Goal: Transaction & Acquisition: Book appointment/travel/reservation

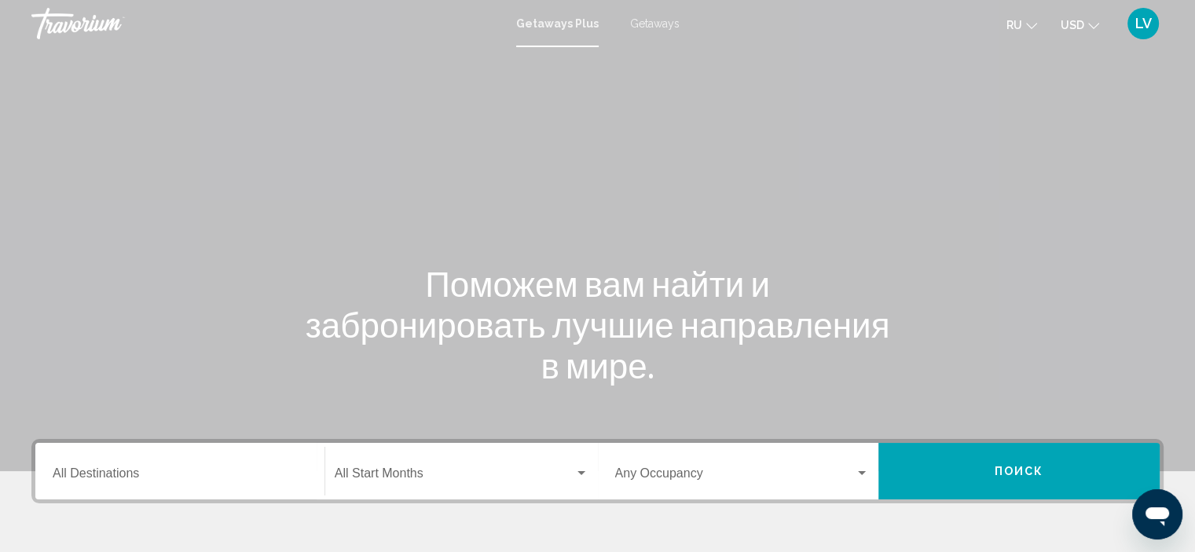
click at [129, 477] on input "Destination All Destinations" at bounding box center [180, 477] width 255 height 14
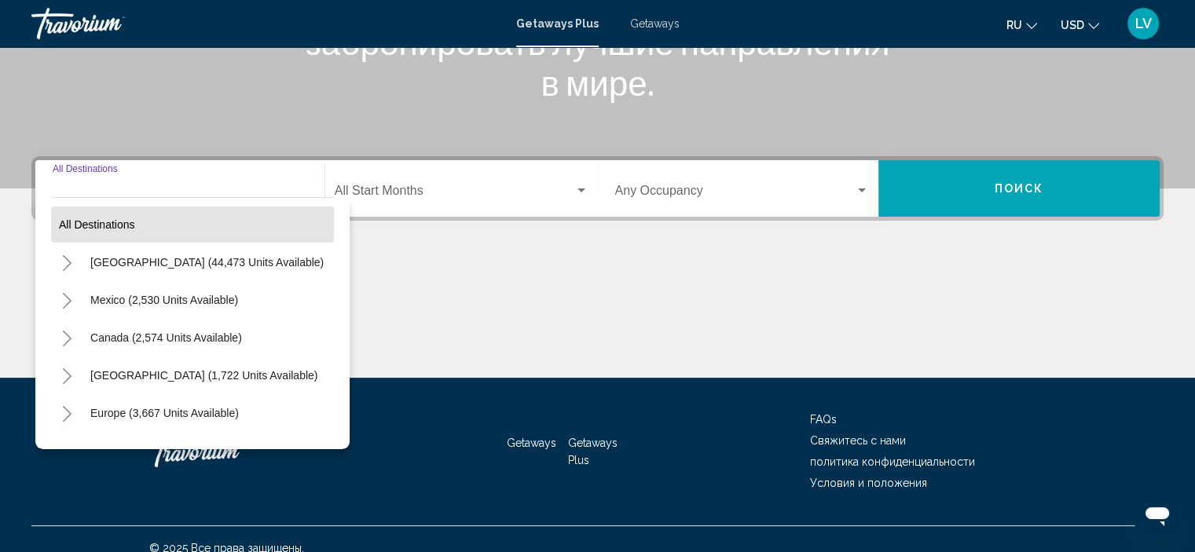
scroll to position [300, 0]
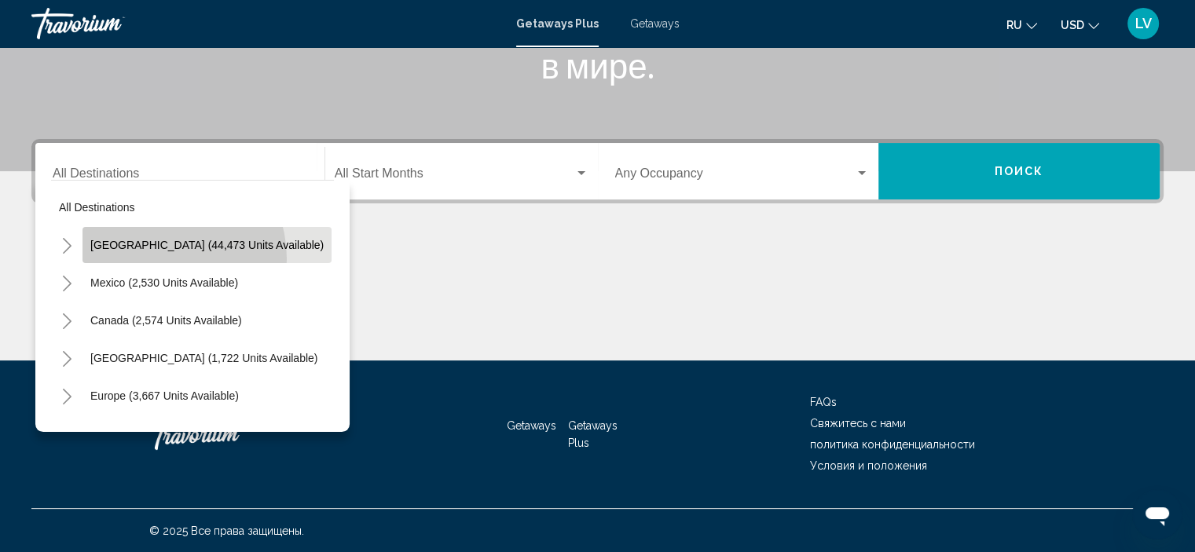
click at [151, 259] on button "[GEOGRAPHIC_DATA] (44,473 units available)" at bounding box center [207, 245] width 249 height 36
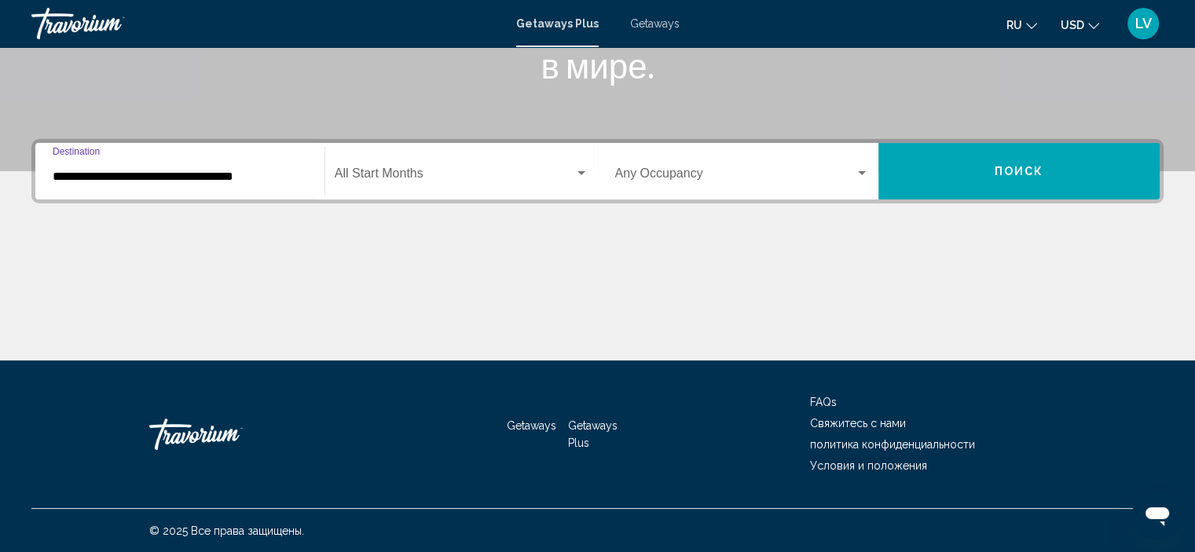
click at [273, 177] on input "**********" at bounding box center [180, 177] width 255 height 14
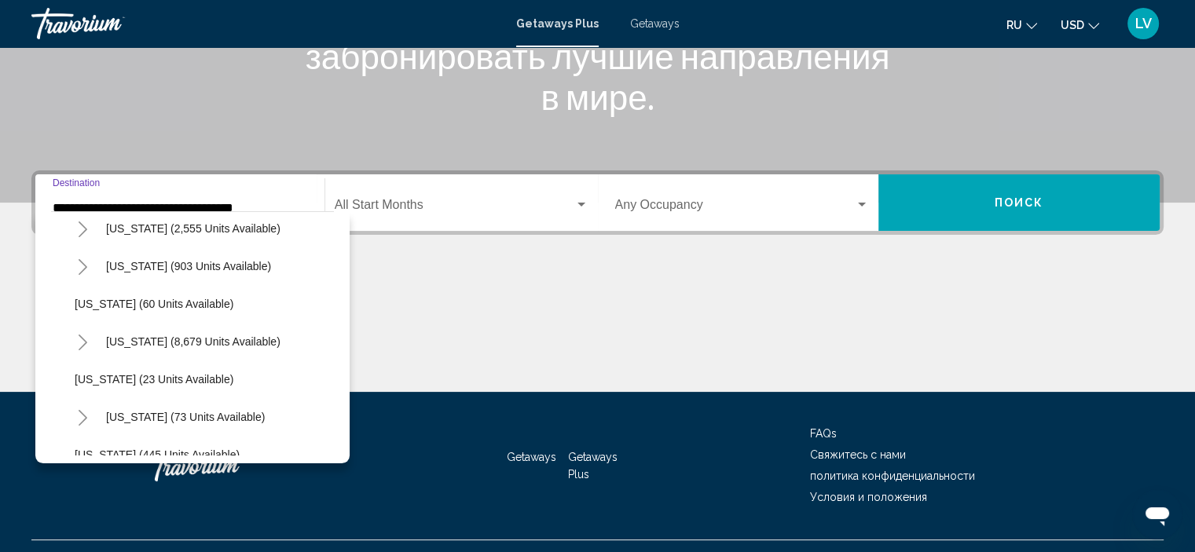
scroll to position [236, 0]
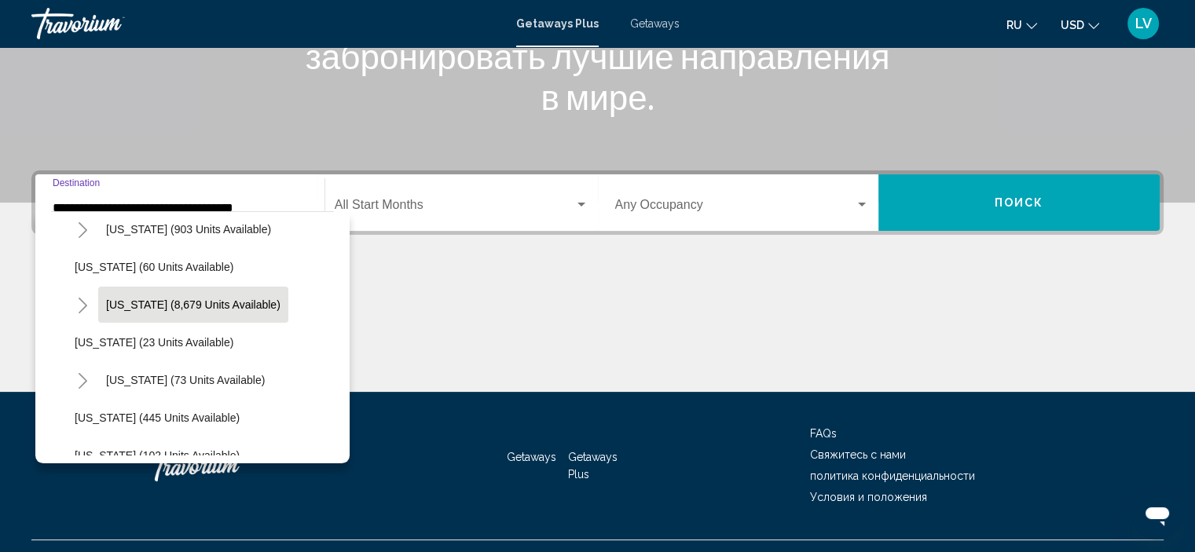
click at [185, 299] on span "[US_STATE] (8,679 units available)" at bounding box center [193, 305] width 174 height 13
type input "**********"
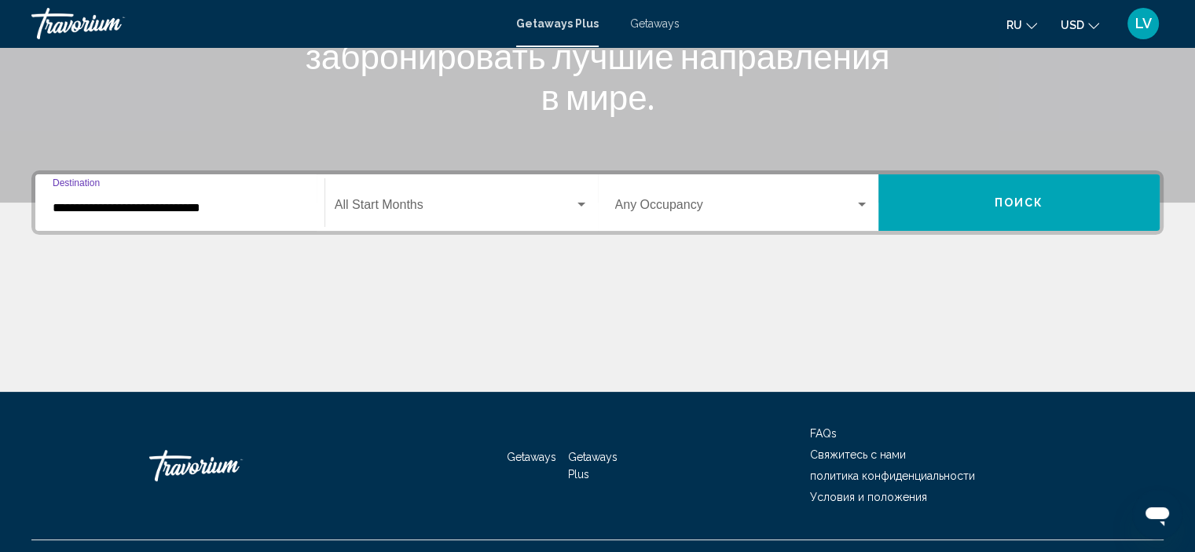
scroll to position [300, 0]
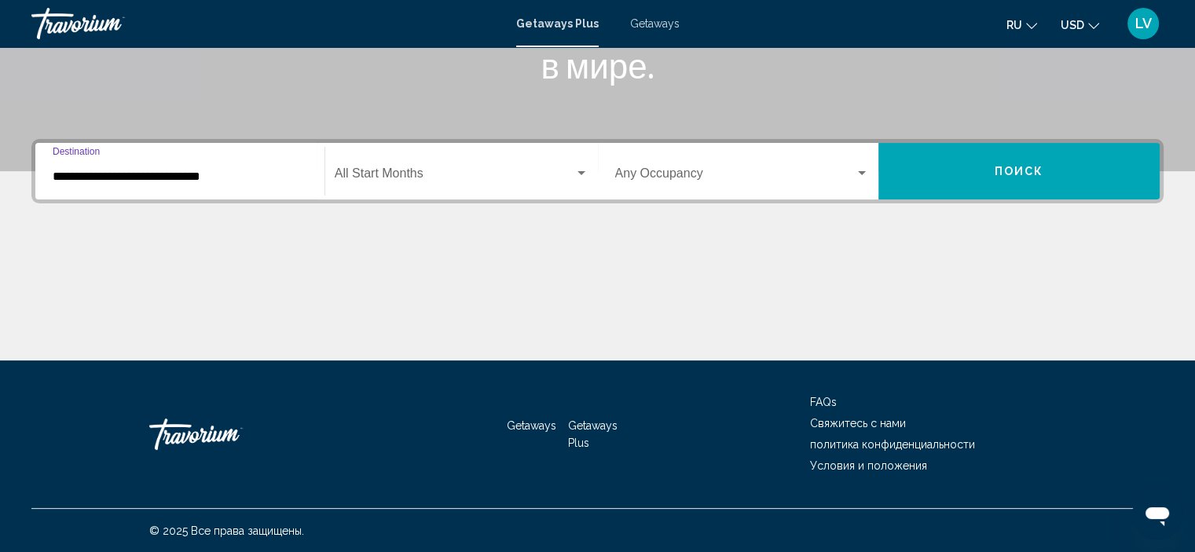
click at [220, 182] on input "**********" at bounding box center [180, 177] width 255 height 14
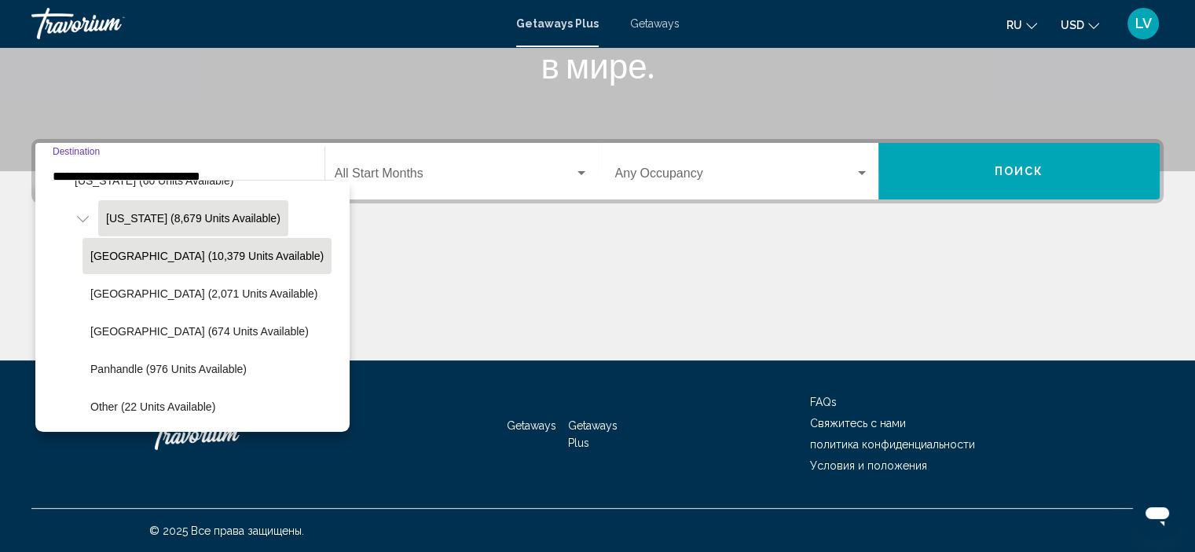
scroll to position [369, 0]
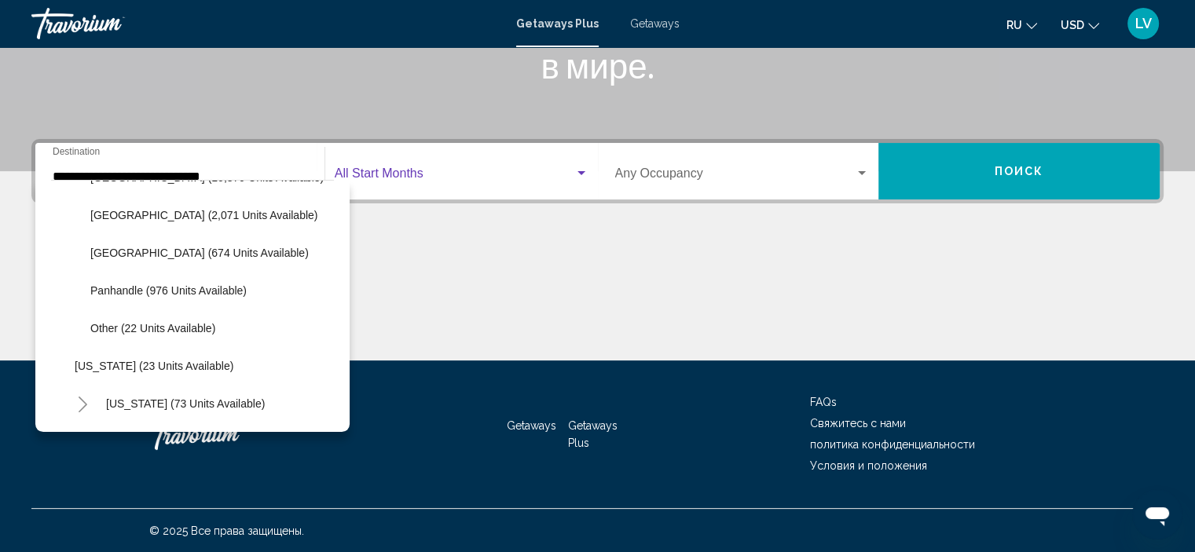
click at [415, 178] on span "Search widget" at bounding box center [455, 177] width 240 height 14
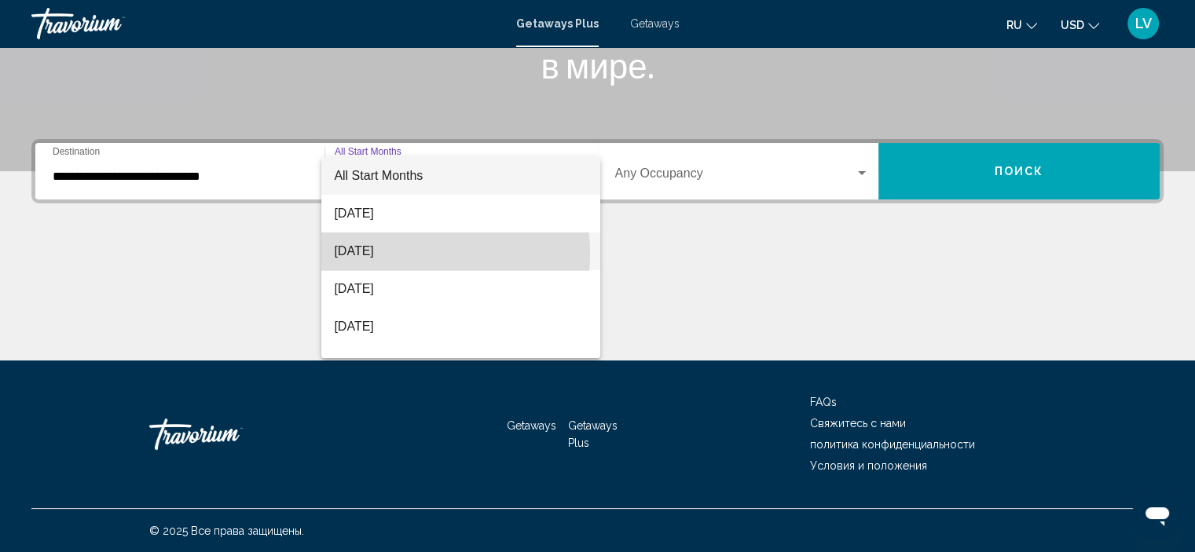
click at [405, 254] on span "[DATE]" at bounding box center [461, 252] width 254 height 38
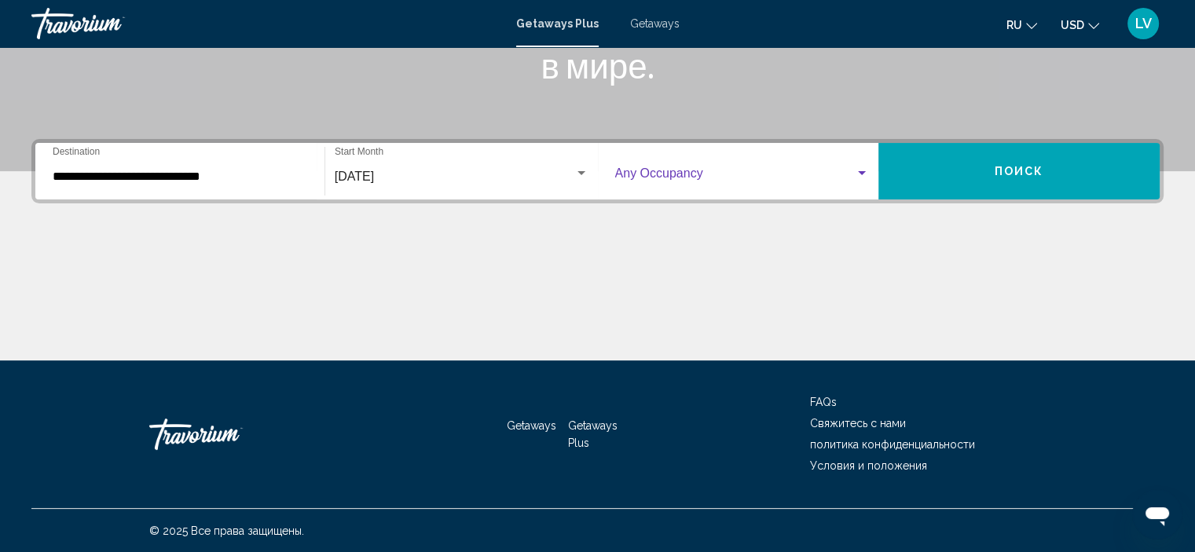
click at [783, 178] on span "Search widget" at bounding box center [735, 177] width 240 height 14
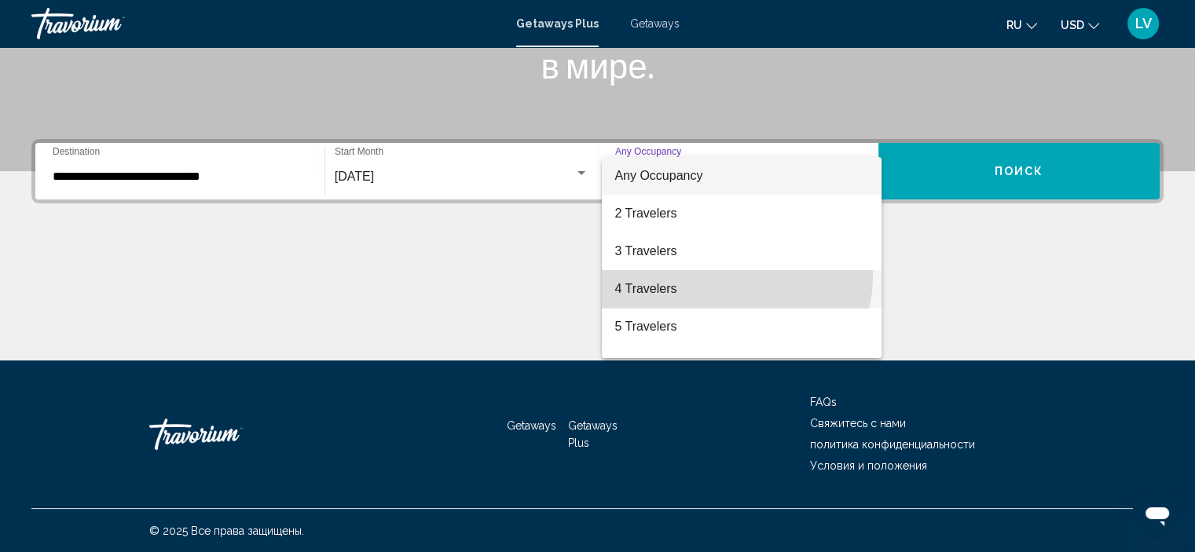
click at [717, 275] on span "4 Travelers" at bounding box center [742, 289] width 255 height 38
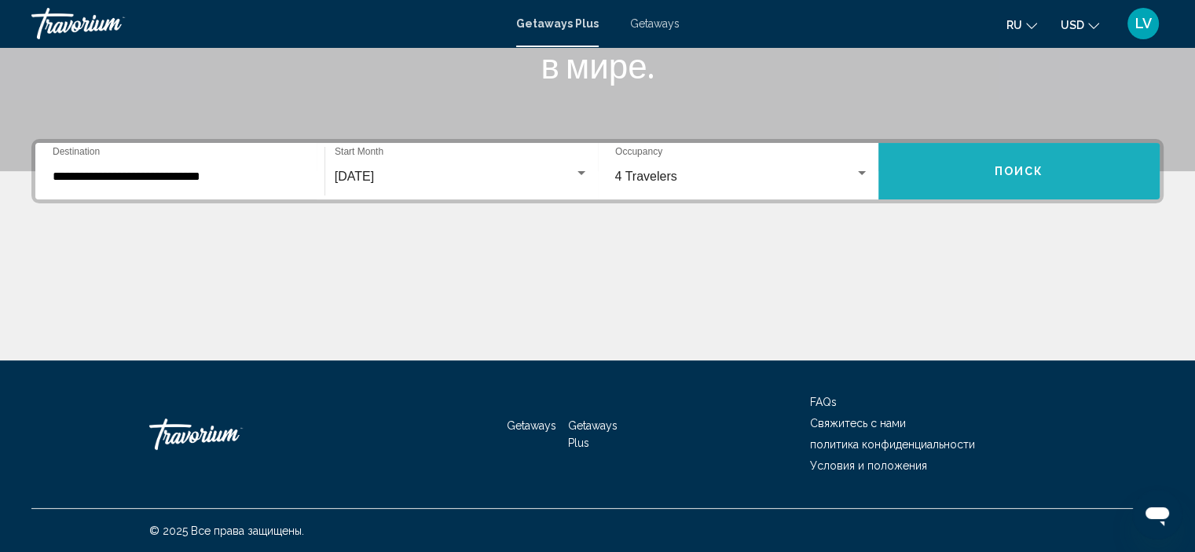
click at [1028, 160] on button "Поиск" at bounding box center [1019, 171] width 281 height 57
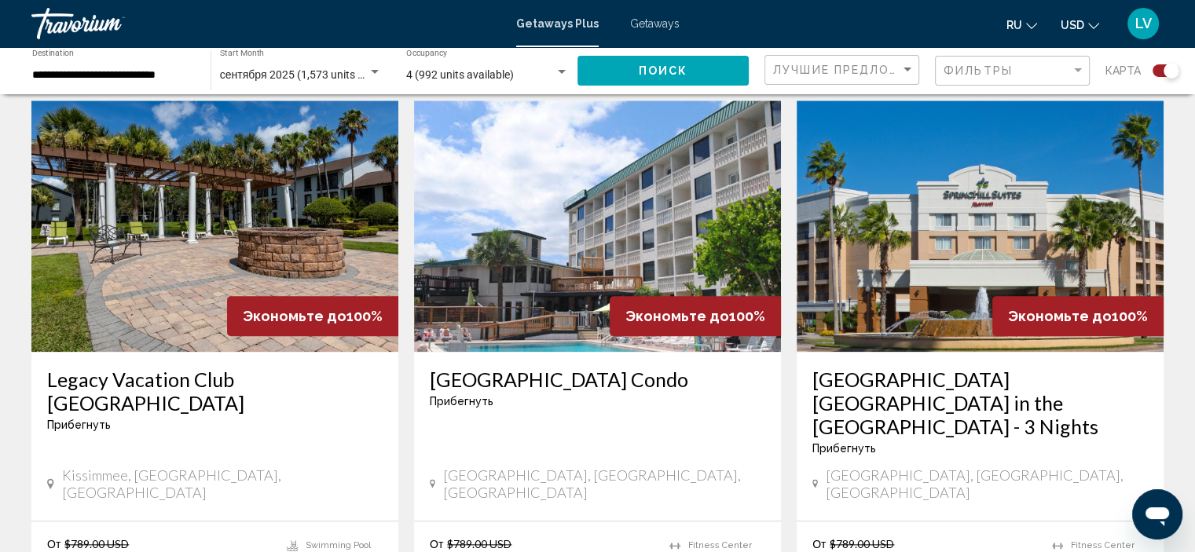
scroll to position [1729, 0]
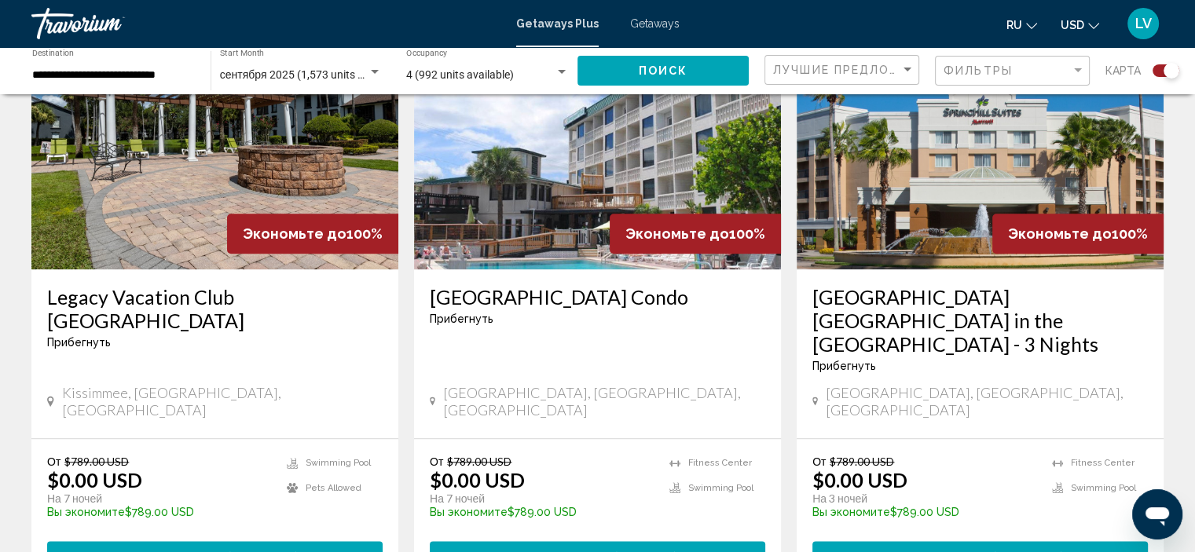
click at [550, 204] on img "Main content" at bounding box center [597, 143] width 367 height 251
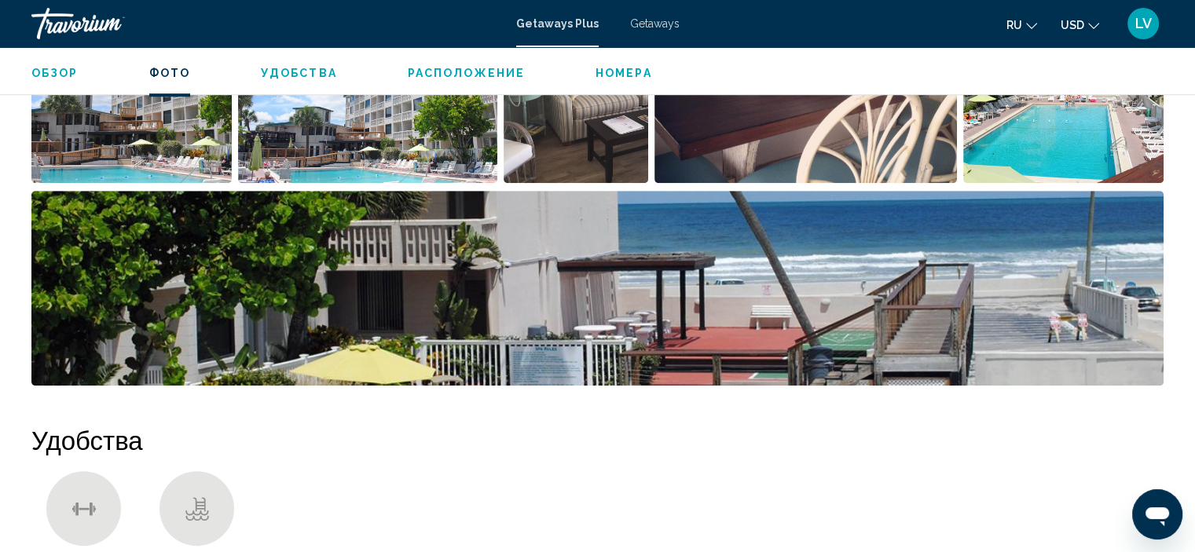
scroll to position [635, 0]
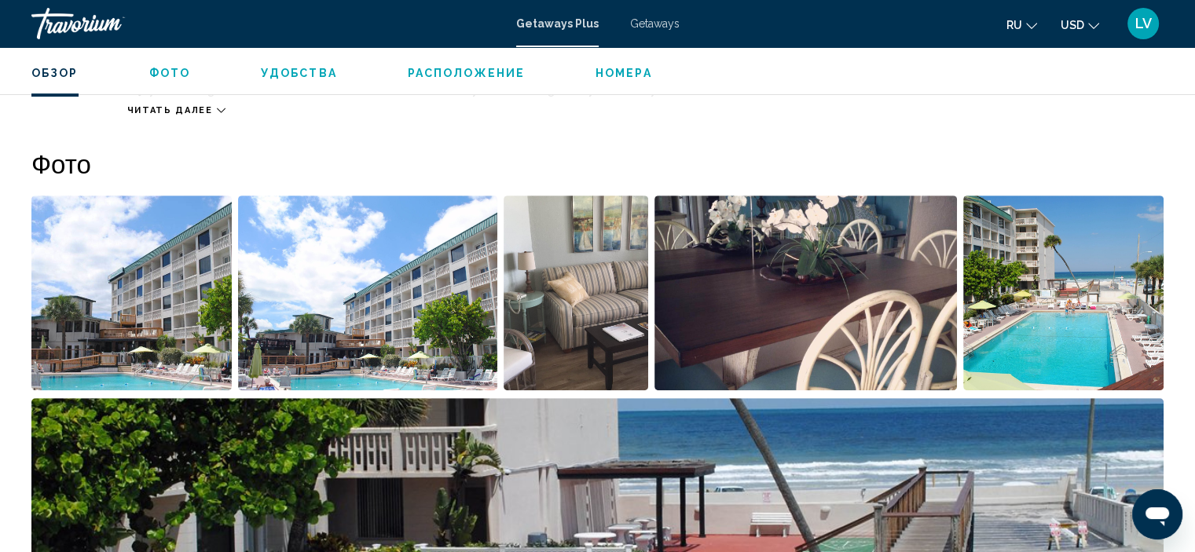
click at [330, 289] on img "Open full-screen image slider" at bounding box center [367, 293] width 259 height 195
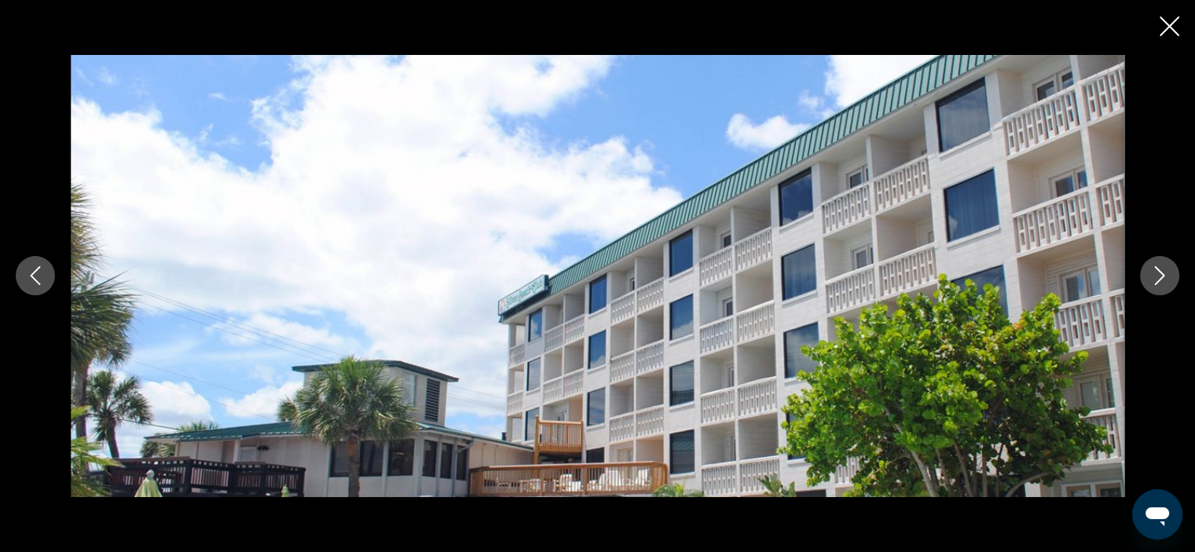
click at [1152, 271] on icon "Next image" at bounding box center [1159, 275] width 19 height 19
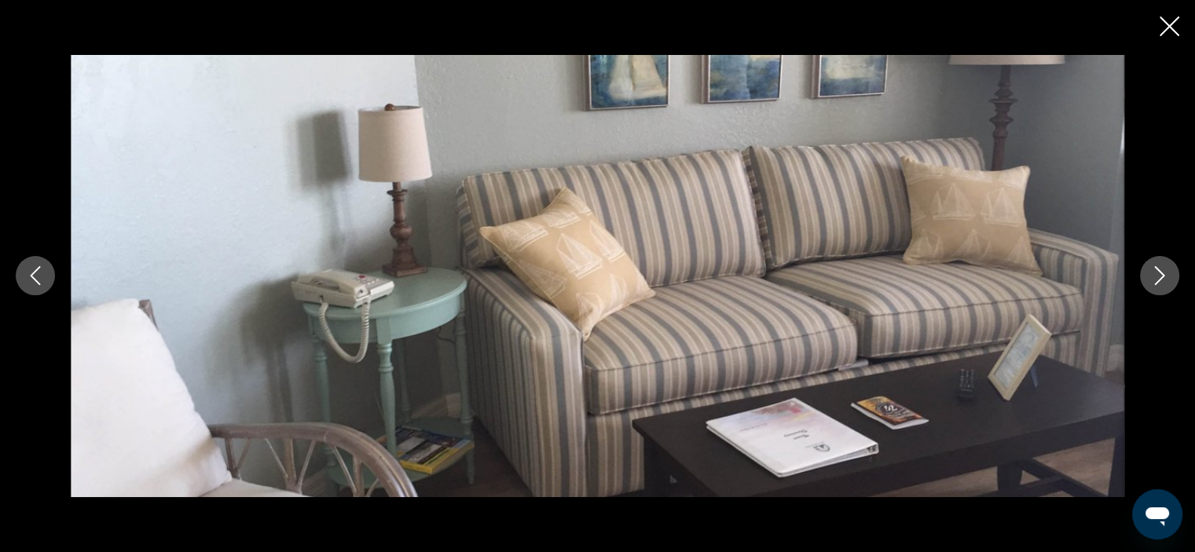
click at [1152, 271] on icon "Next image" at bounding box center [1159, 275] width 19 height 19
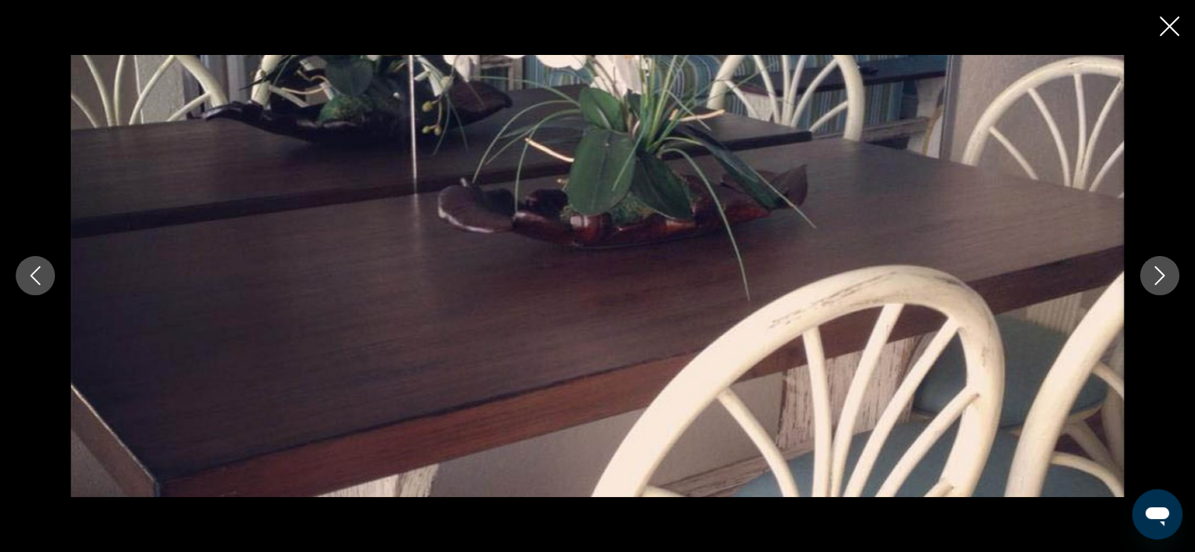
click at [1152, 271] on icon "Next image" at bounding box center [1159, 275] width 19 height 19
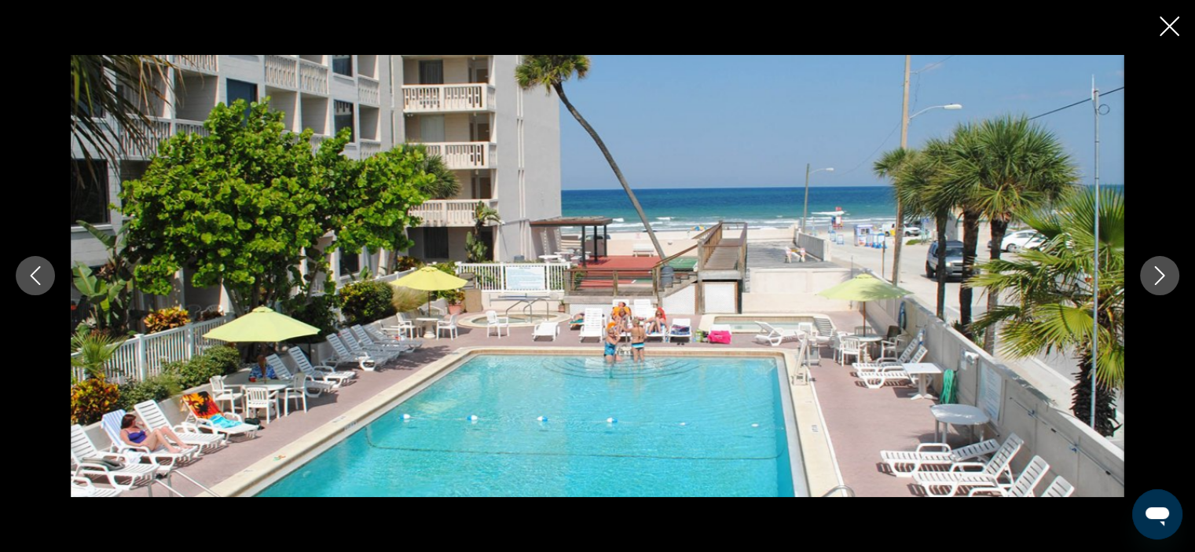
click at [1152, 271] on icon "Next image" at bounding box center [1159, 275] width 19 height 19
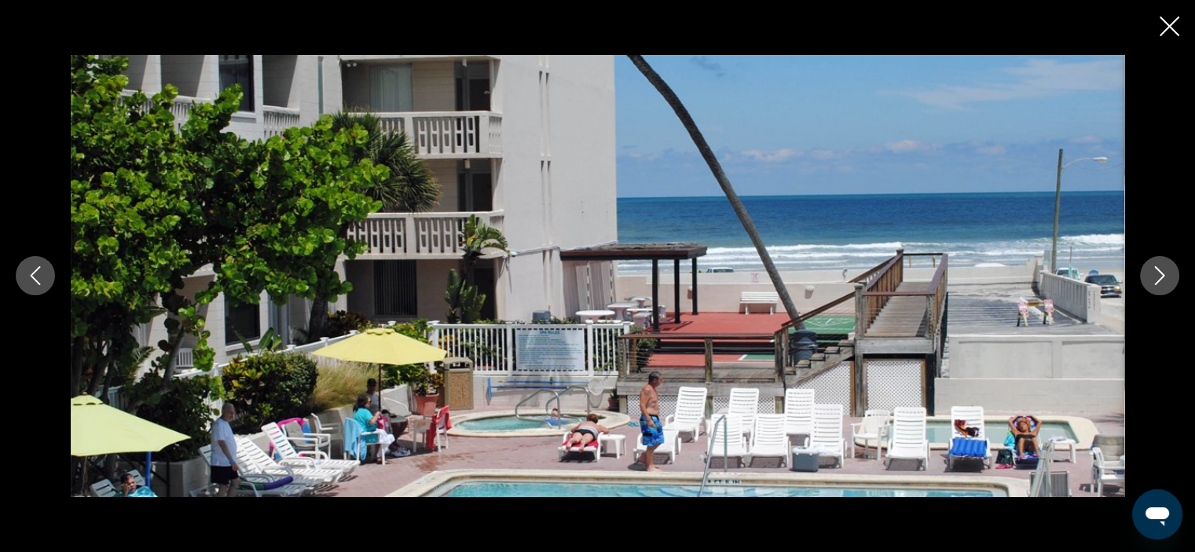
click at [1152, 271] on icon "Next image" at bounding box center [1159, 275] width 19 height 19
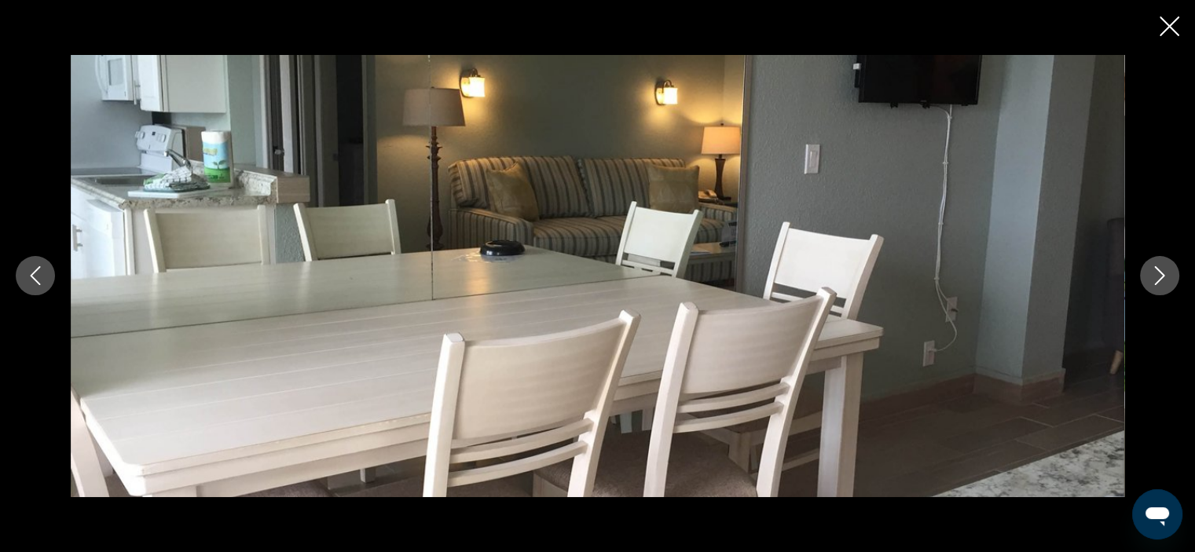
click at [1152, 271] on icon "Next image" at bounding box center [1159, 275] width 19 height 19
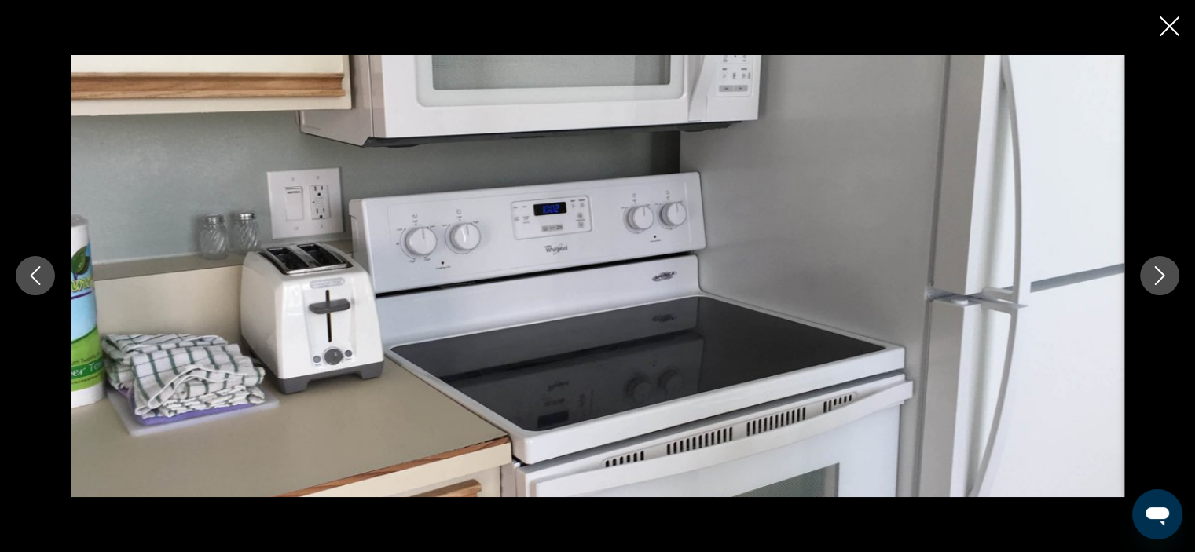
click at [1152, 271] on icon "Next image" at bounding box center [1159, 275] width 19 height 19
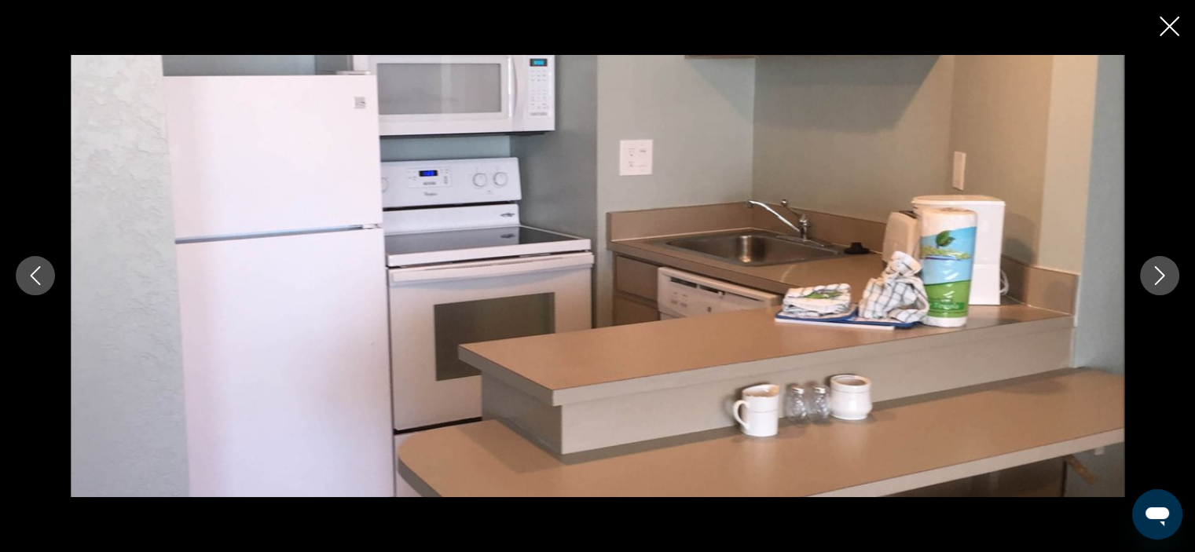
click at [1152, 271] on icon "Next image" at bounding box center [1159, 275] width 19 height 19
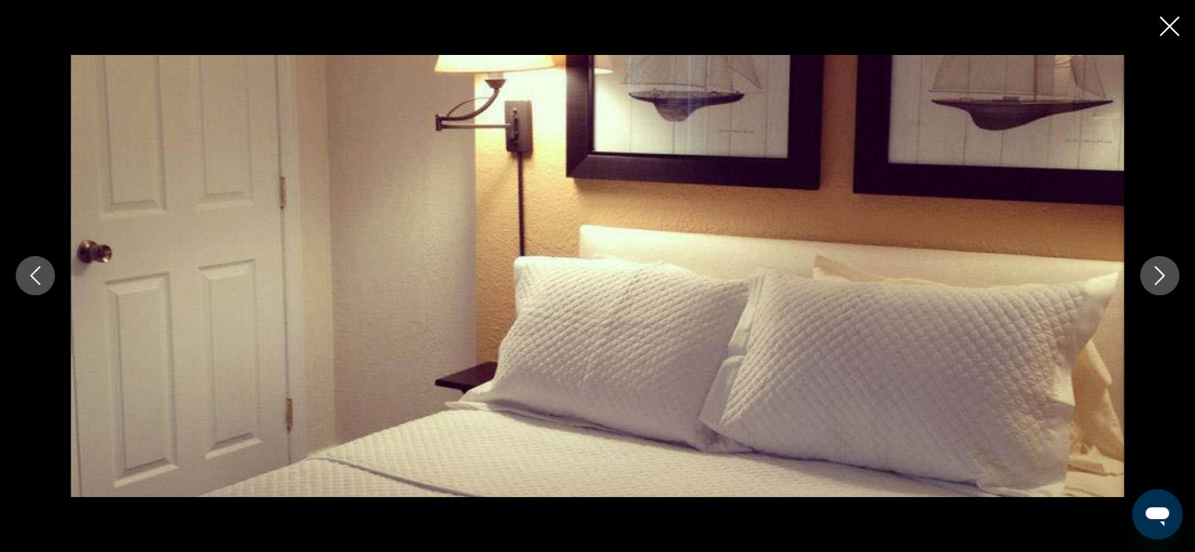
click at [1152, 271] on icon "Next image" at bounding box center [1159, 275] width 19 height 19
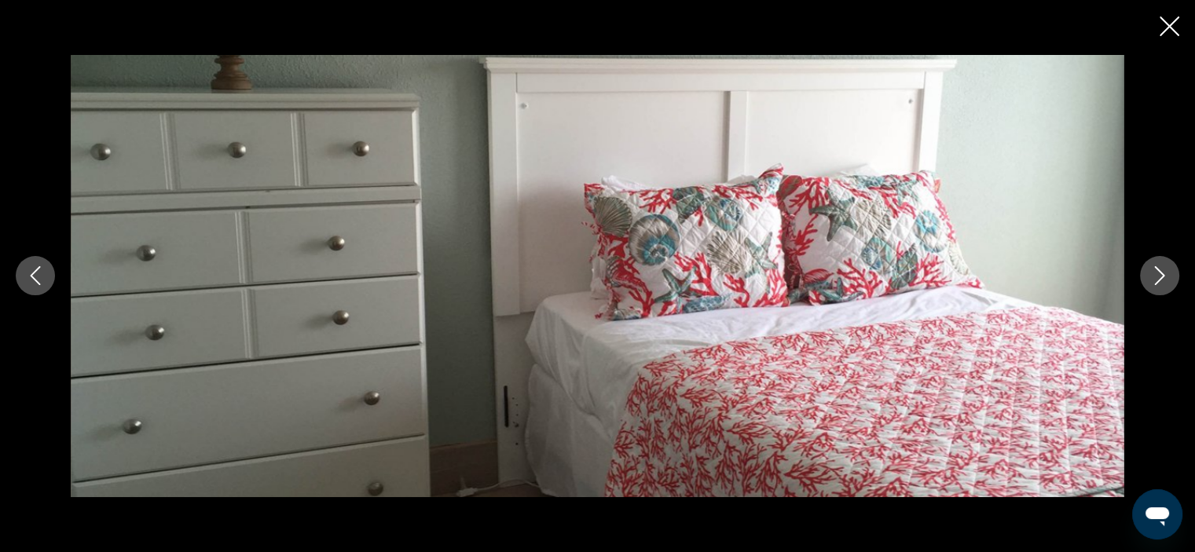
click at [1152, 271] on icon "Next image" at bounding box center [1159, 275] width 19 height 19
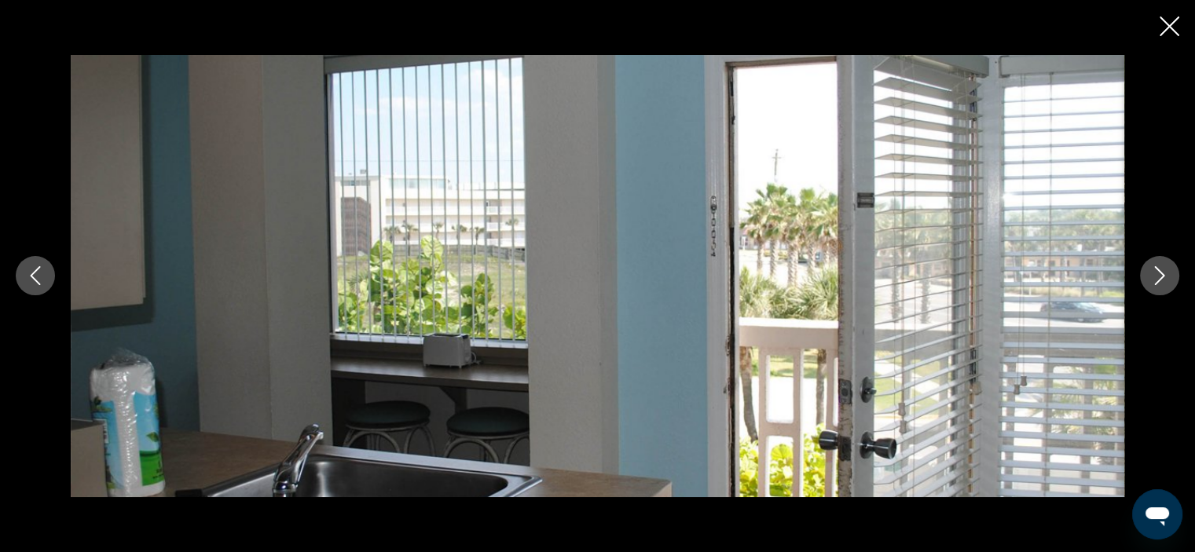
click at [1152, 271] on icon "Next image" at bounding box center [1159, 275] width 19 height 19
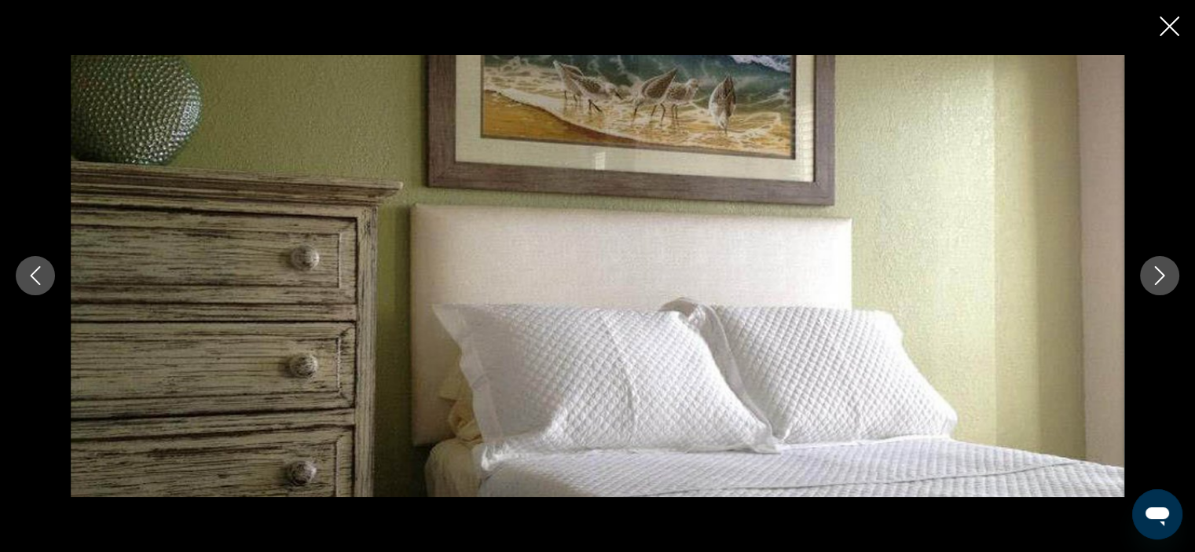
click at [1152, 271] on icon "Next image" at bounding box center [1159, 275] width 19 height 19
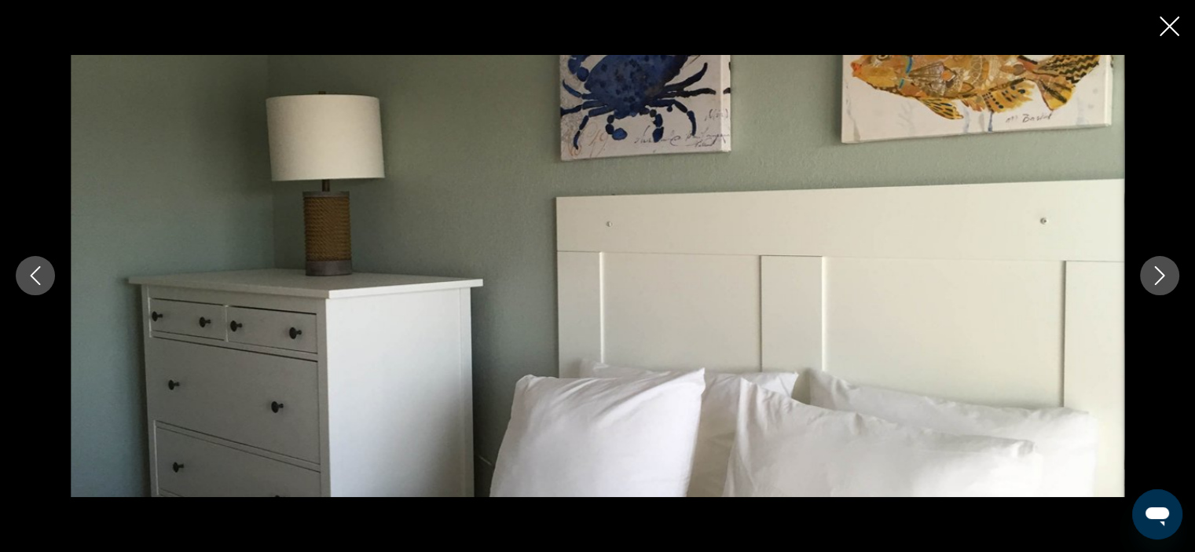
click at [1152, 271] on icon "Next image" at bounding box center [1159, 275] width 19 height 19
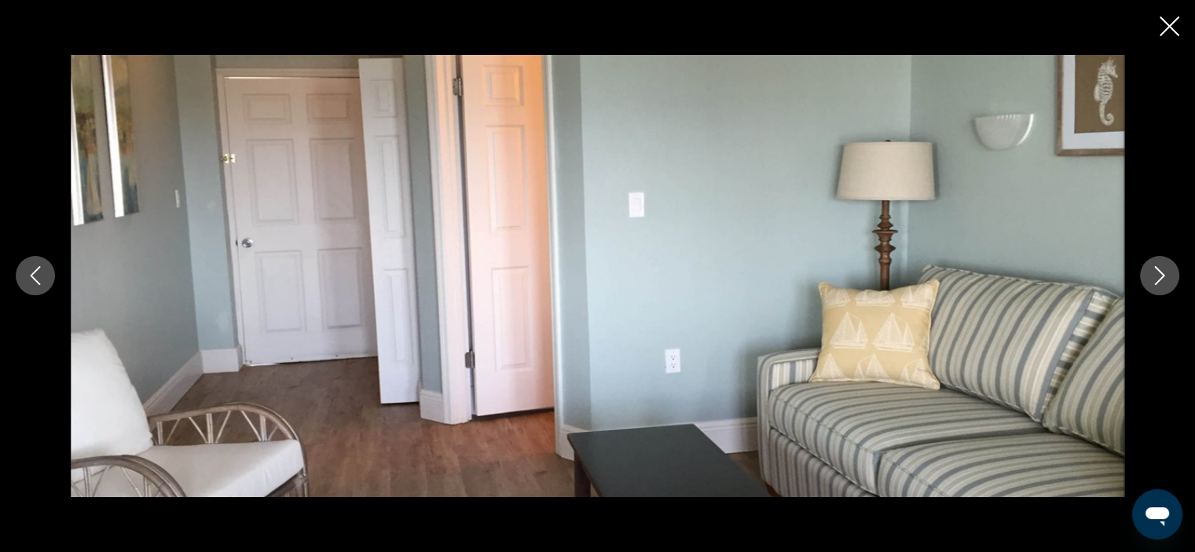
click at [1152, 271] on icon "Next image" at bounding box center [1159, 275] width 19 height 19
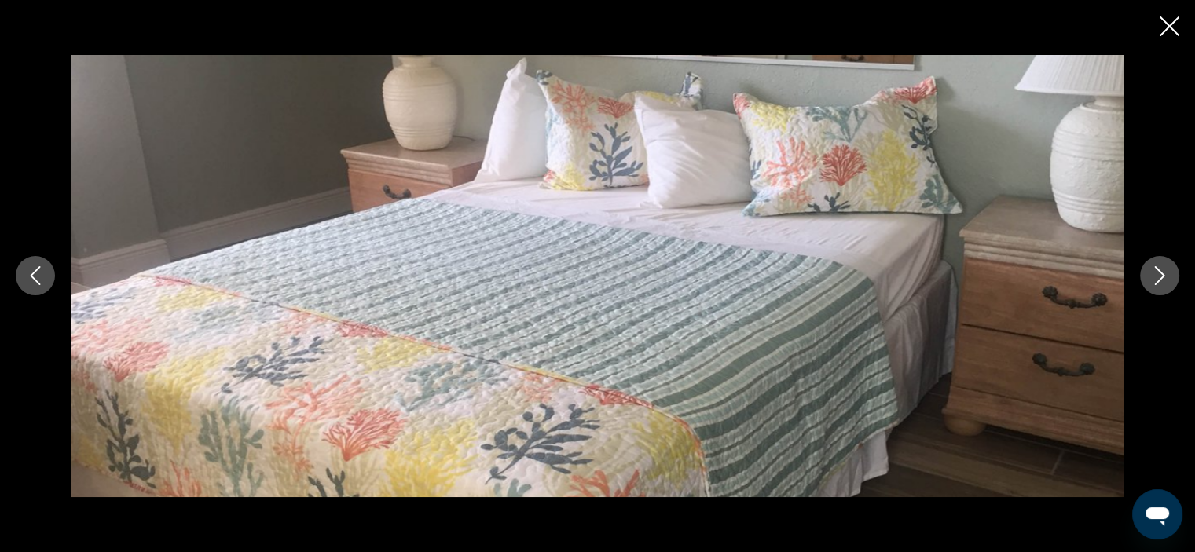
click at [1152, 271] on icon "Next image" at bounding box center [1159, 275] width 19 height 19
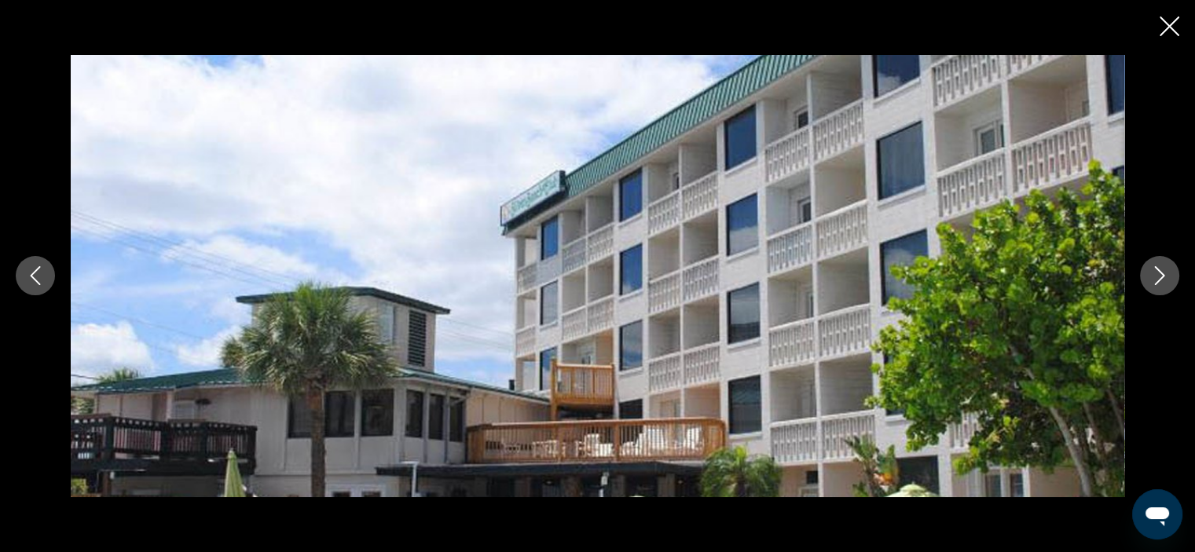
click at [1154, 287] on button "Next image" at bounding box center [1159, 275] width 39 height 39
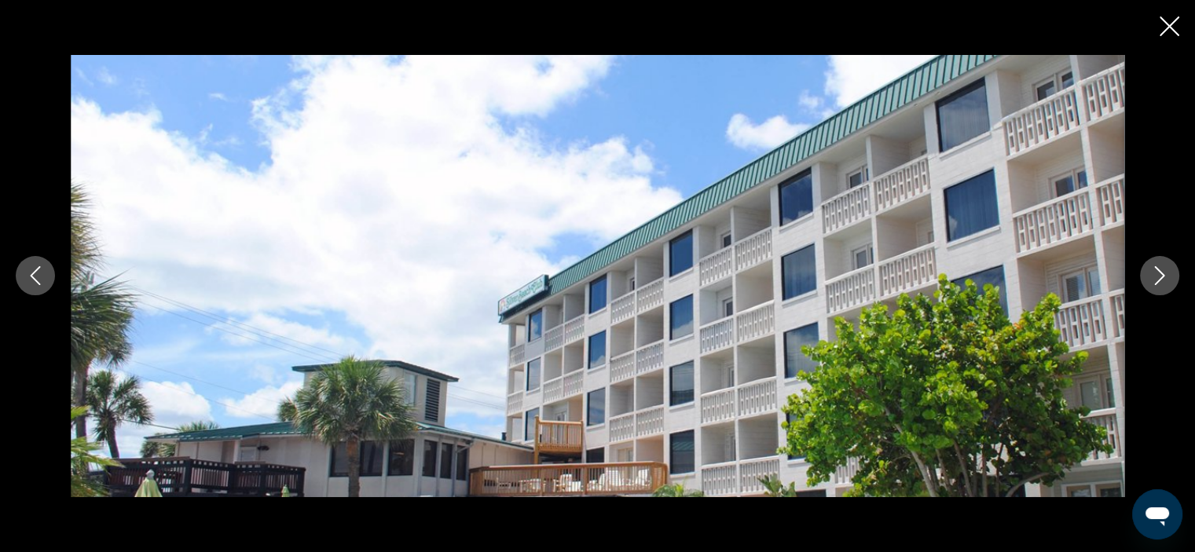
click at [1154, 287] on button "Next image" at bounding box center [1159, 275] width 39 height 39
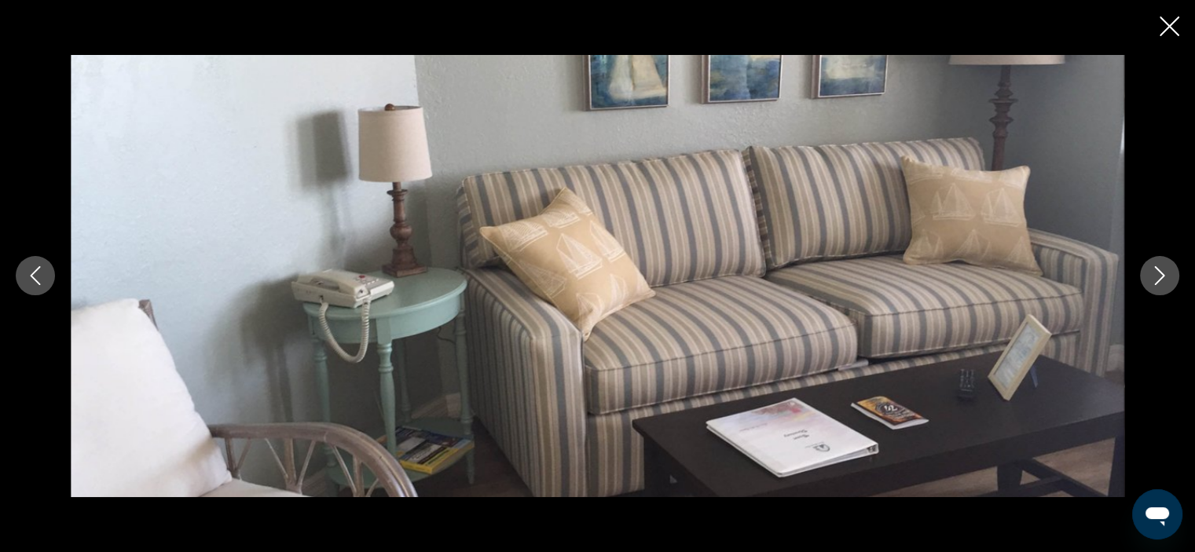
click at [1154, 287] on button "Next image" at bounding box center [1159, 275] width 39 height 39
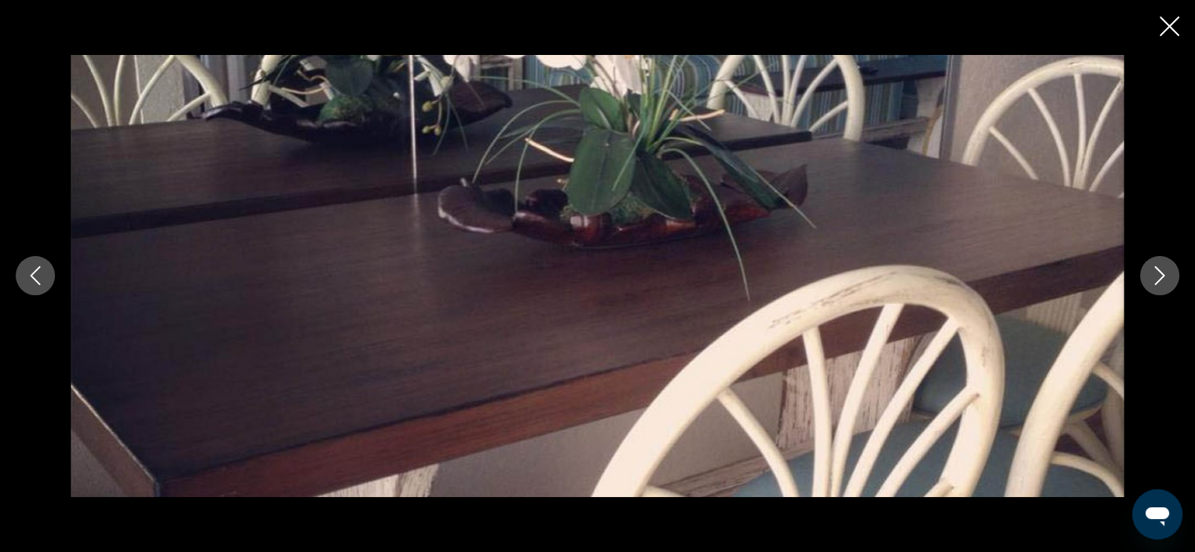
click at [1154, 287] on button "Next image" at bounding box center [1159, 275] width 39 height 39
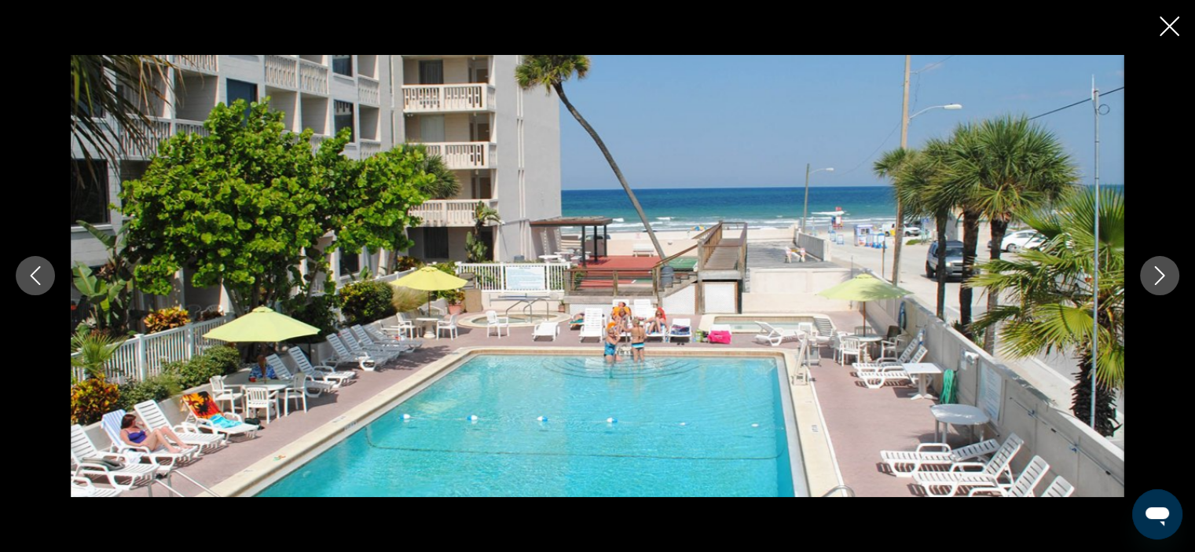
click at [1154, 287] on button "Next image" at bounding box center [1159, 275] width 39 height 39
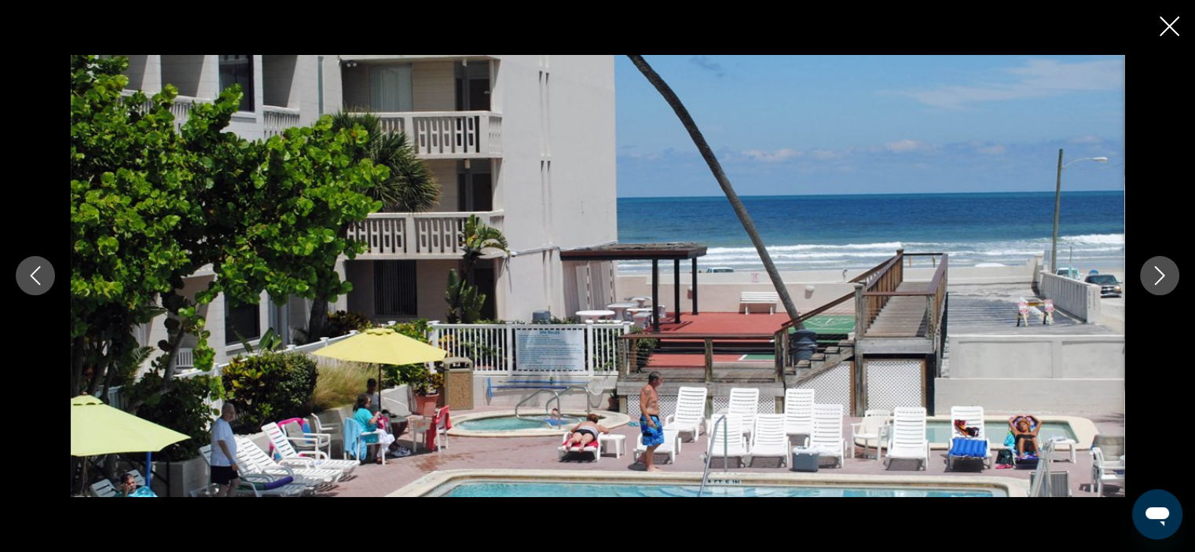
click at [1154, 287] on button "Next image" at bounding box center [1159, 275] width 39 height 39
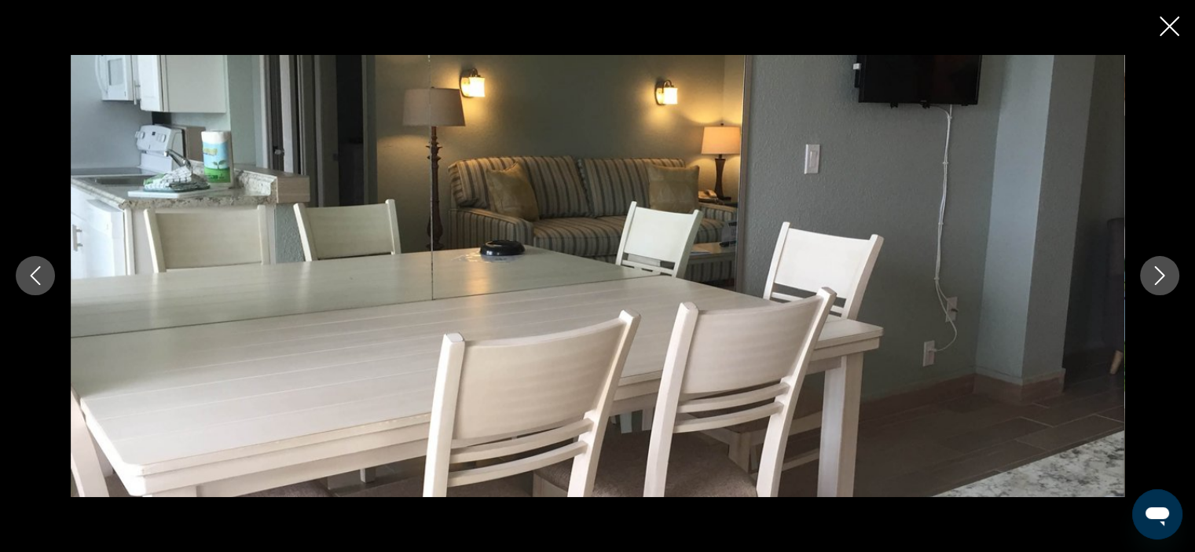
click at [1175, 25] on icon "Close slideshow" at bounding box center [1170, 27] width 20 height 20
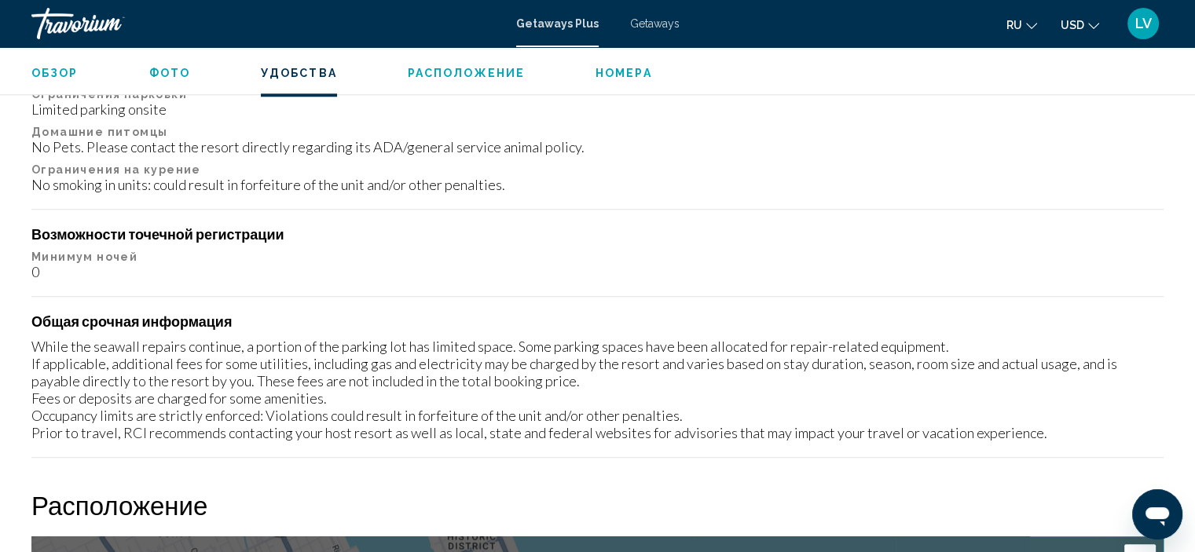
scroll to position [1656, 0]
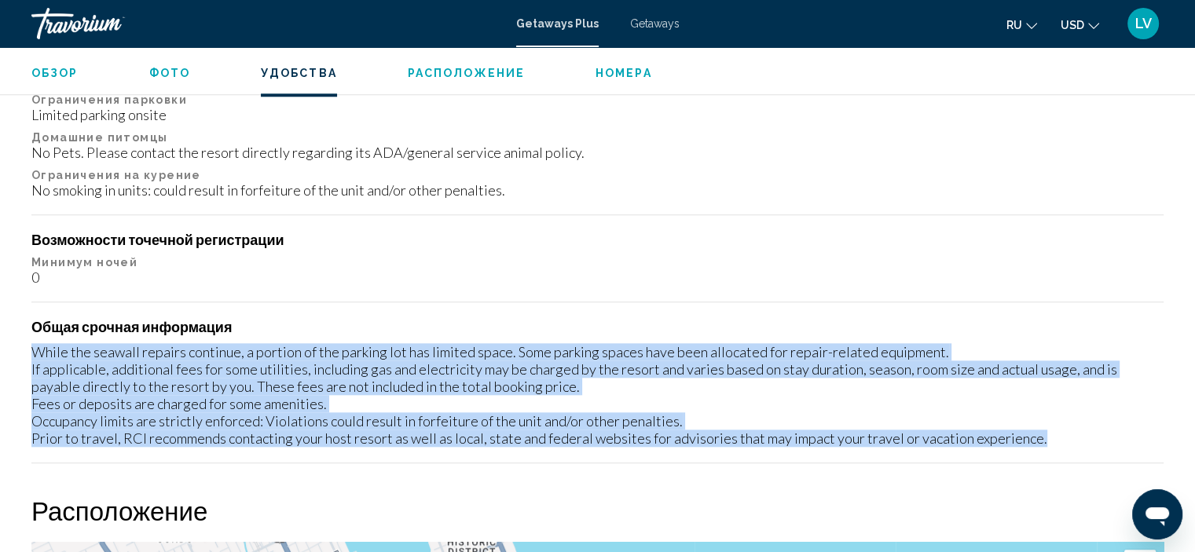
drag, startPoint x: 31, startPoint y: 353, endPoint x: 1182, endPoint y: 447, distance: 1154.3
copy div "While the seawall repairs continue, a portion of the parking lot has limited sp…"
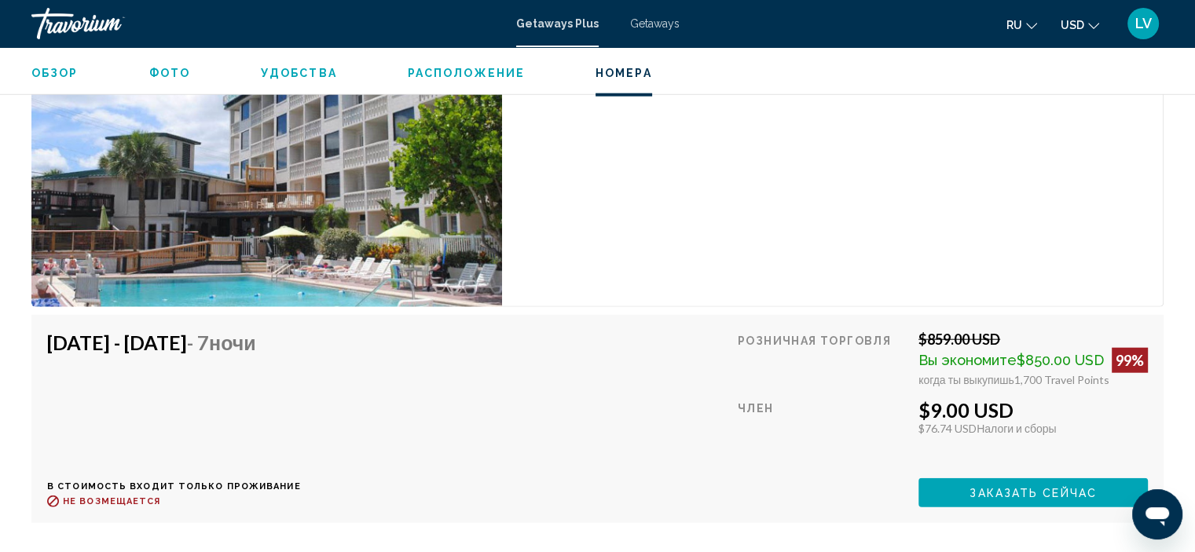
scroll to position [3778, 0]
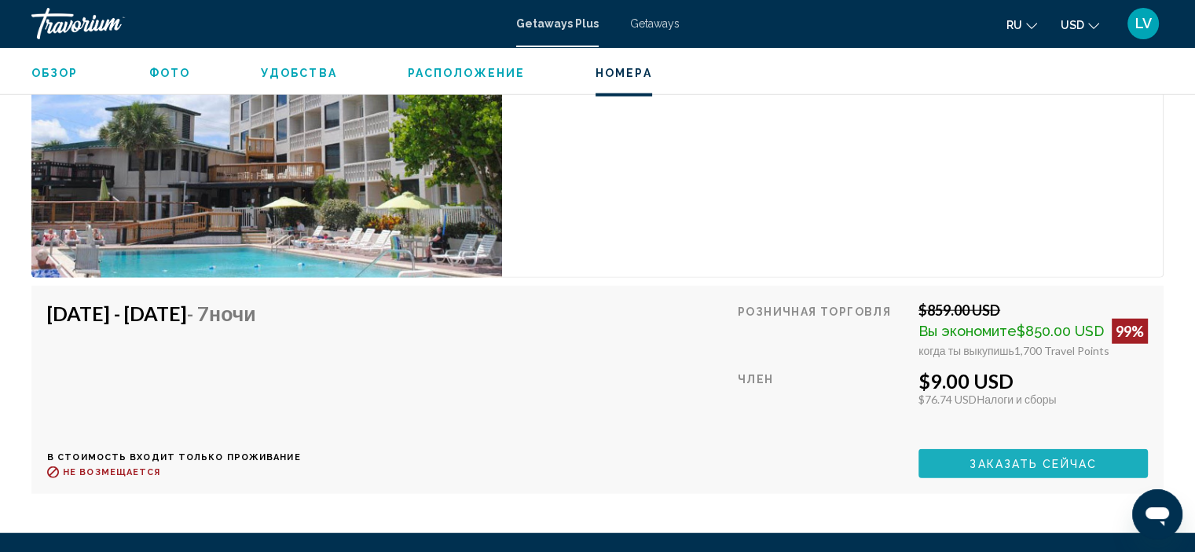
click at [1044, 468] on button "Заказать сейчас" at bounding box center [1033, 463] width 229 height 29
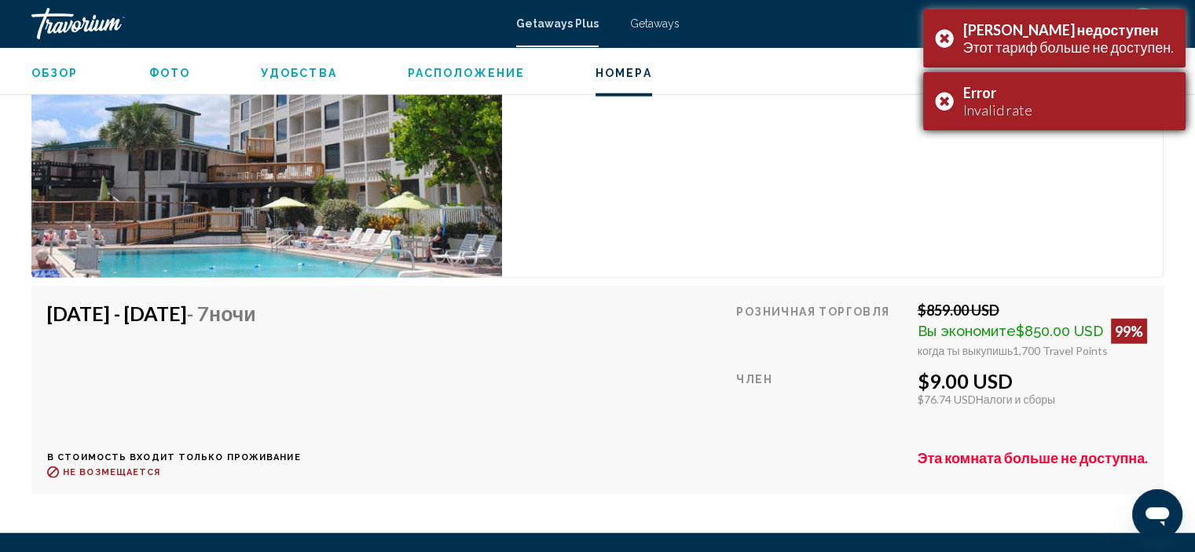
click at [942, 107] on div "Error Invalid rate" at bounding box center [1054, 101] width 262 height 58
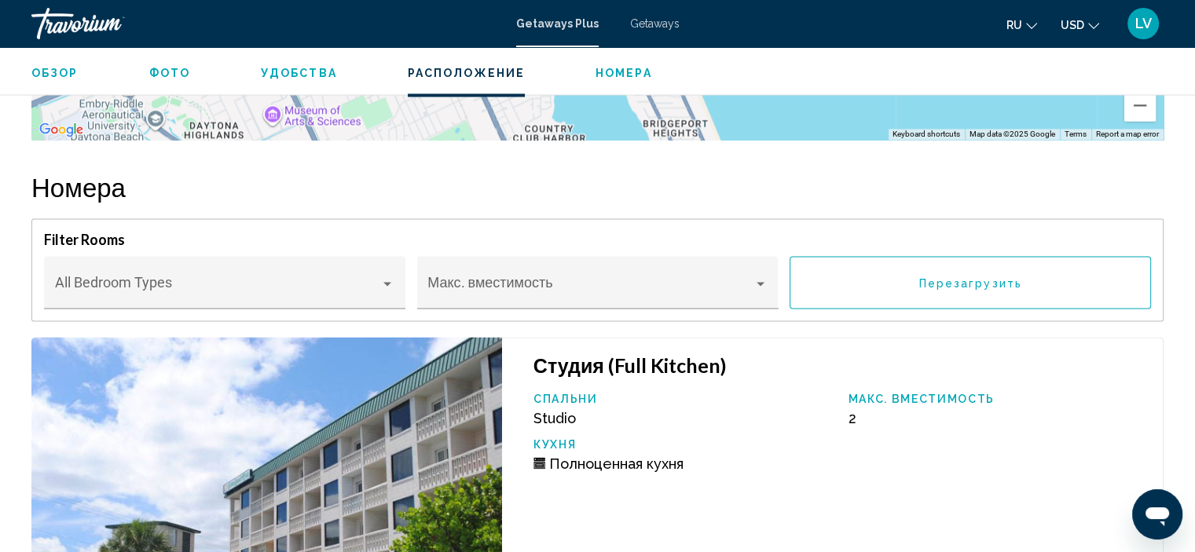
scroll to position [2515, 0]
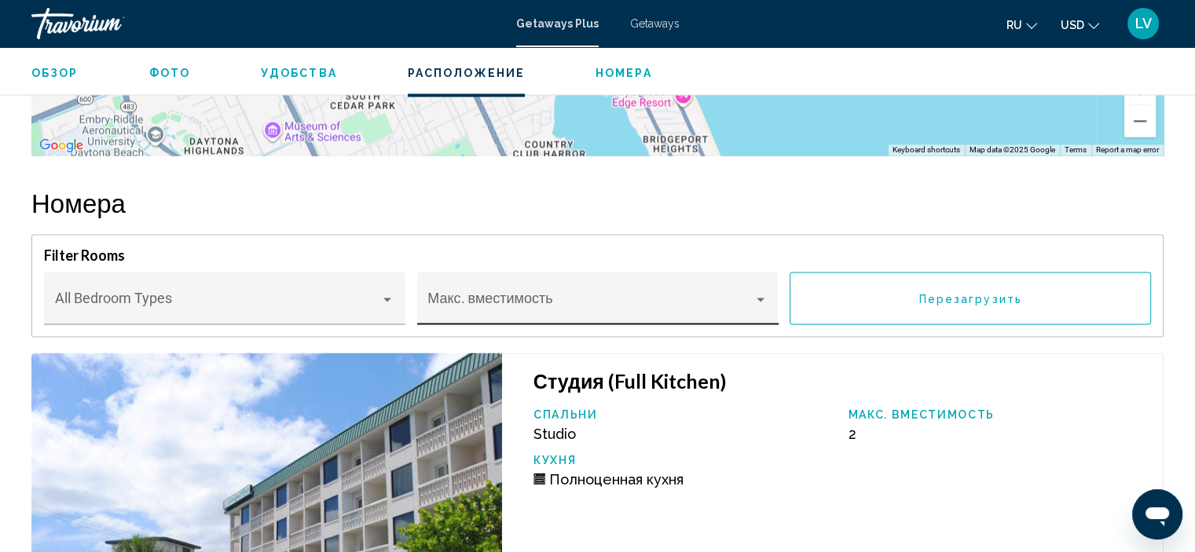
click at [560, 295] on div "Макс. вместимость" at bounding box center [597, 304] width 340 height 42
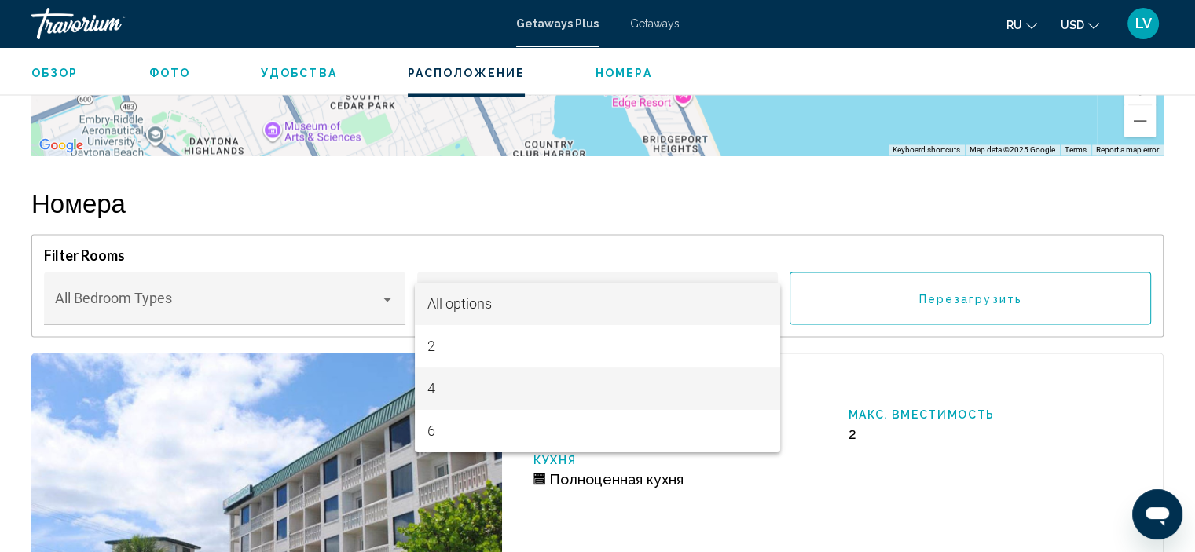
click at [456, 388] on span "4" at bounding box center [597, 389] width 340 height 42
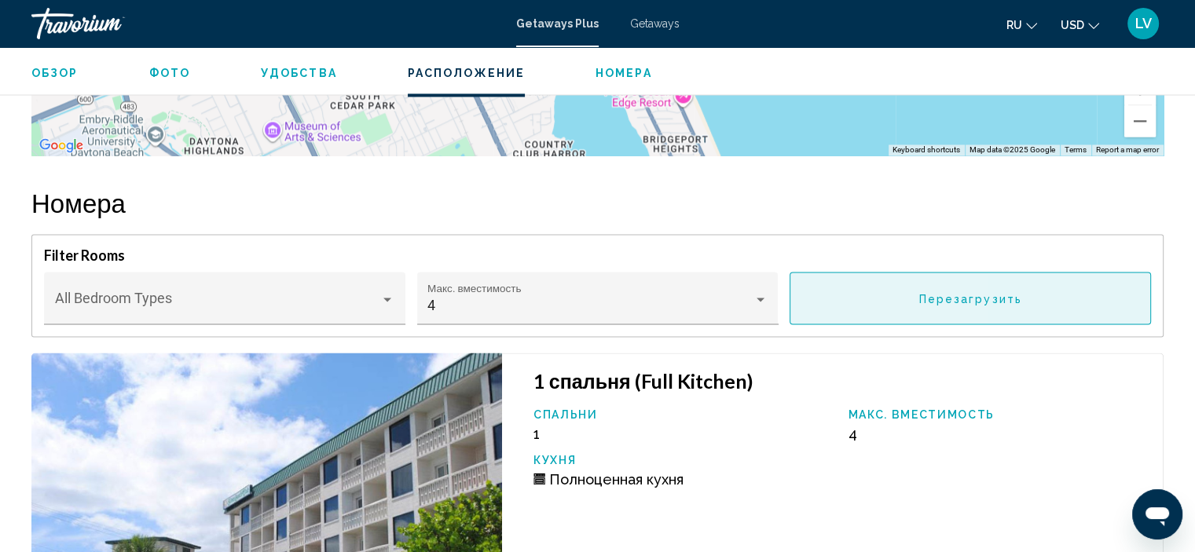
click at [1032, 285] on button "Перезагрузить" at bounding box center [970, 298] width 361 height 53
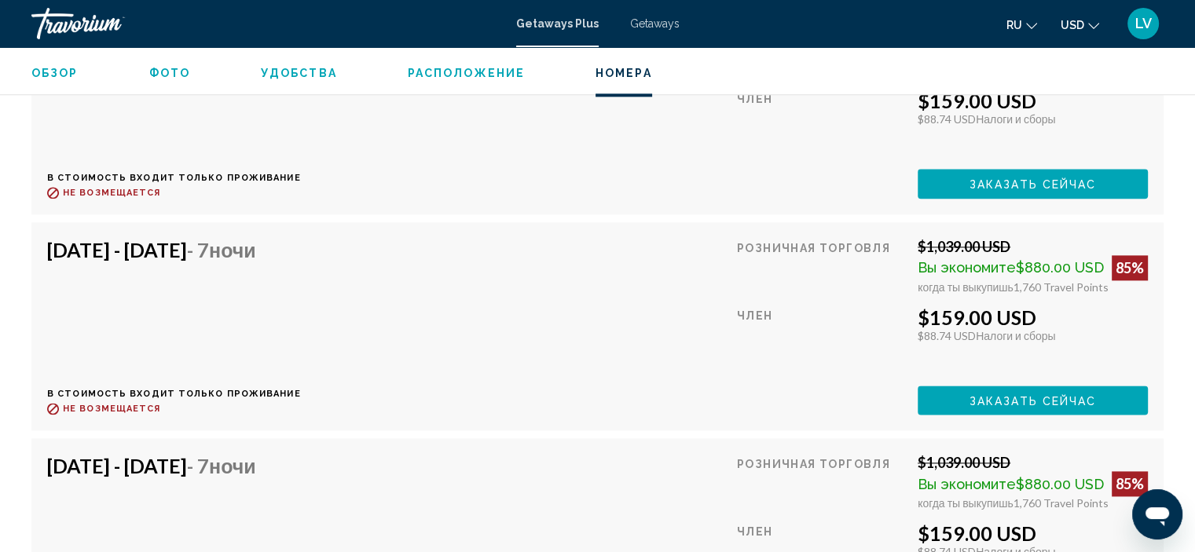
scroll to position [7446, 0]
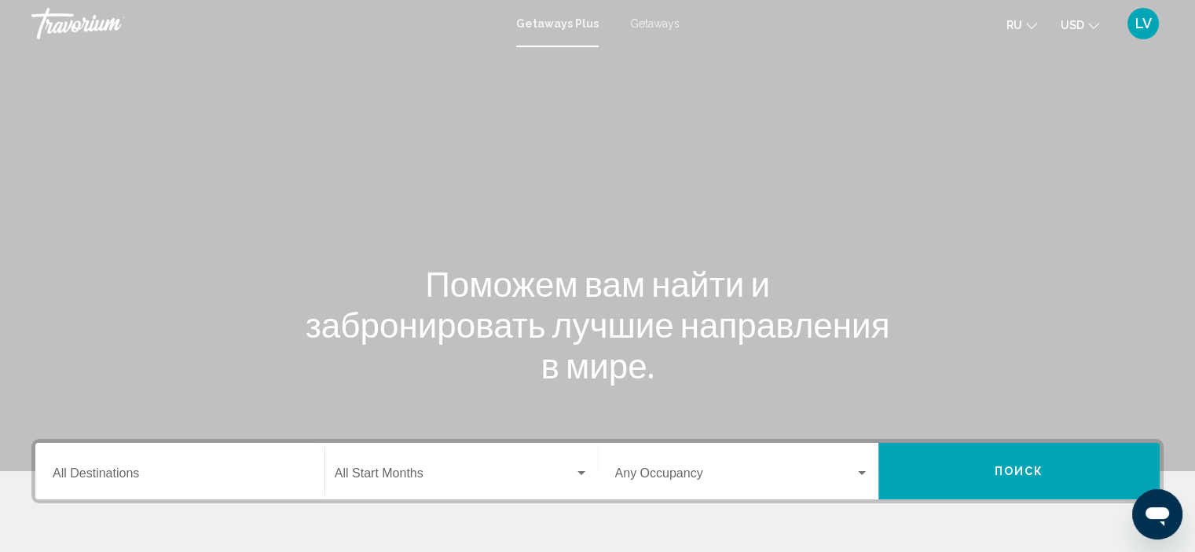
click at [112, 468] on div "Destination All Destinations" at bounding box center [180, 472] width 255 height 50
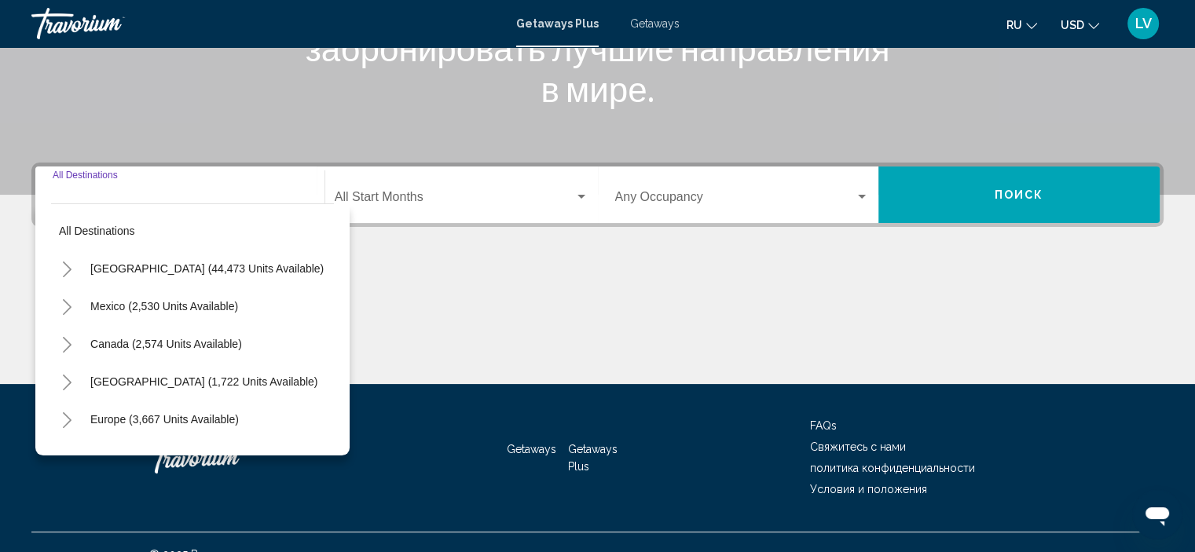
scroll to position [300, 0]
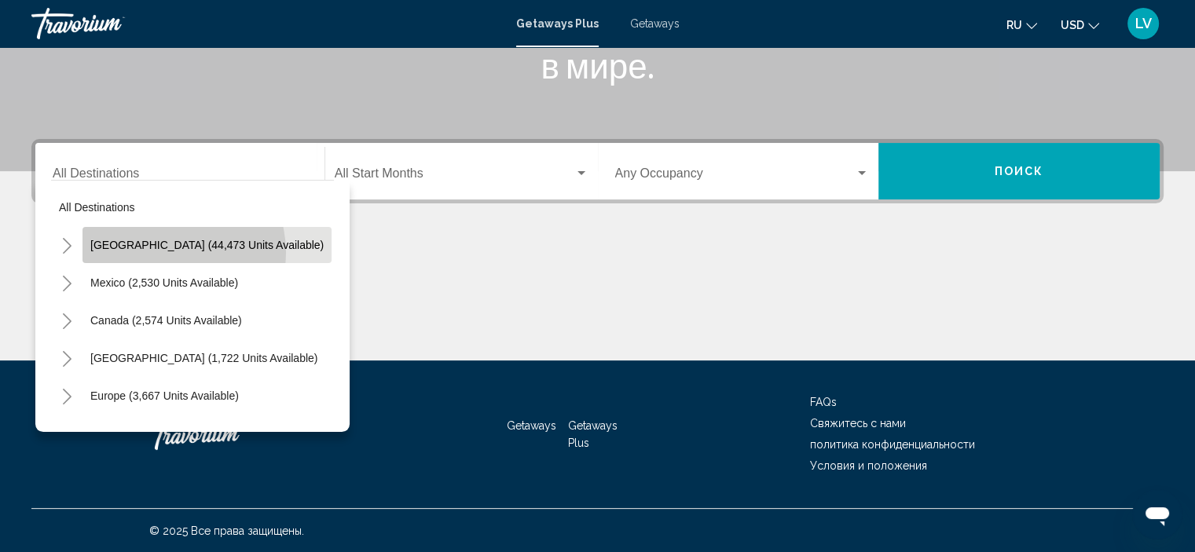
click at [163, 252] on button "[GEOGRAPHIC_DATA] (44,473 units available)" at bounding box center [207, 245] width 249 height 36
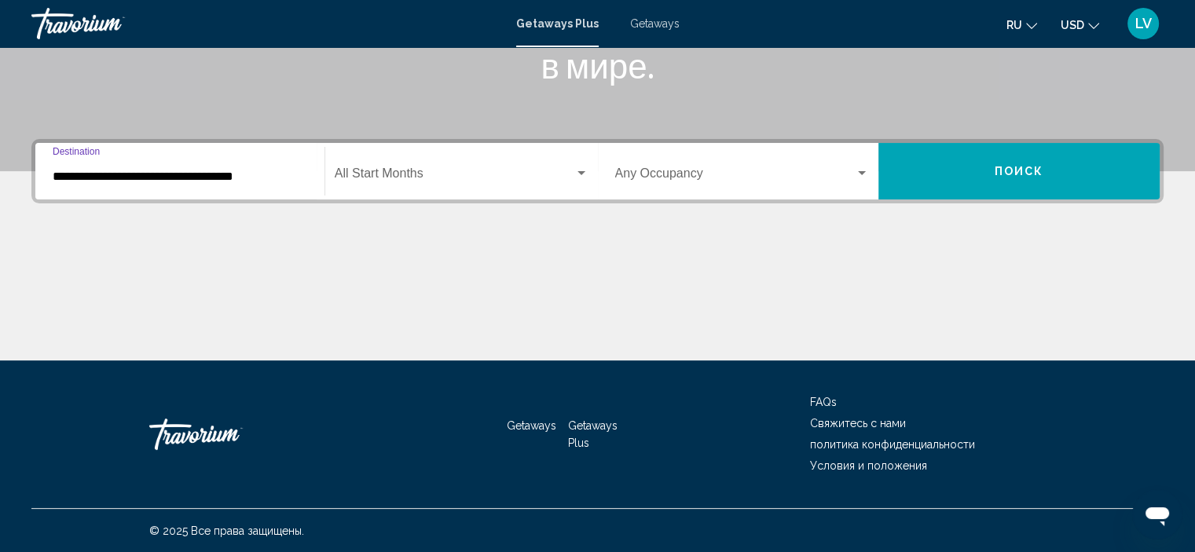
click at [203, 185] on div "**********" at bounding box center [180, 172] width 255 height 50
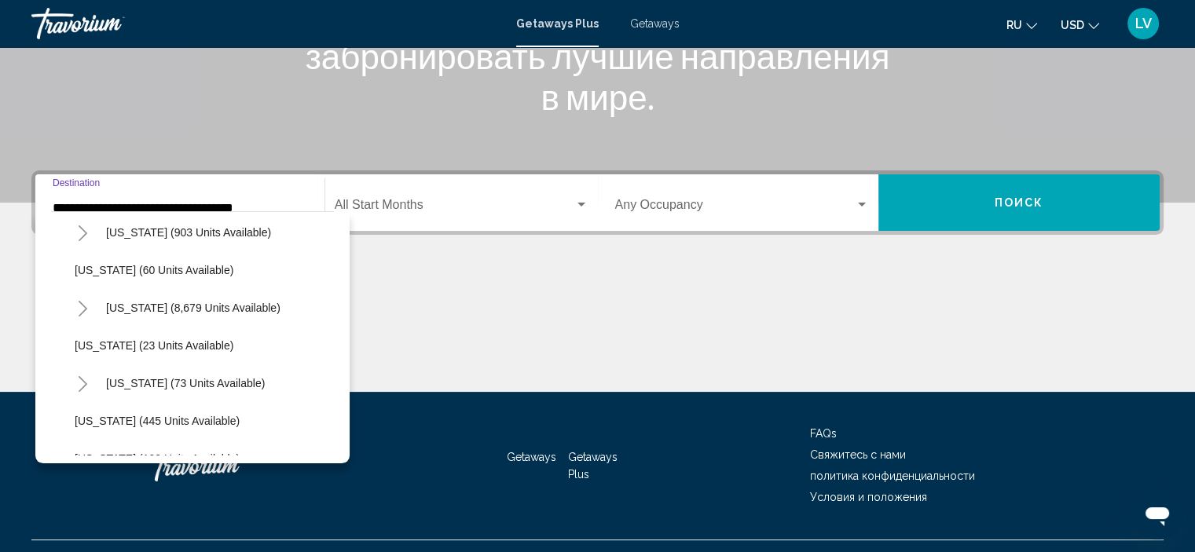
scroll to position [236, 0]
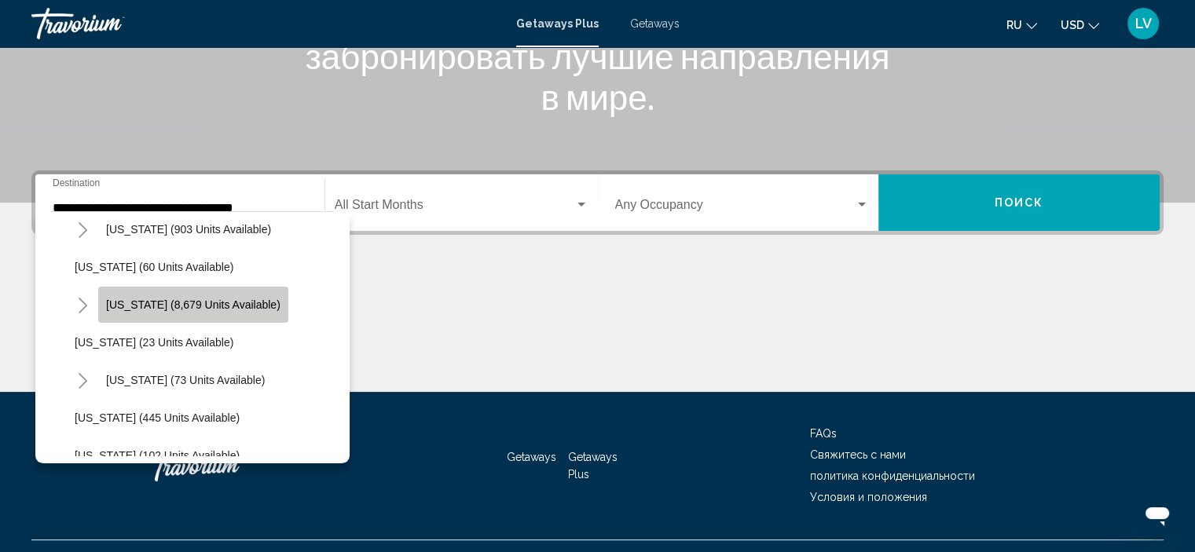
click at [223, 312] on button "[US_STATE] (8,679 units available)" at bounding box center [193, 305] width 190 height 36
type input "**********"
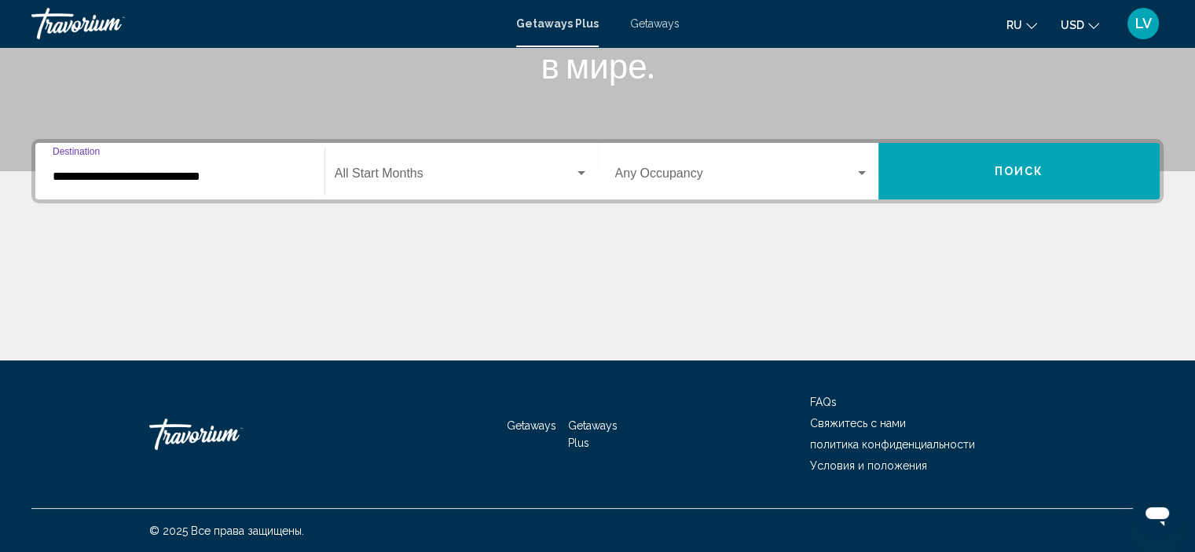
click at [382, 170] on span "Search widget" at bounding box center [455, 177] width 240 height 14
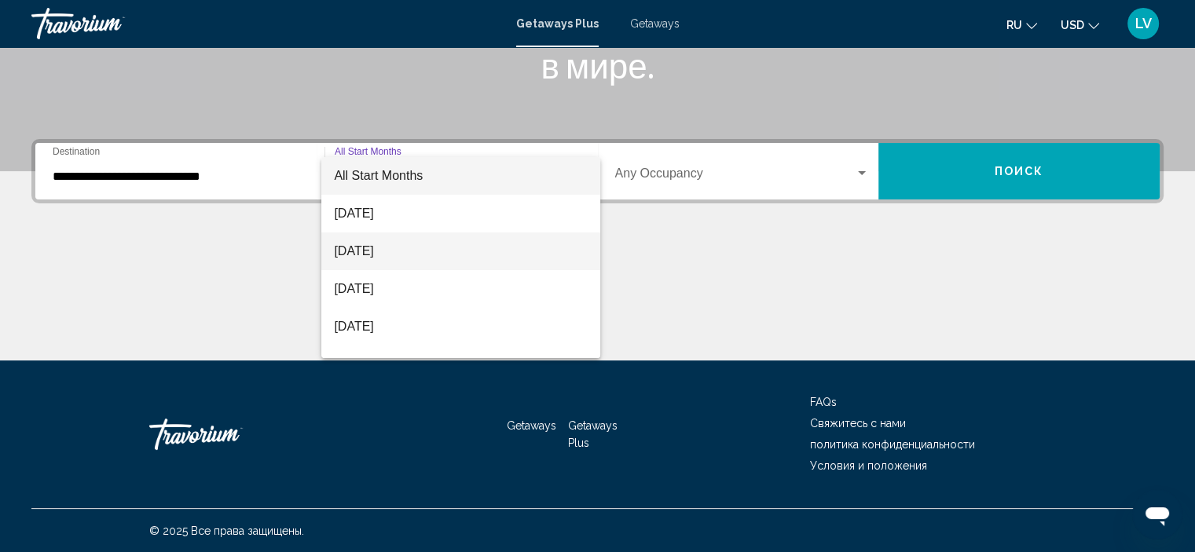
click at [397, 244] on span "[DATE]" at bounding box center [461, 252] width 254 height 38
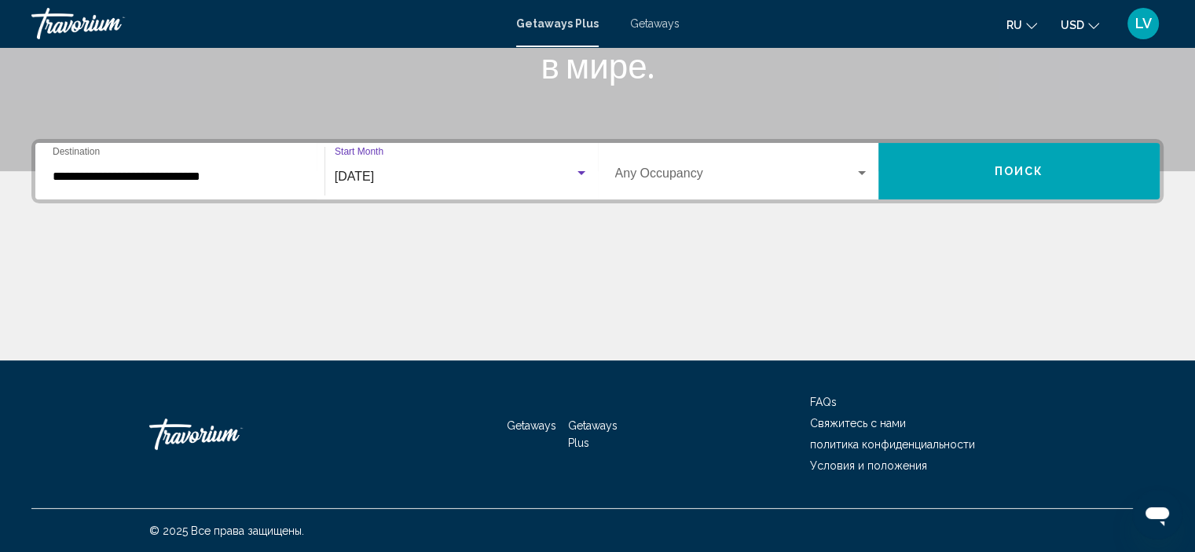
click at [728, 185] on div "Occupancy Any Occupancy" at bounding box center [742, 172] width 255 height 50
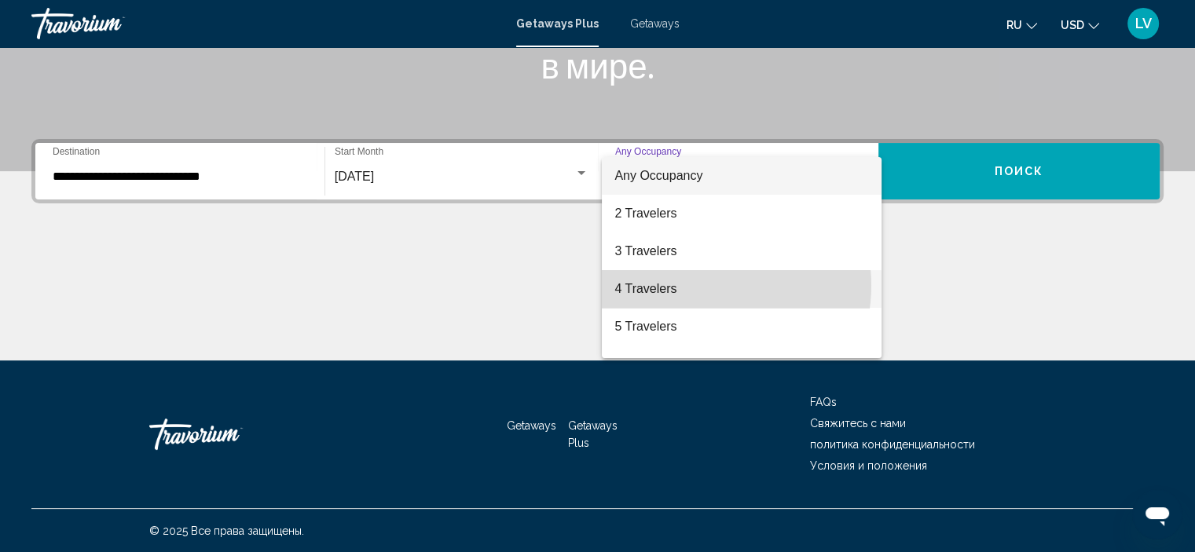
click at [699, 285] on span "4 Travelers" at bounding box center [742, 289] width 255 height 38
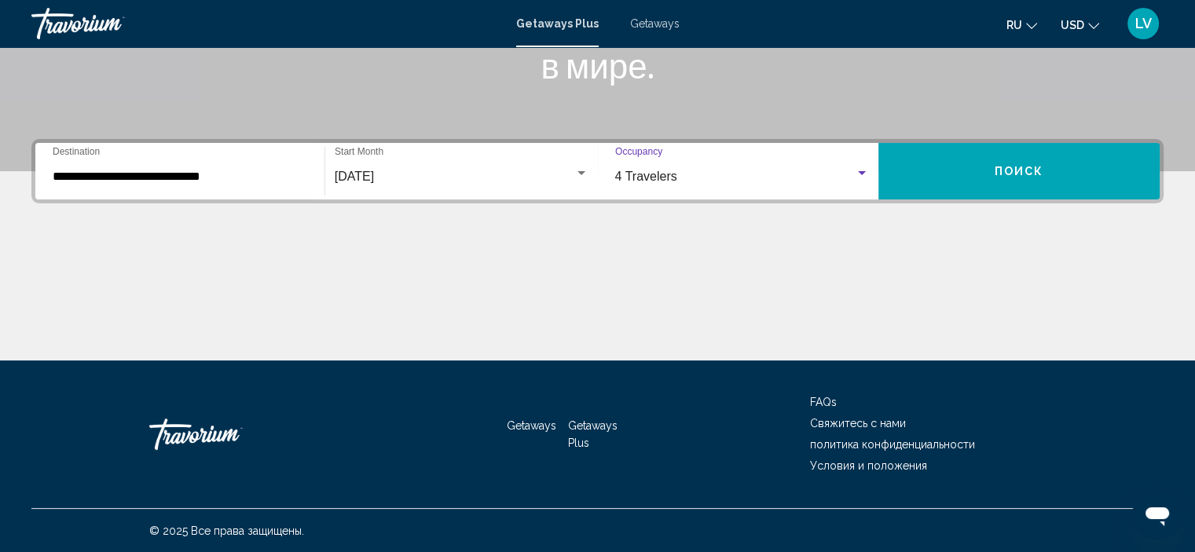
click at [1032, 163] on button "Поиск" at bounding box center [1019, 171] width 281 height 57
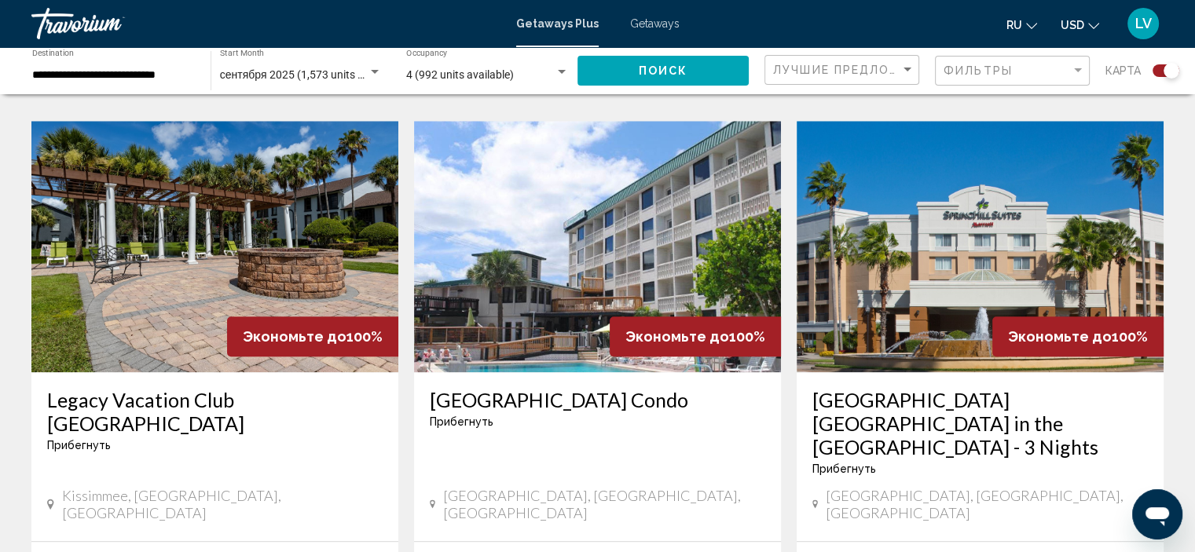
scroll to position [1650, 0]
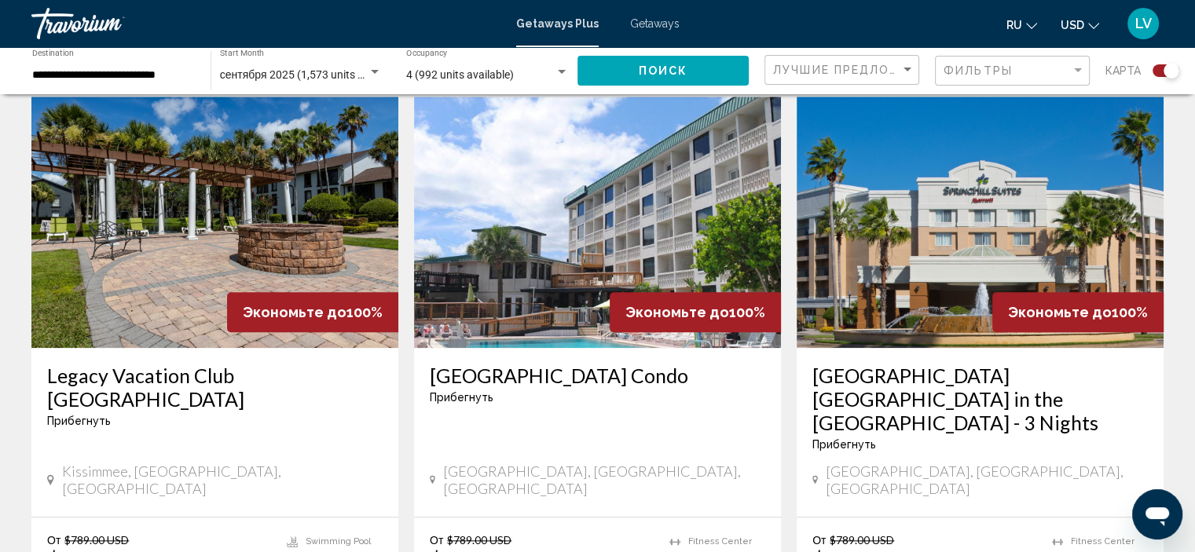
click at [663, 185] on img "Main content" at bounding box center [597, 222] width 367 height 251
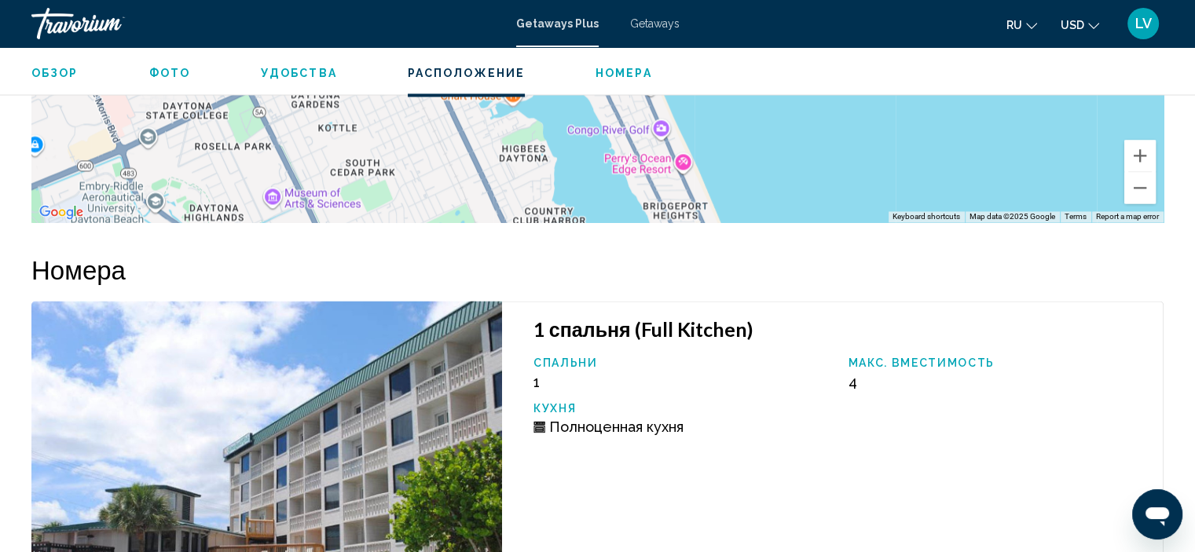
scroll to position [2431, 0]
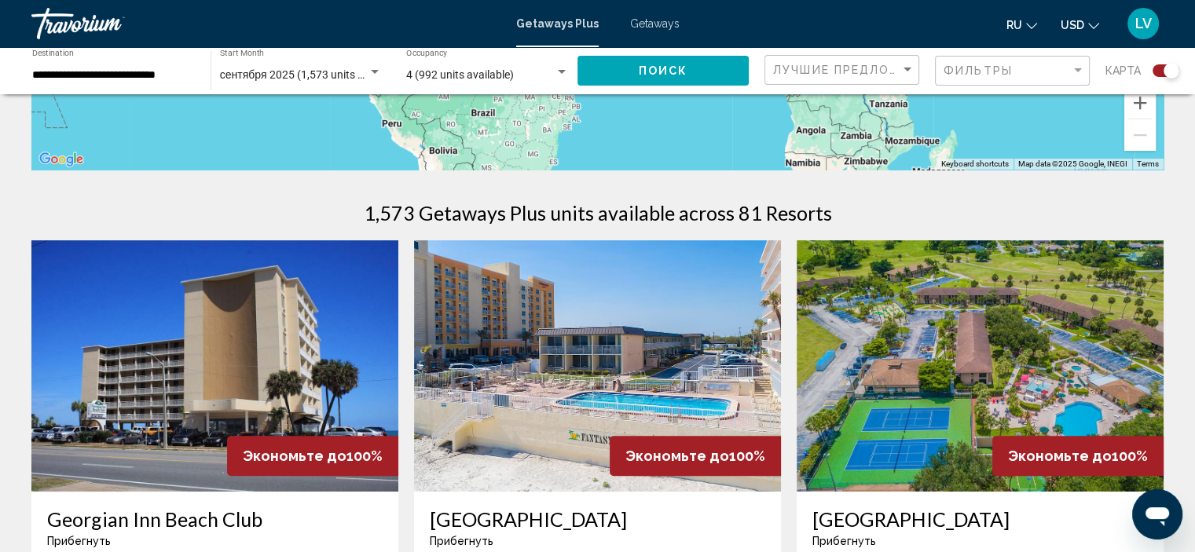
scroll to position [393, 0]
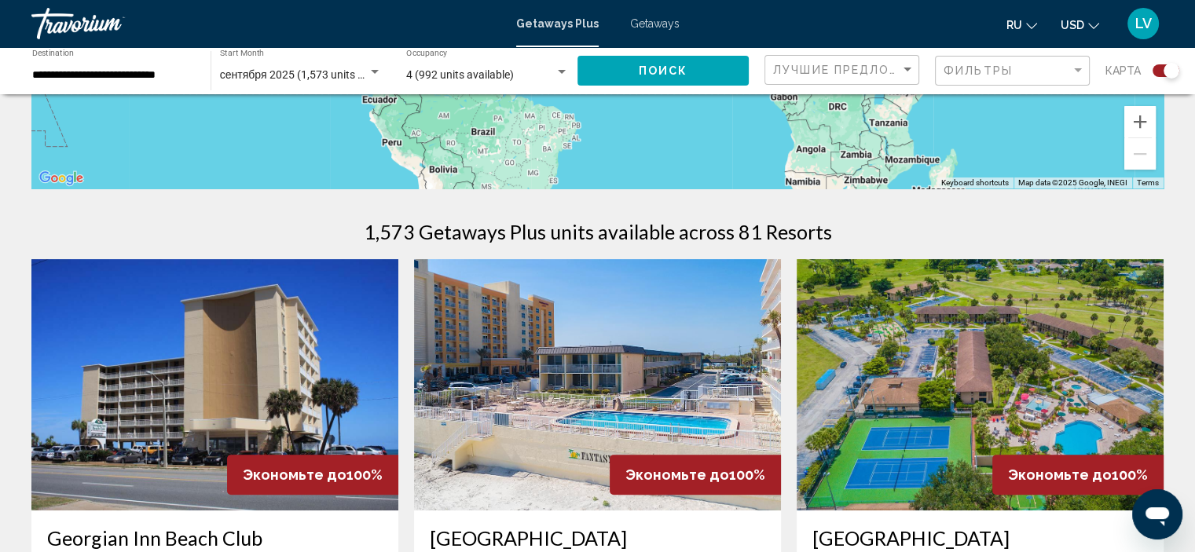
click at [107, 73] on input "**********" at bounding box center [113, 75] width 163 height 13
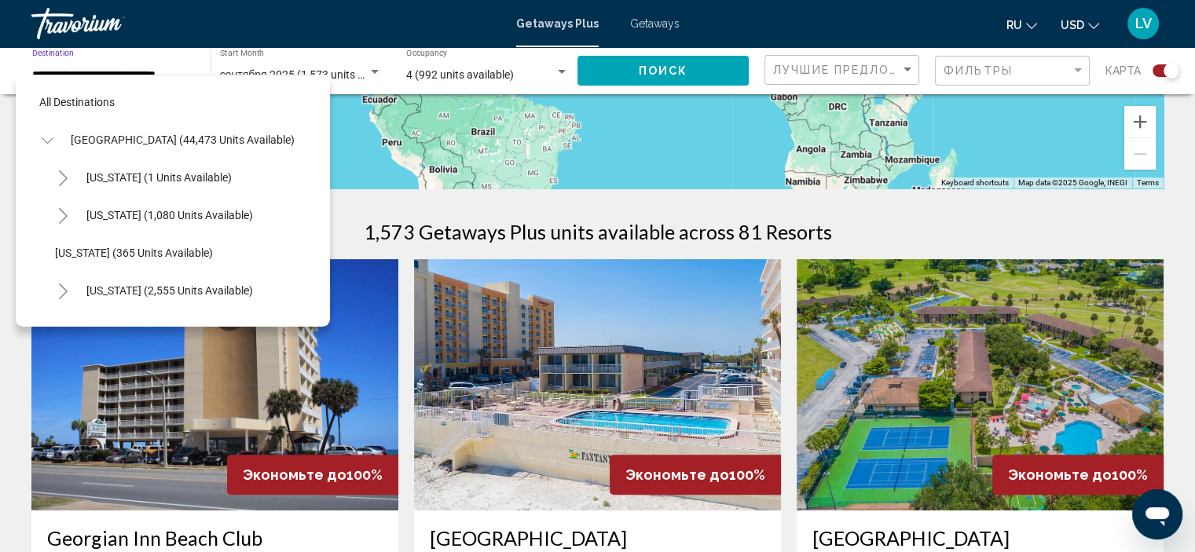
scroll to position [212, 0]
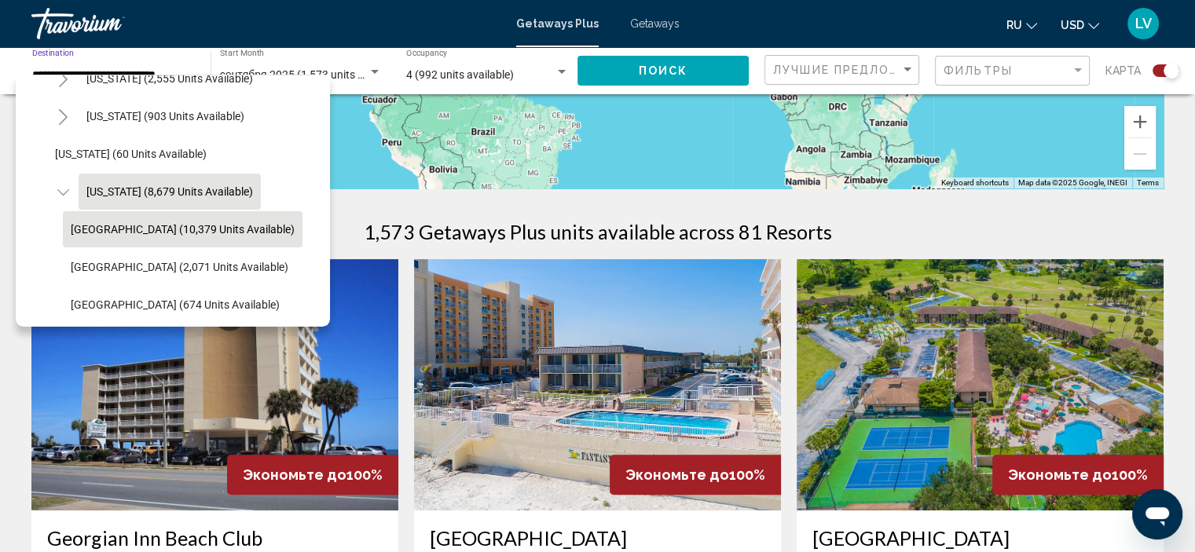
click at [130, 227] on span "[GEOGRAPHIC_DATA] (10,379 units available)" at bounding box center [183, 229] width 224 height 13
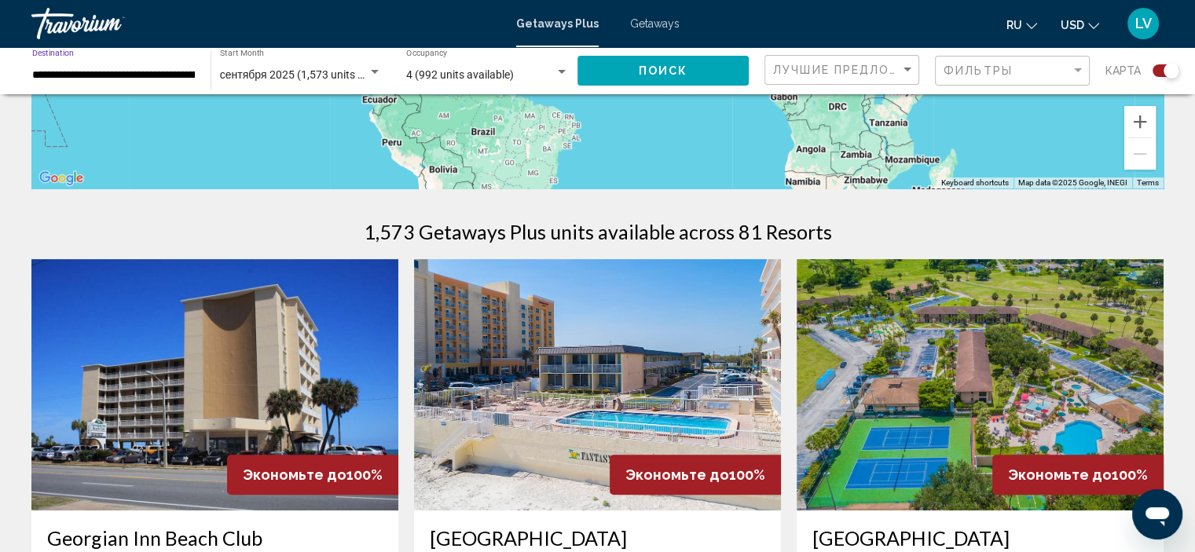
click at [90, 78] on input "**********" at bounding box center [113, 75] width 163 height 13
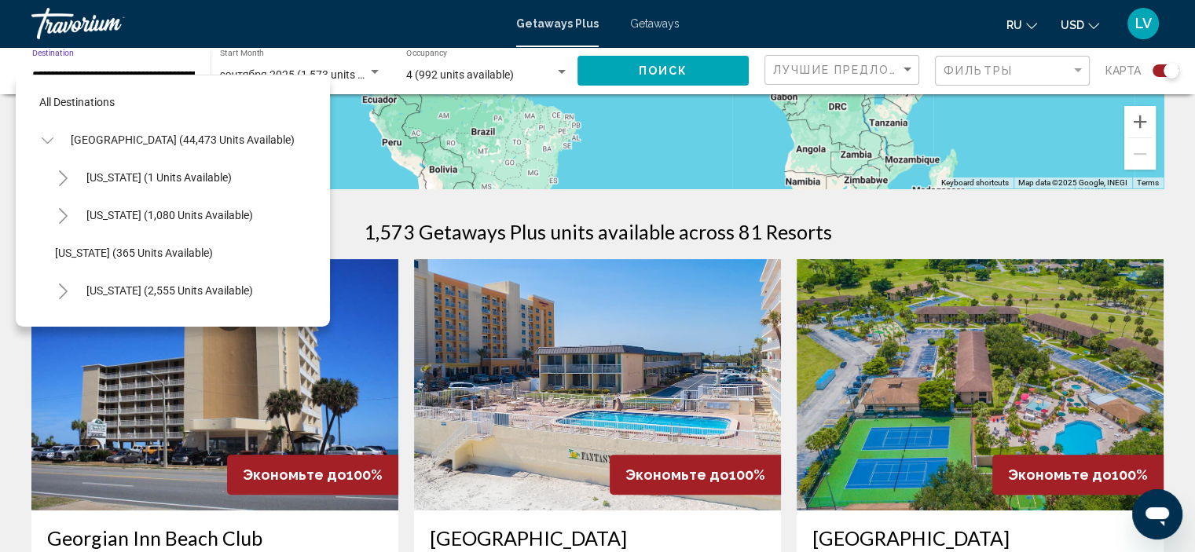
scroll to position [250, 3]
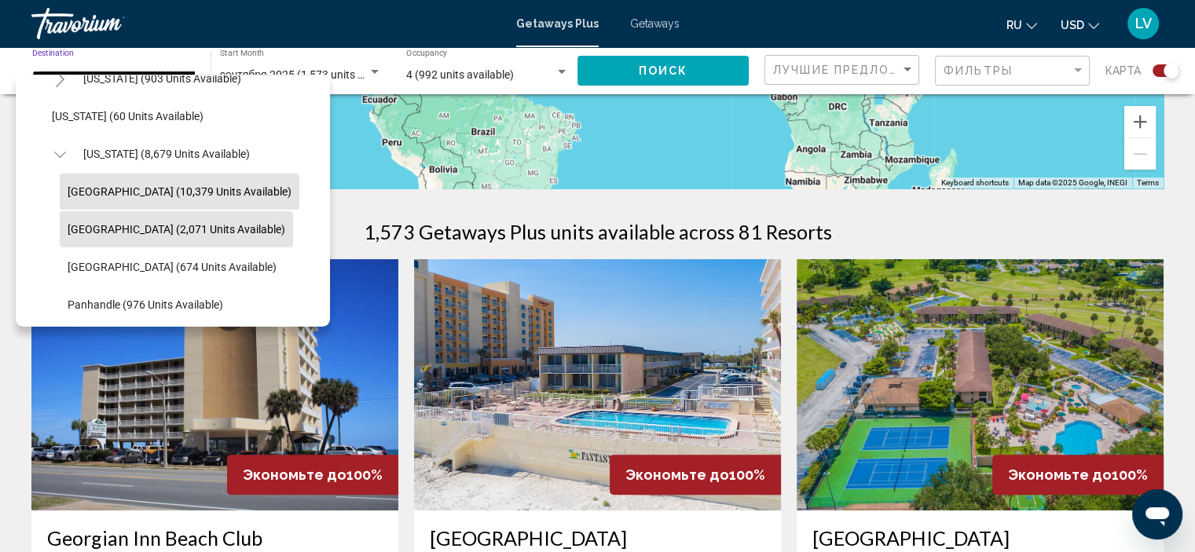
click at [94, 219] on button "[GEOGRAPHIC_DATA] (2,071 units available)" at bounding box center [176, 229] width 233 height 36
type input "**********"
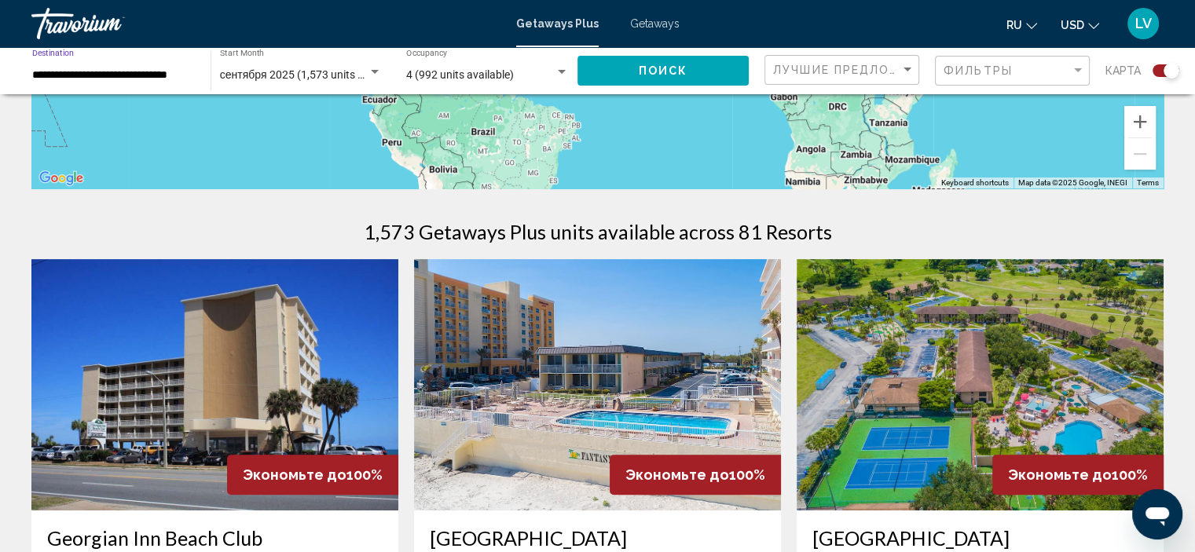
click at [670, 74] on span "Поиск" at bounding box center [664, 71] width 50 height 13
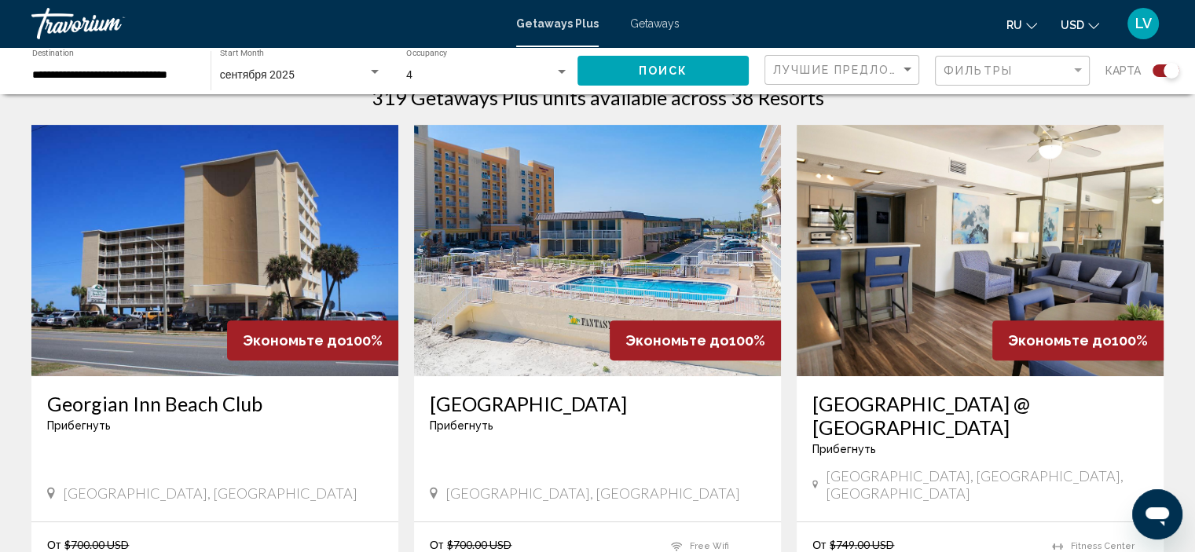
scroll to position [488, 0]
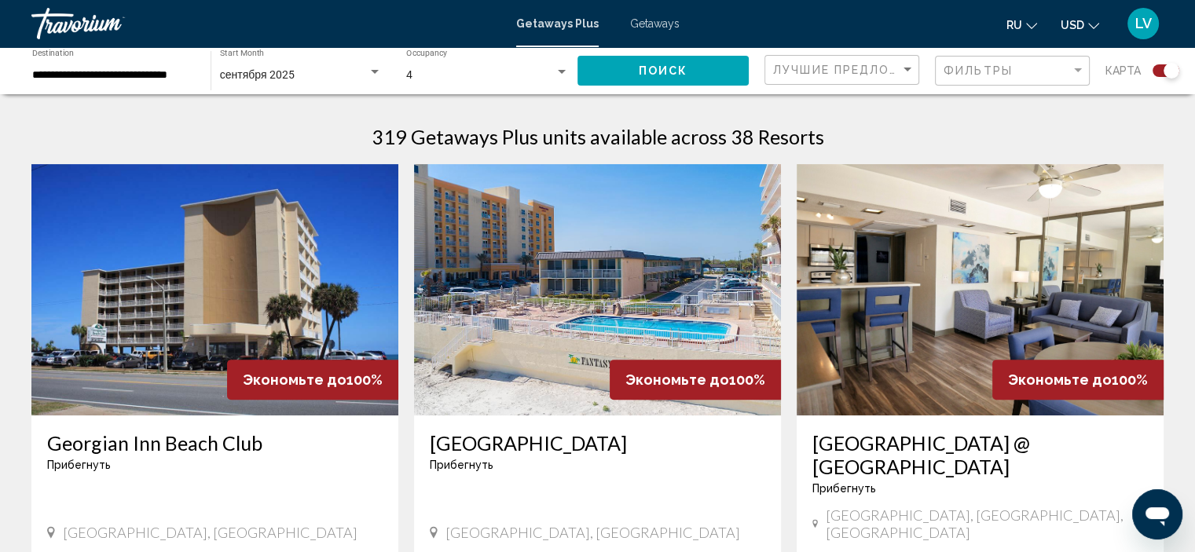
click at [527, 266] on img "Main content" at bounding box center [597, 289] width 367 height 251
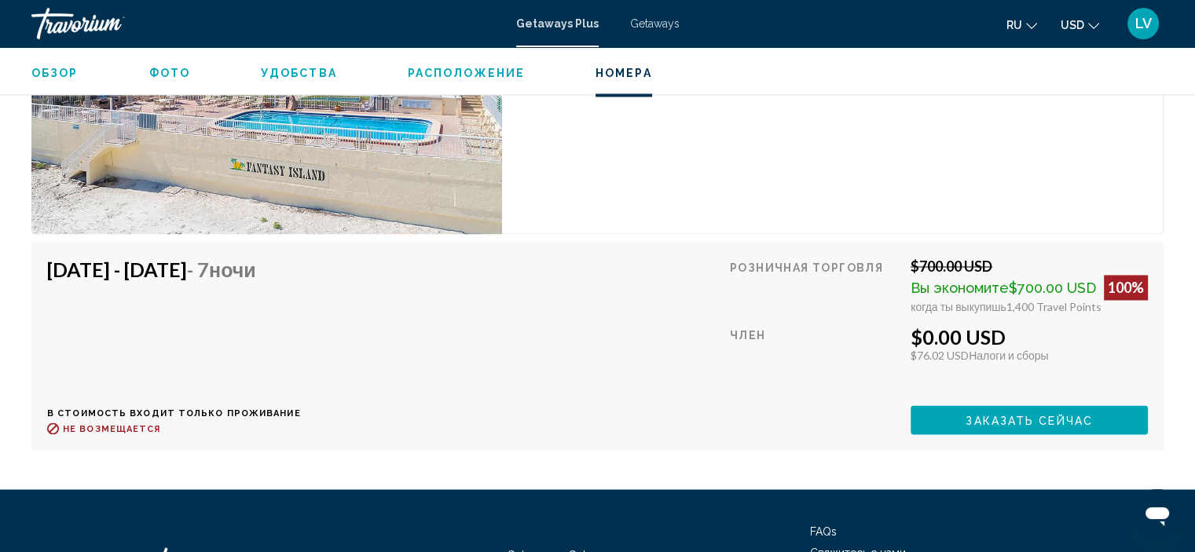
scroll to position [2599, 0]
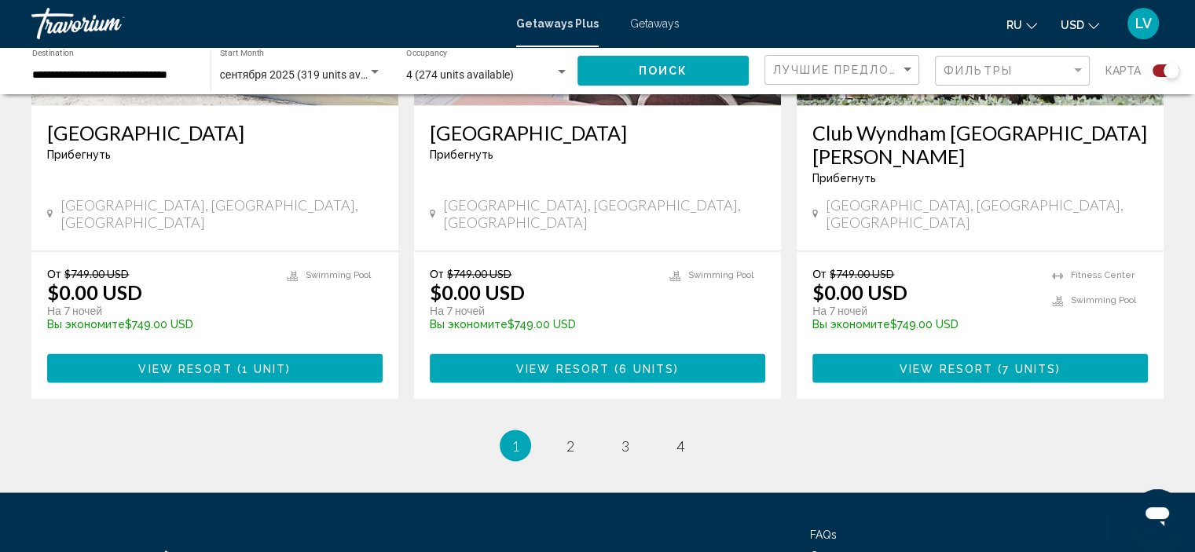
scroll to position [2565, 0]
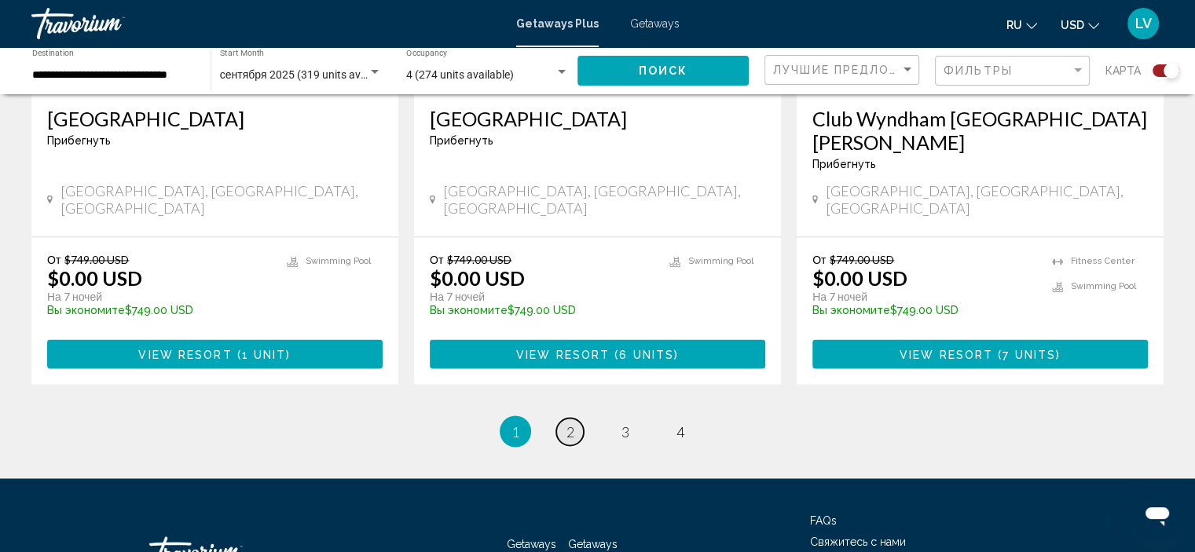
click at [571, 423] on span "2" at bounding box center [571, 431] width 8 height 17
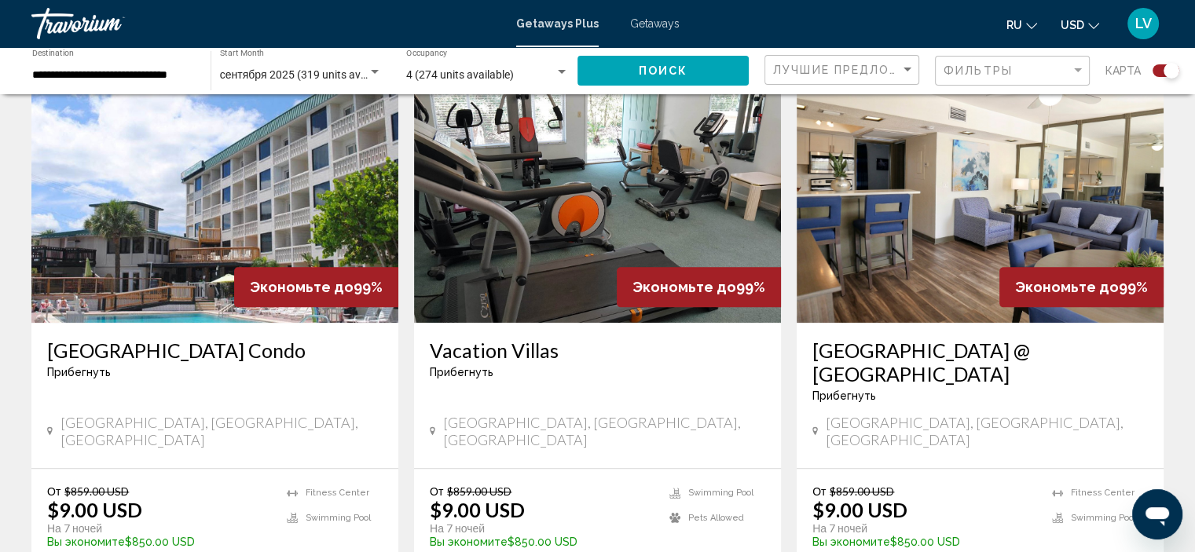
scroll to position [1807, 0]
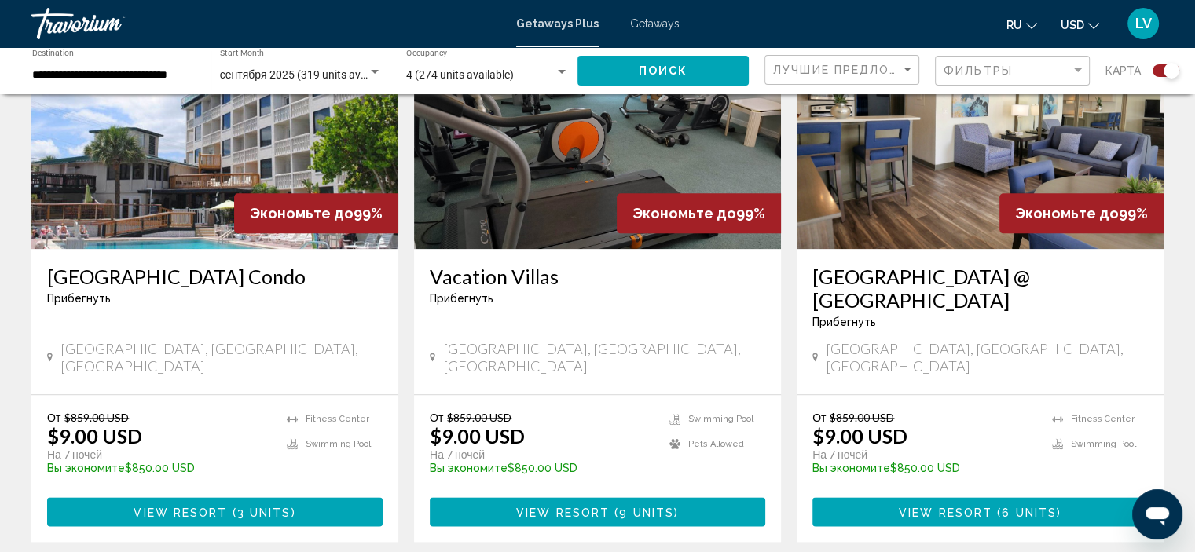
click at [228, 506] on span "Main content" at bounding box center [230, 512] width 5 height 13
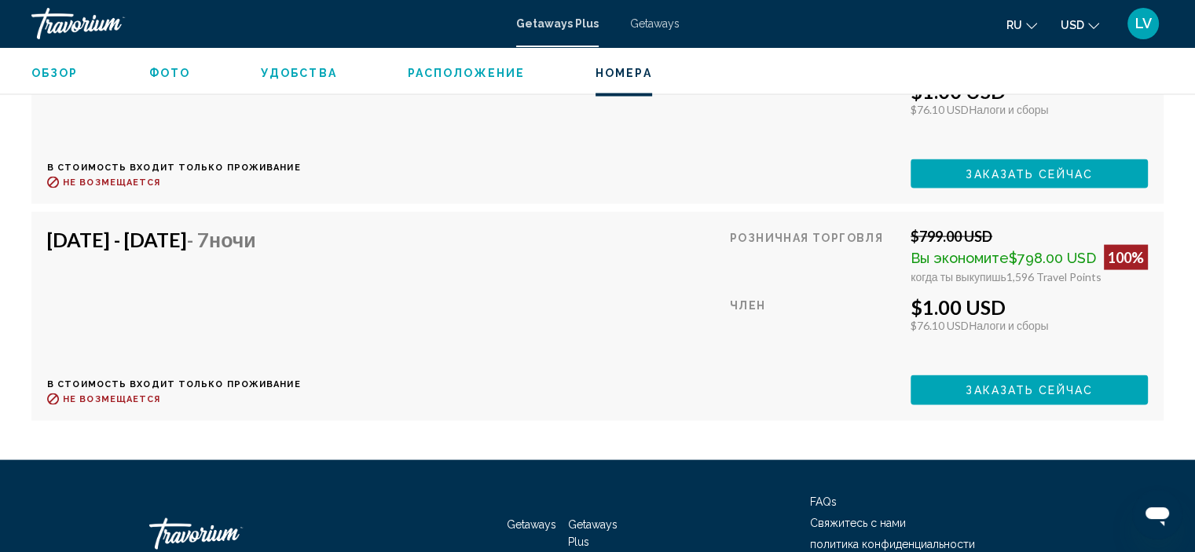
scroll to position [3217, 0]
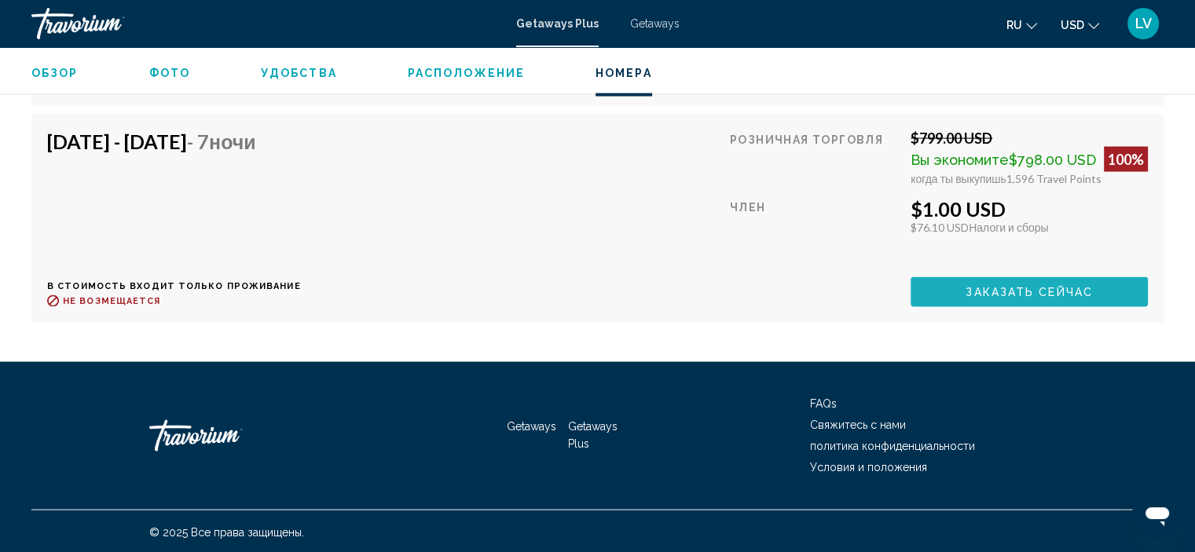
click at [1081, 292] on span "Заказать сейчас" at bounding box center [1029, 293] width 127 height 13
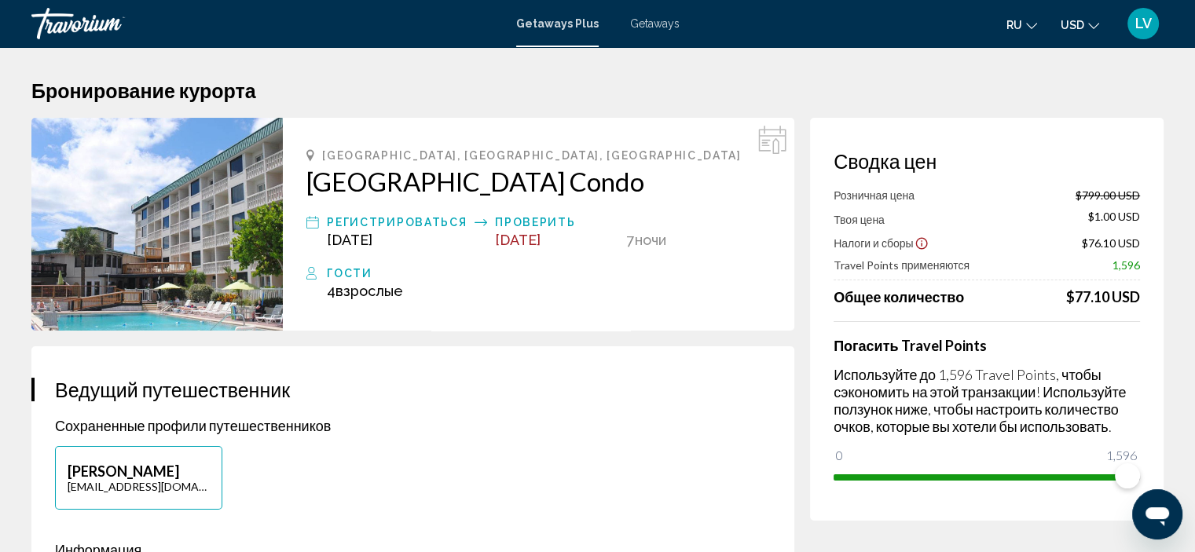
scroll to position [6, 0]
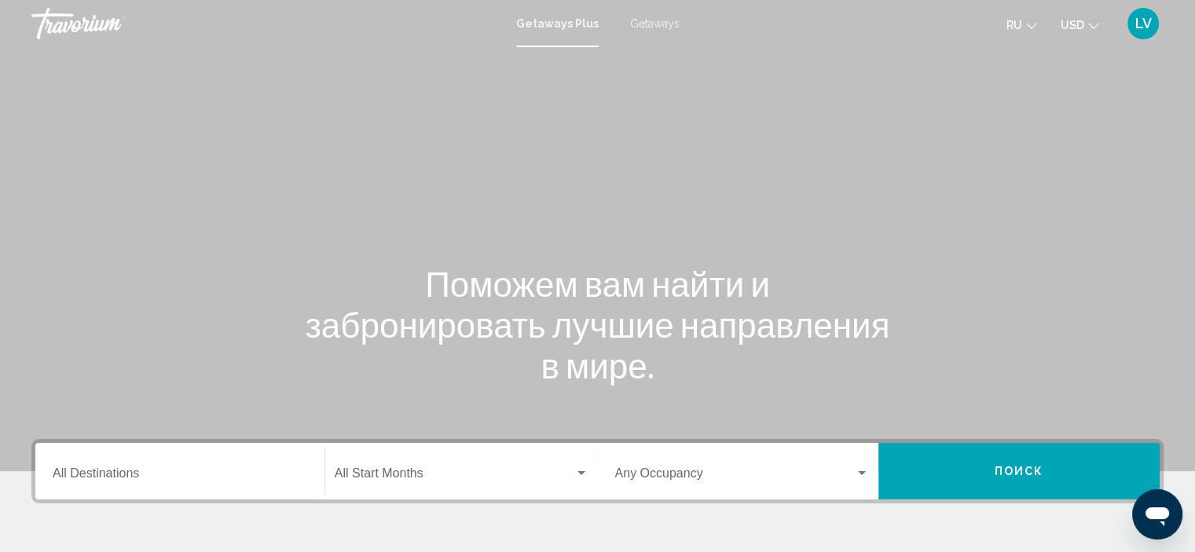
click at [192, 462] on div "Destination All Destinations" at bounding box center [180, 472] width 255 height 50
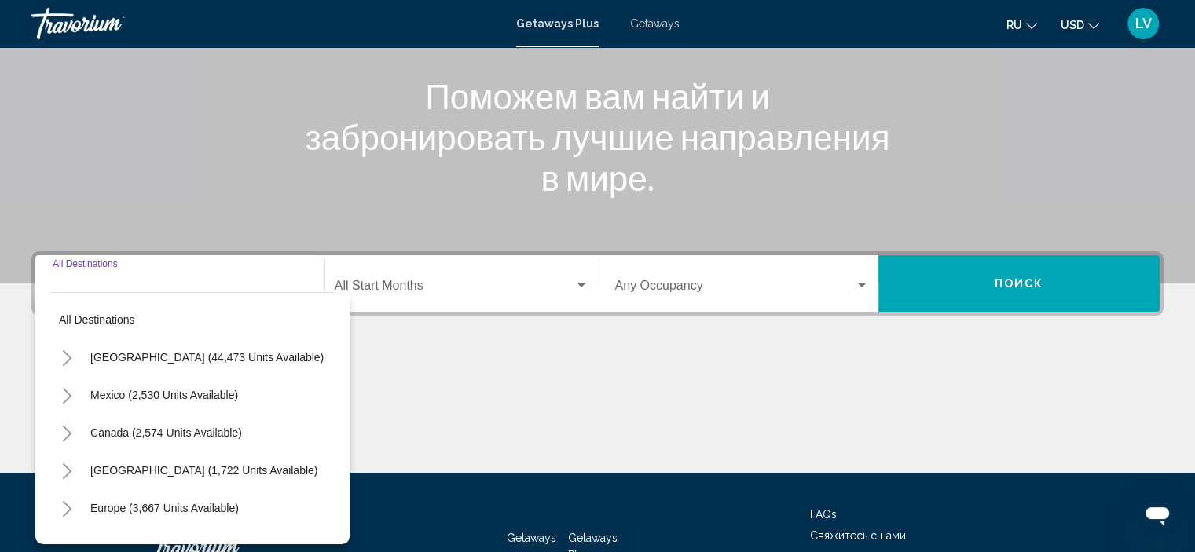
scroll to position [300, 0]
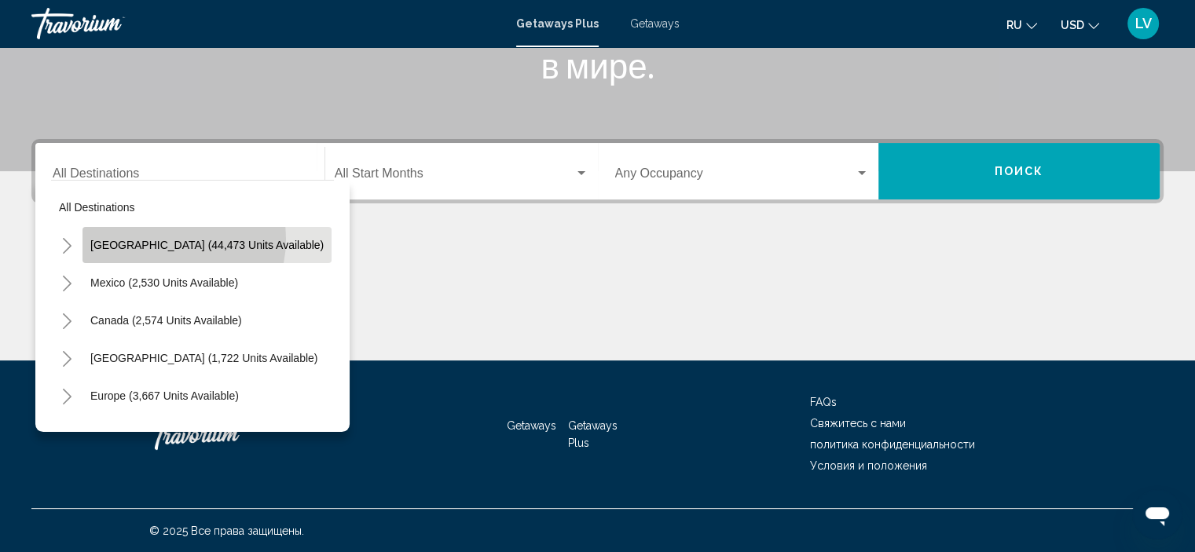
click at [166, 239] on span "[GEOGRAPHIC_DATA] (44,473 units available)" at bounding box center [206, 245] width 233 height 13
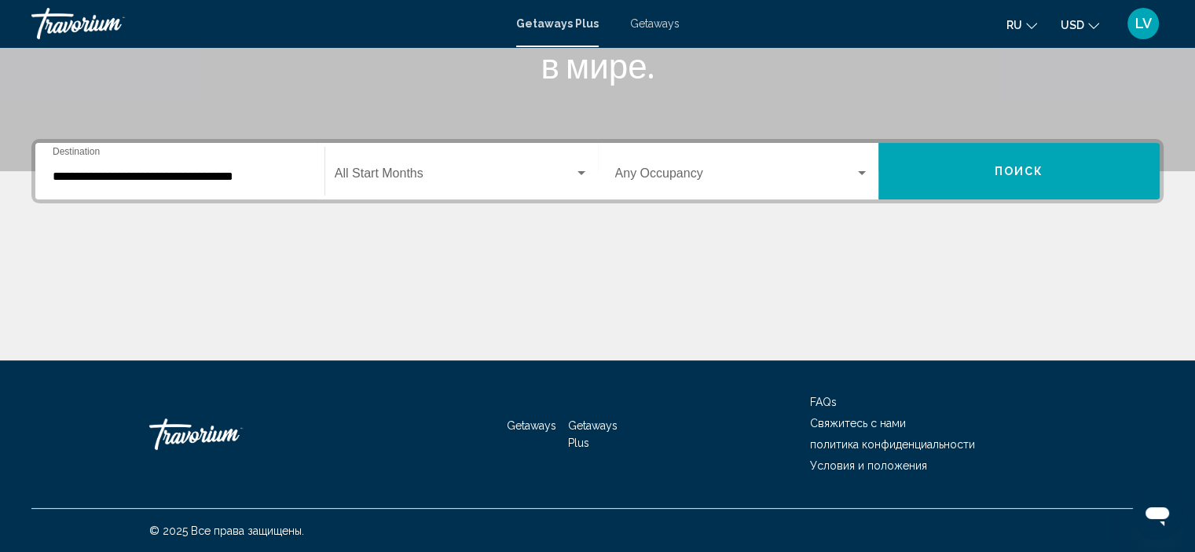
click at [191, 188] on div "**********" at bounding box center [180, 172] width 255 height 50
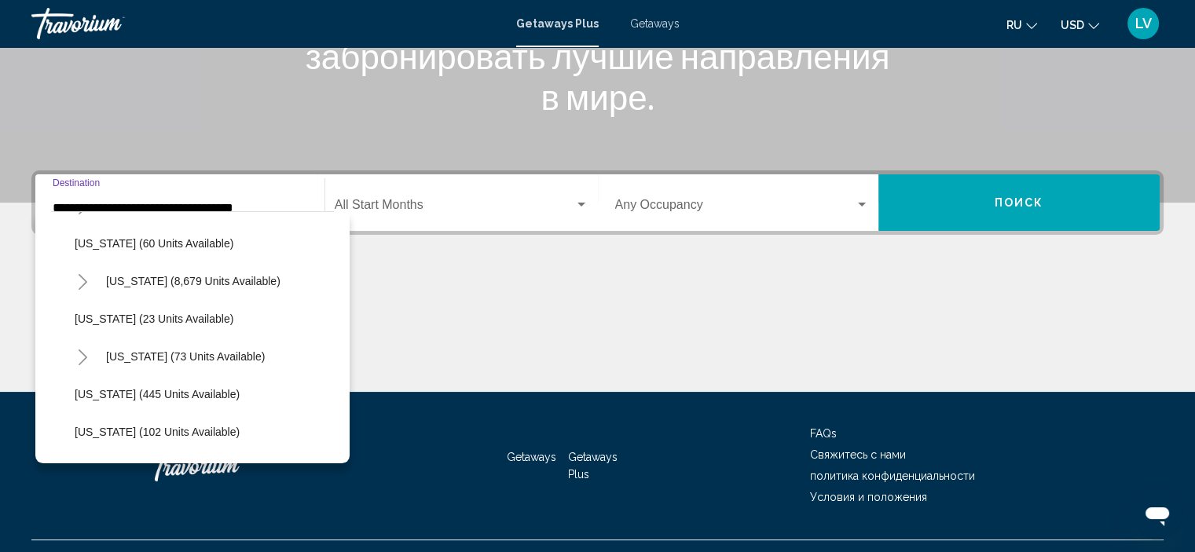
scroll to position [236, 0]
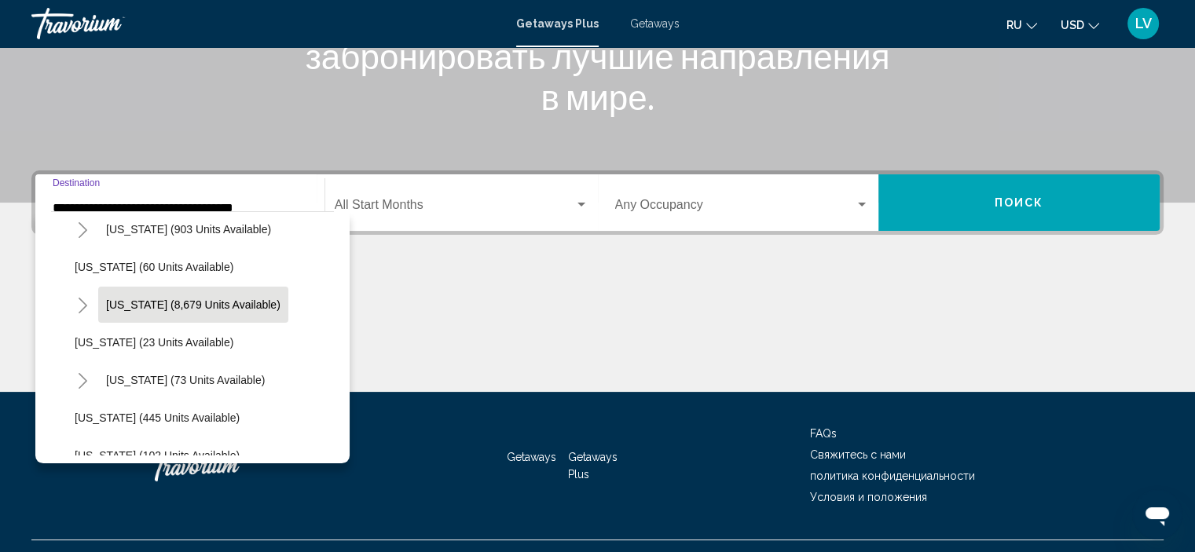
click at [169, 310] on span "[US_STATE] (8,679 units available)" at bounding box center [193, 305] width 174 height 13
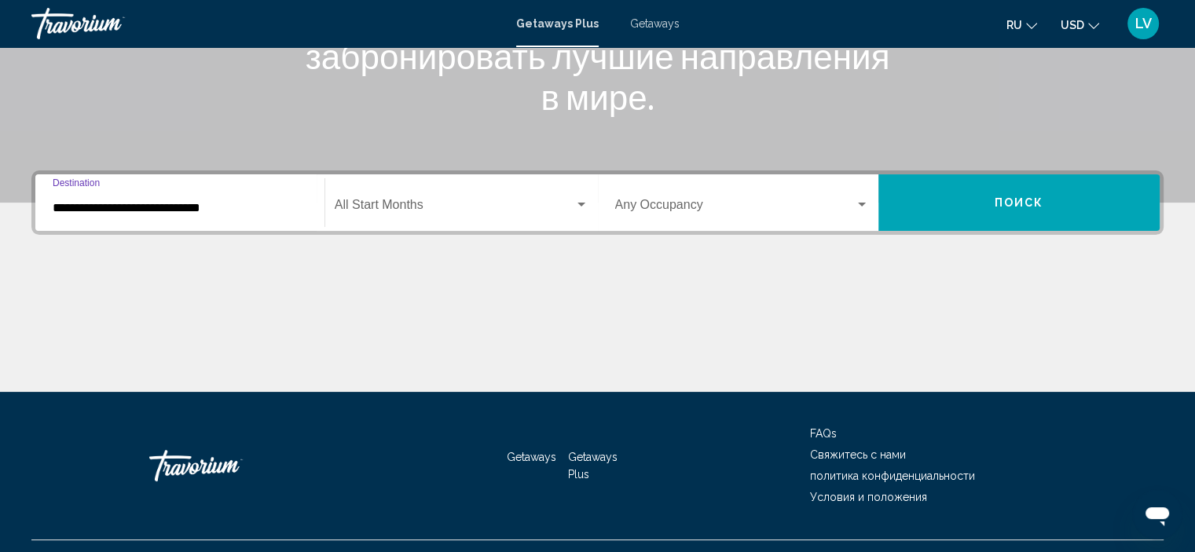
scroll to position [300, 0]
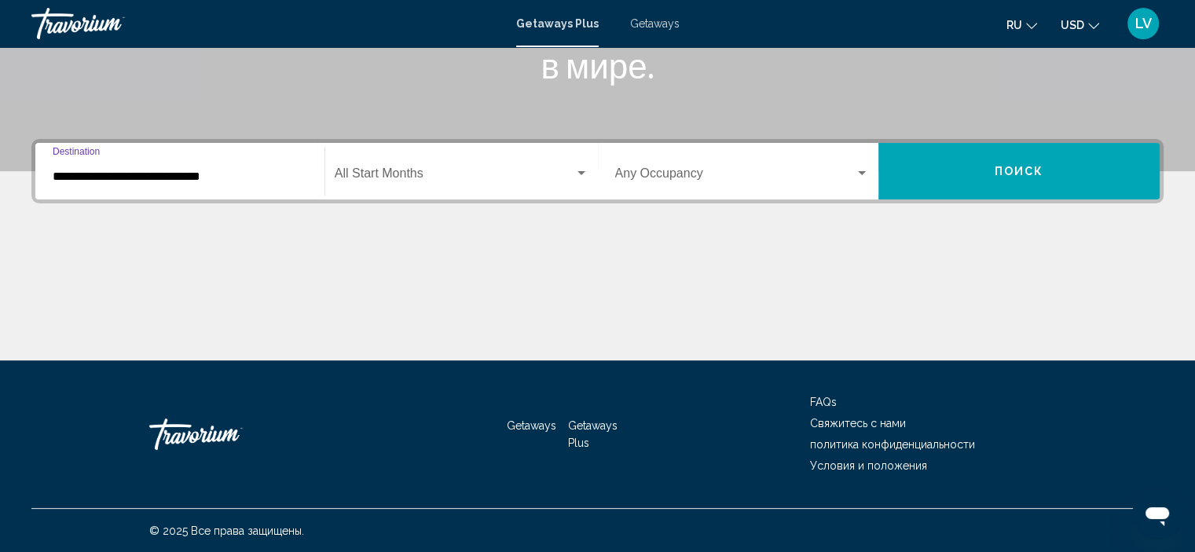
click at [190, 182] on input "**********" at bounding box center [180, 177] width 255 height 14
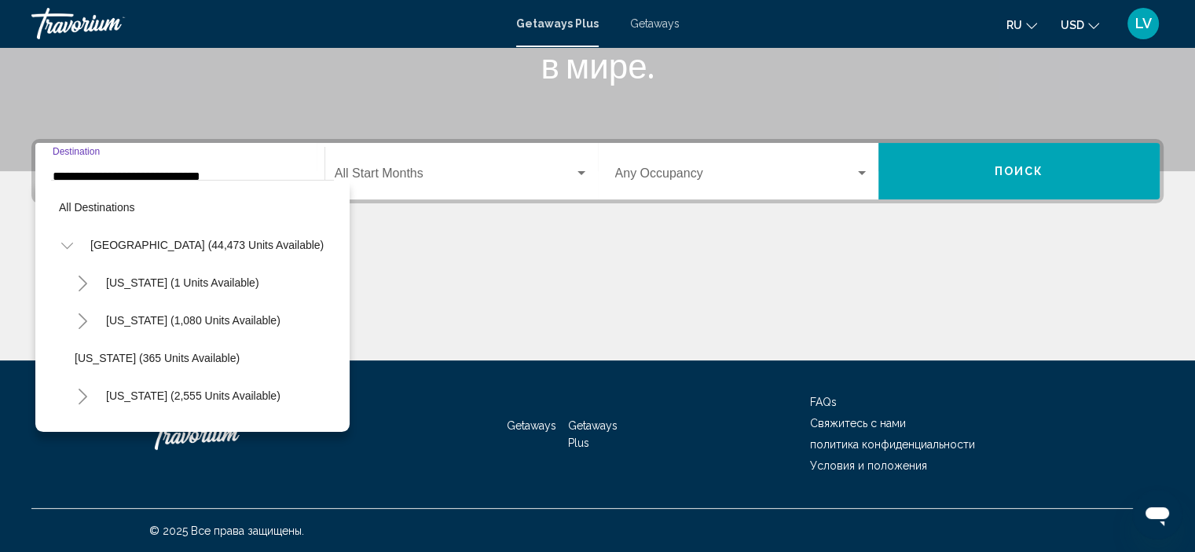
scroll to position [212, 0]
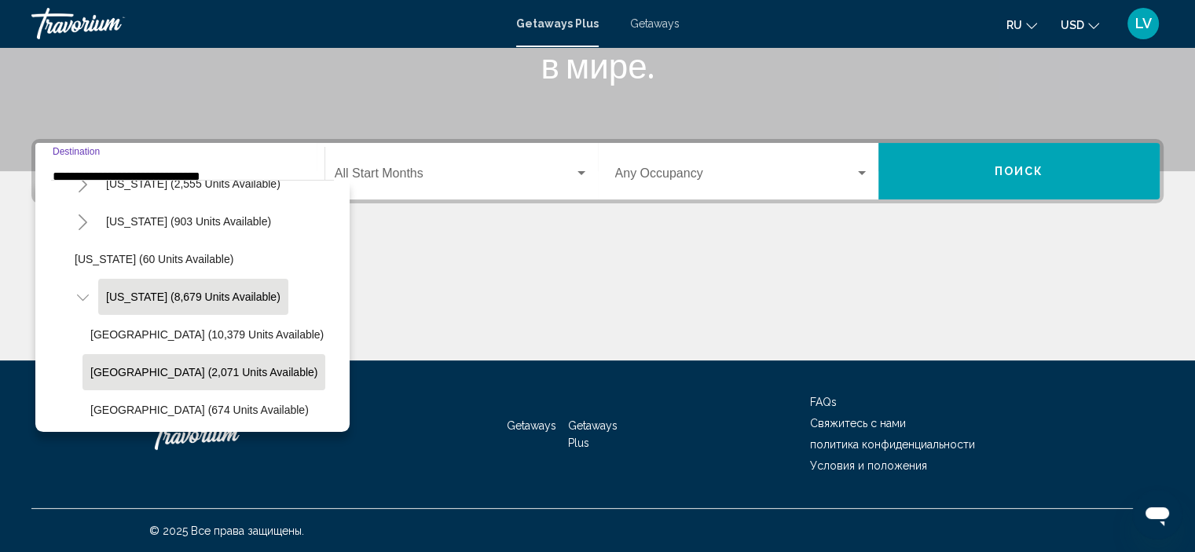
click at [209, 370] on span "[GEOGRAPHIC_DATA] (2,071 units available)" at bounding box center [203, 372] width 227 height 13
type input "**********"
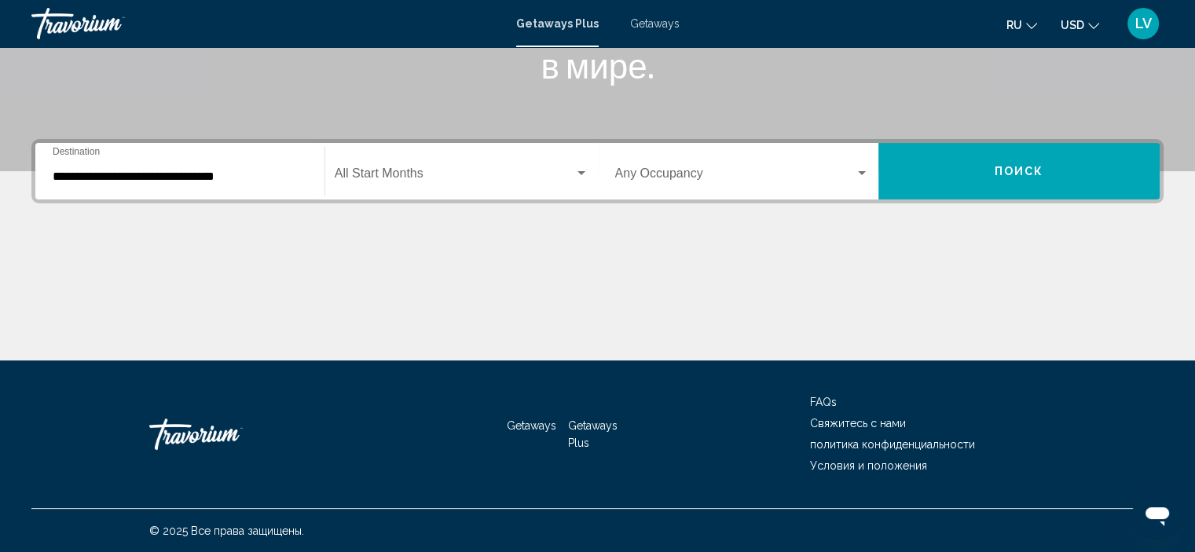
click at [391, 185] on div "Start Month All Start Months" at bounding box center [462, 172] width 254 height 50
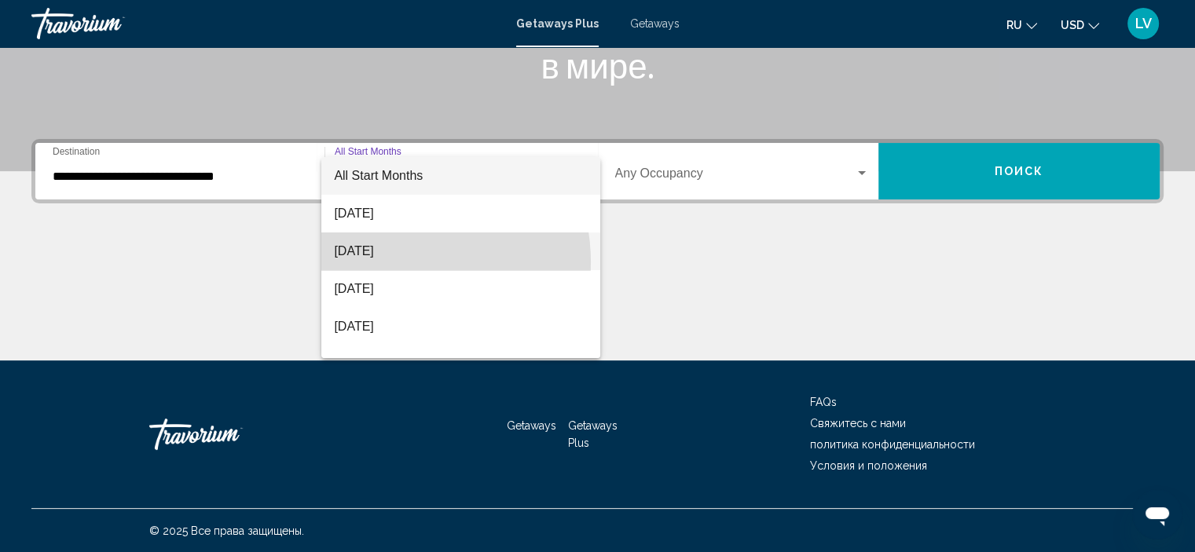
click at [389, 262] on span "[DATE]" at bounding box center [461, 252] width 254 height 38
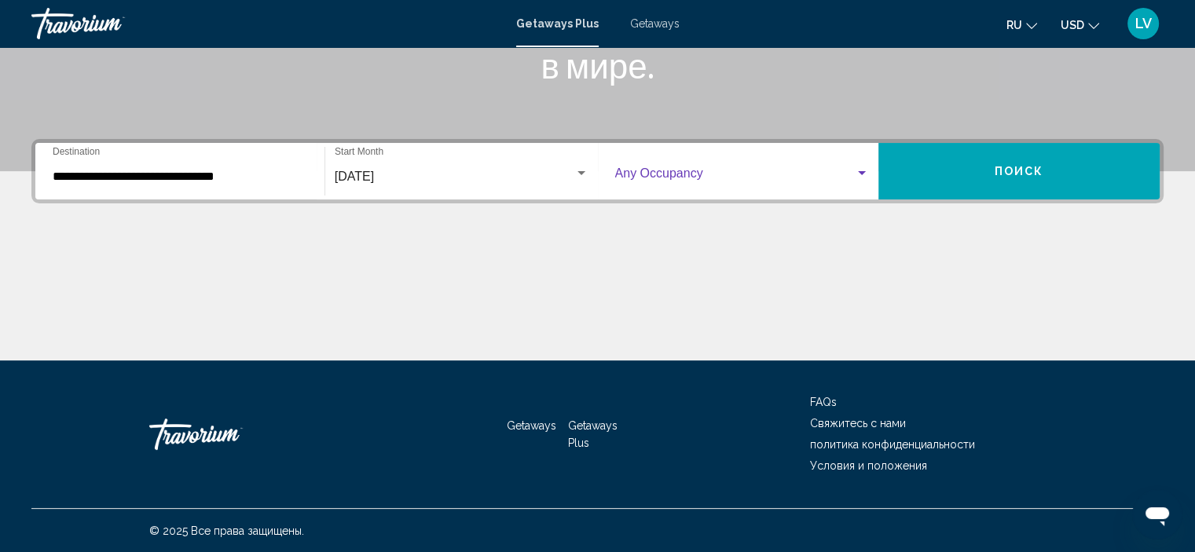
click at [672, 170] on span "Search widget" at bounding box center [735, 177] width 240 height 14
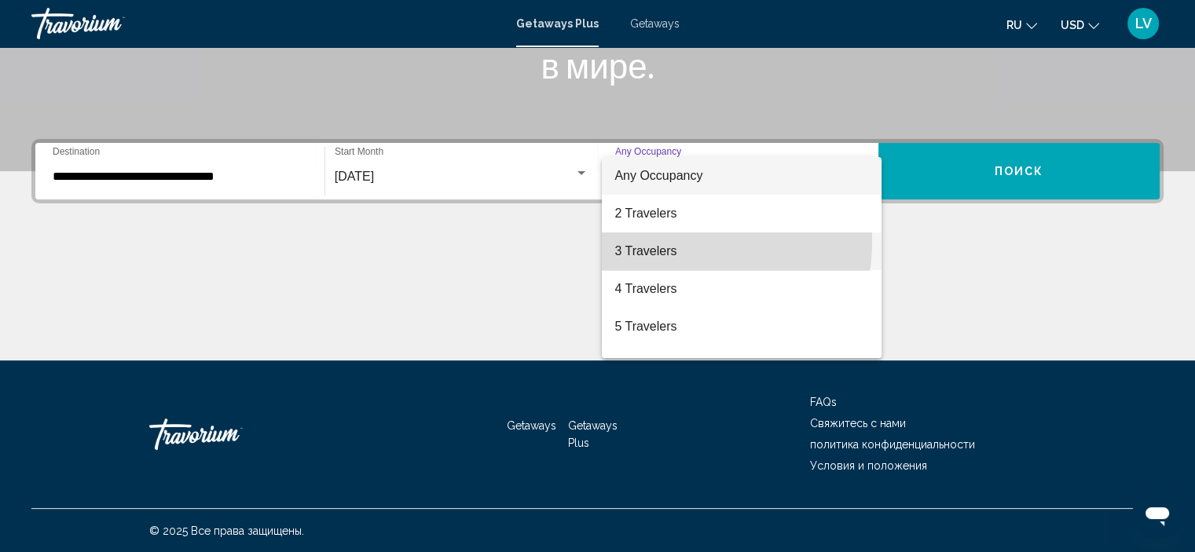
click at [663, 241] on span "3 Travelers" at bounding box center [742, 252] width 255 height 38
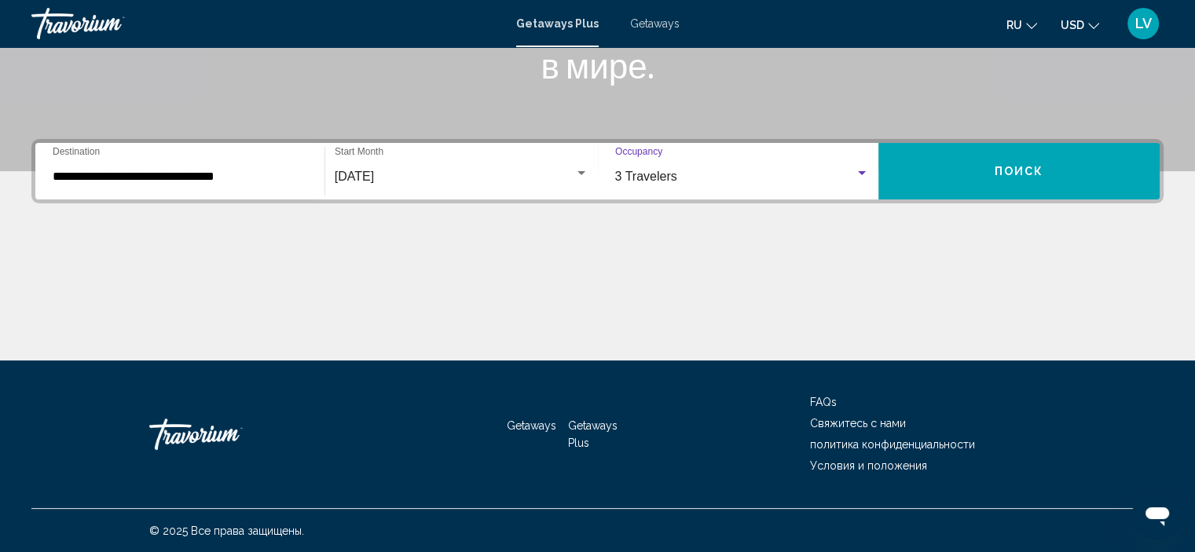
click at [1036, 182] on button "Поиск" at bounding box center [1019, 171] width 281 height 57
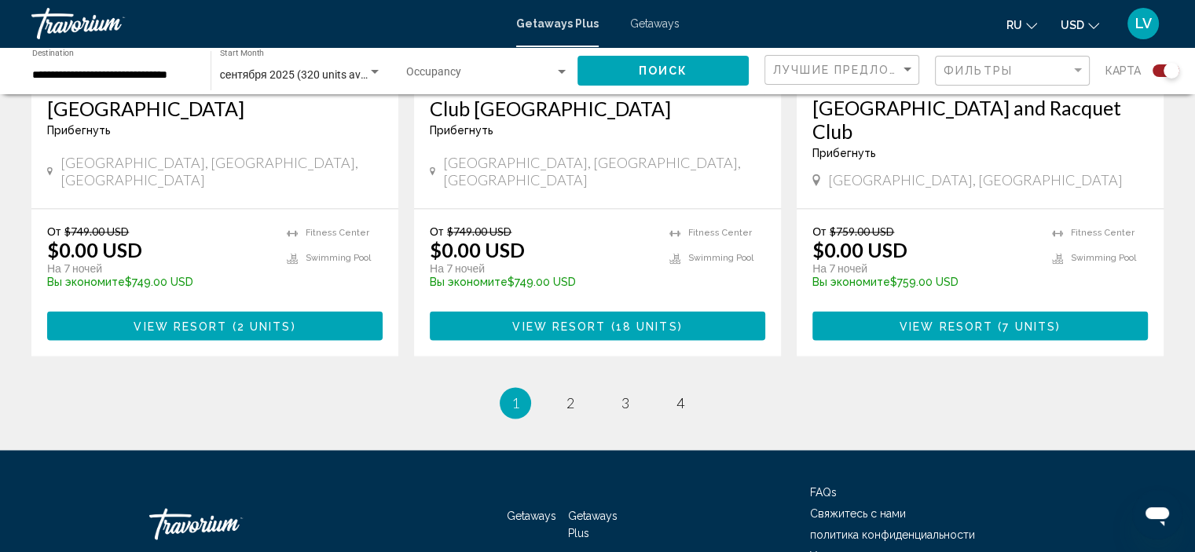
scroll to position [2614, 0]
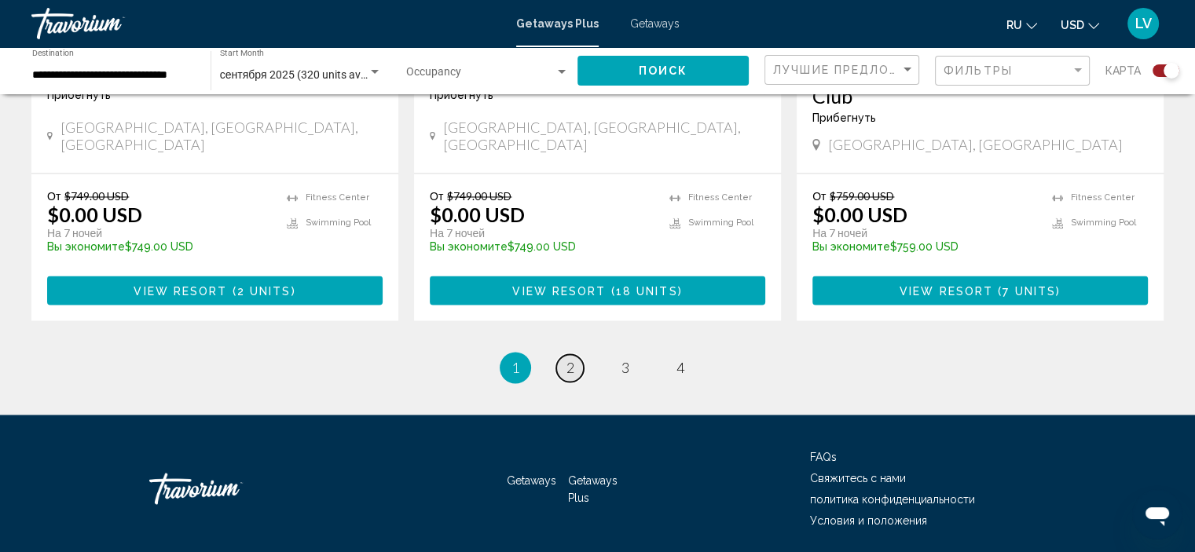
click at [563, 354] on link "page 2" at bounding box center [570, 368] width 28 height 28
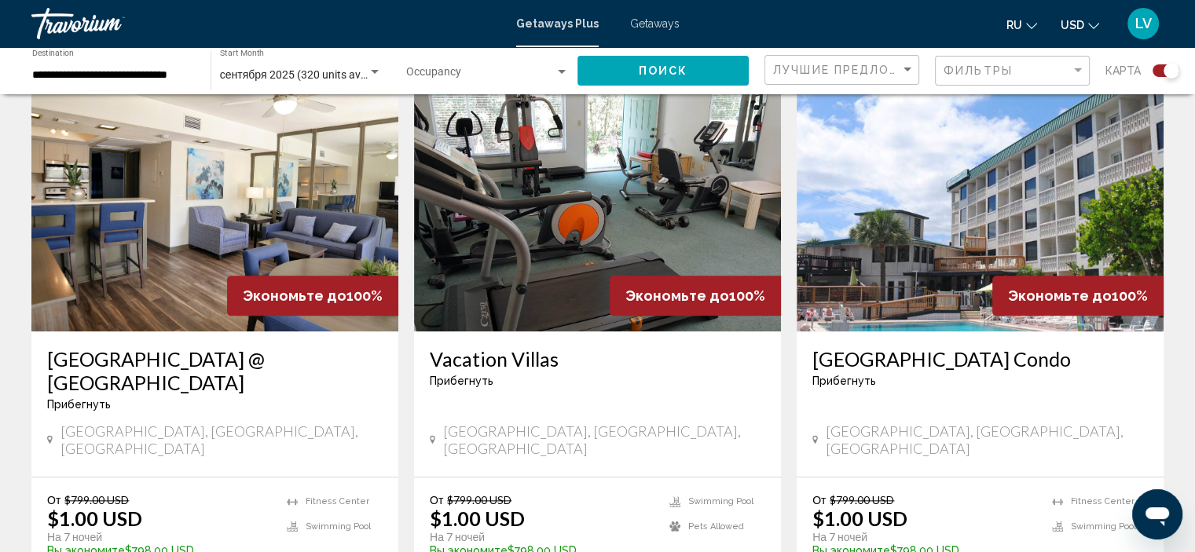
scroll to position [1807, 0]
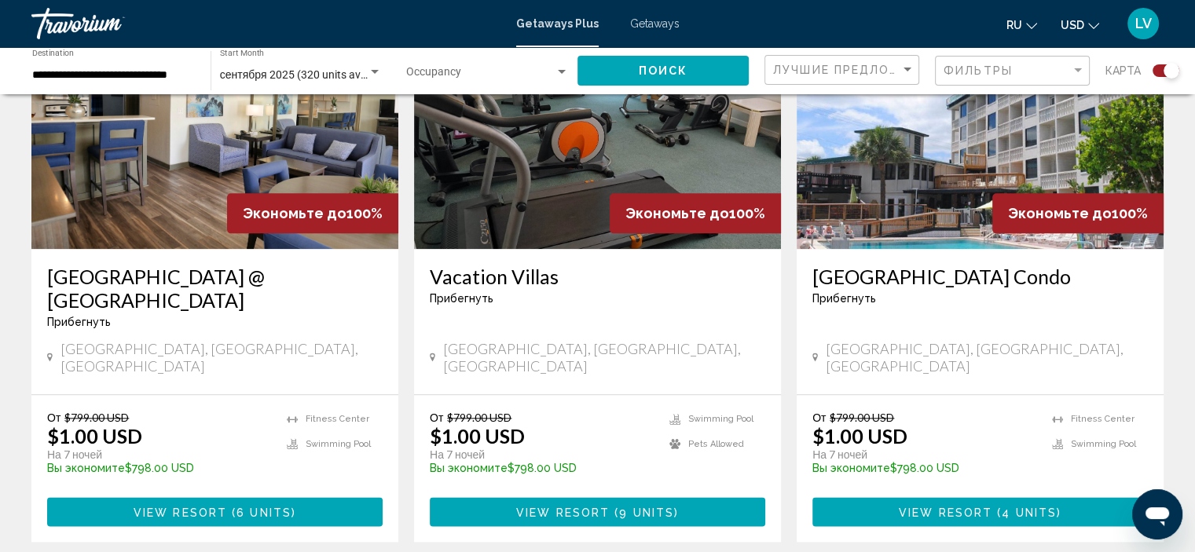
click at [986, 134] on img "Main content" at bounding box center [980, 123] width 367 height 251
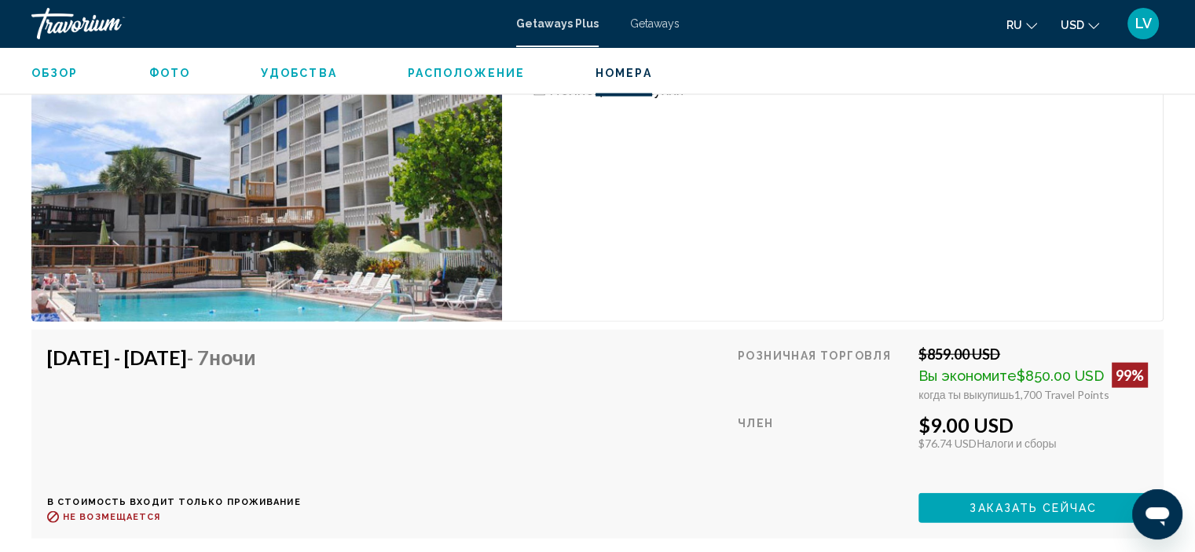
scroll to position [3542, 0]
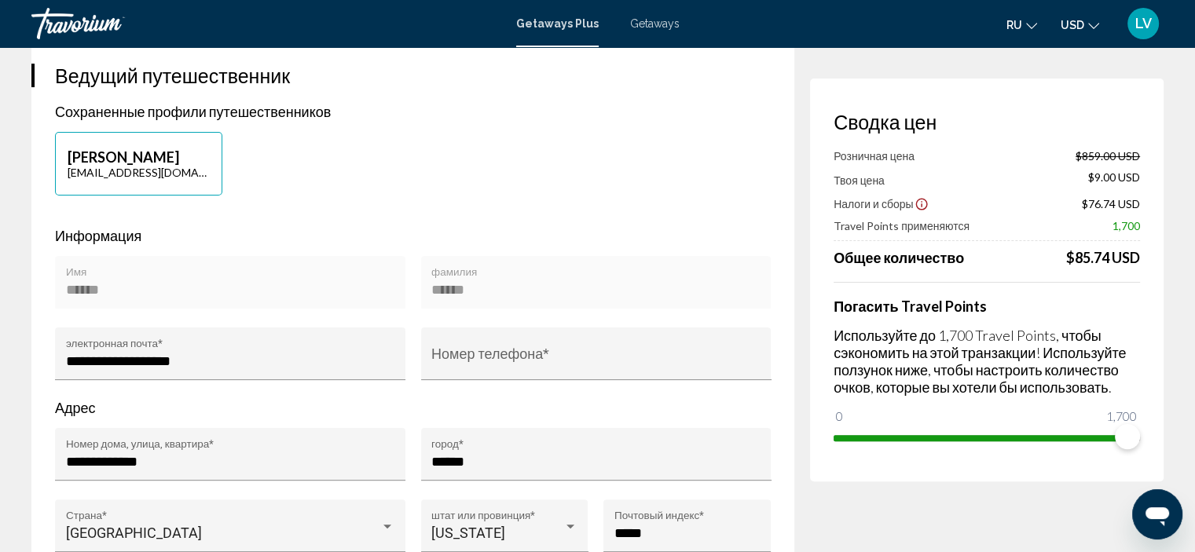
scroll to position [393, 0]
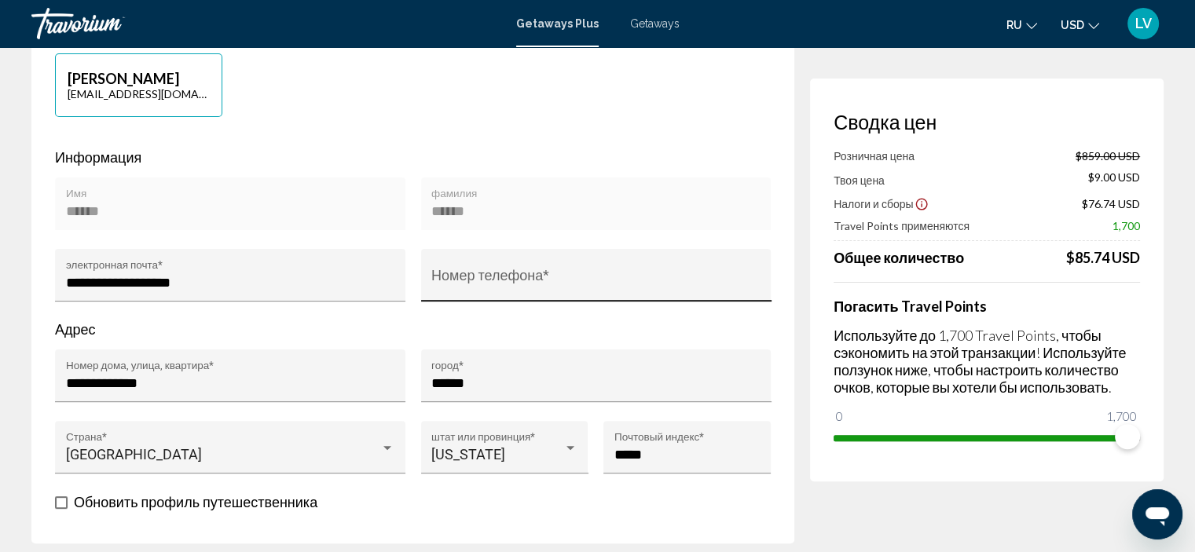
click at [493, 253] on div "Номер телефона *" at bounding box center [596, 275] width 350 height 53
type input "**********"
click at [445, 325] on p "Адрес" at bounding box center [413, 329] width 716 height 17
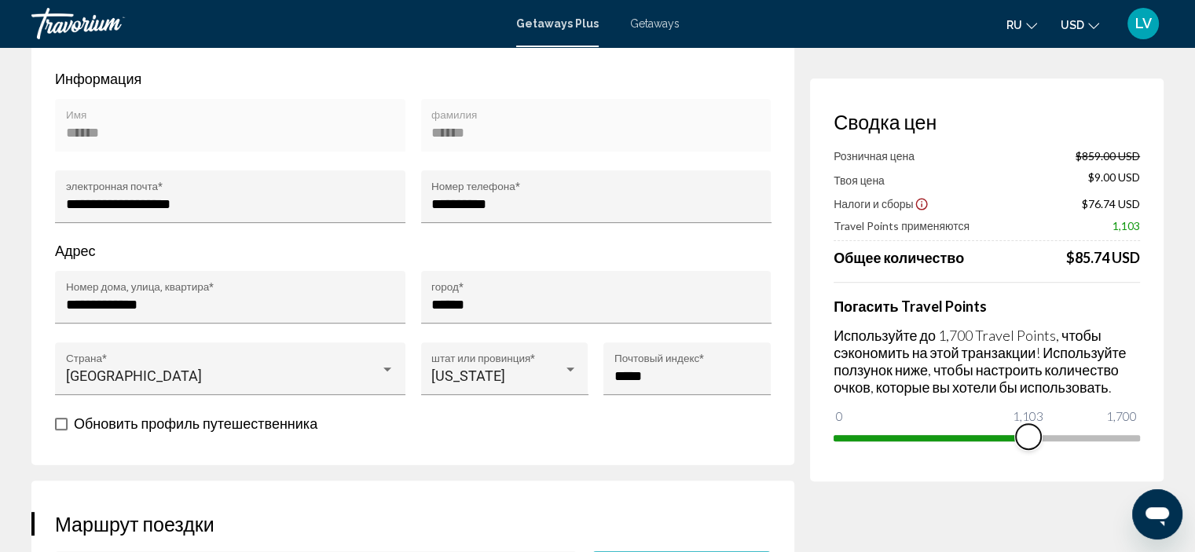
drag, startPoint x: 1120, startPoint y: 436, endPoint x: 1029, endPoint y: 442, distance: 91.4
click at [1029, 442] on span "Main content" at bounding box center [1028, 436] width 25 height 25
drag, startPoint x: 1029, startPoint y: 442, endPoint x: 1072, endPoint y: 446, distance: 43.3
click at [1044, 446] on span "Main content" at bounding box center [1030, 436] width 25 height 25
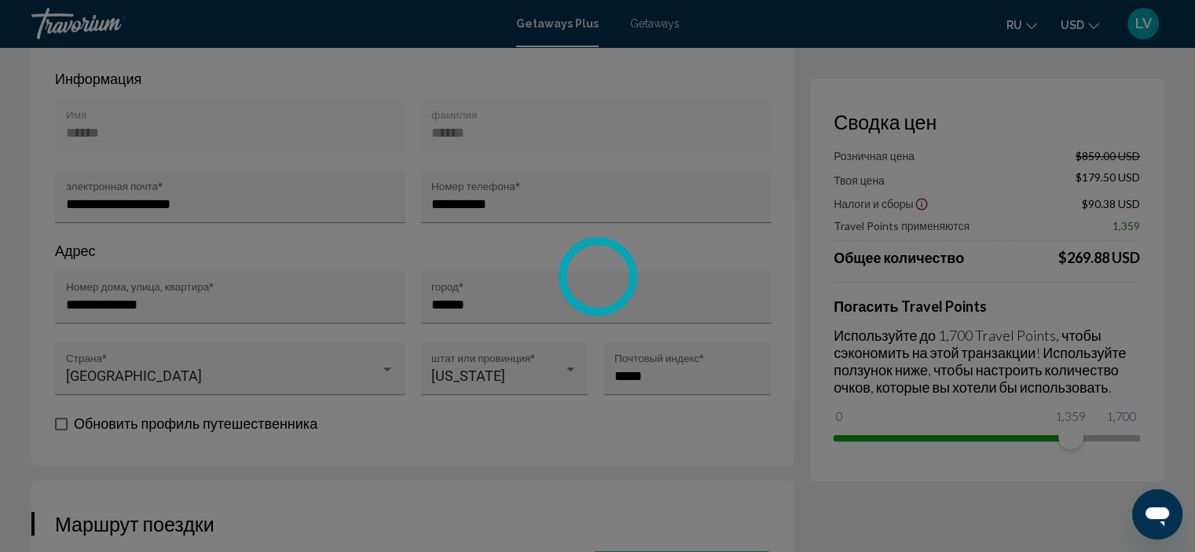
drag, startPoint x: 1079, startPoint y: 446, endPoint x: 1118, endPoint y: 443, distance: 39.4
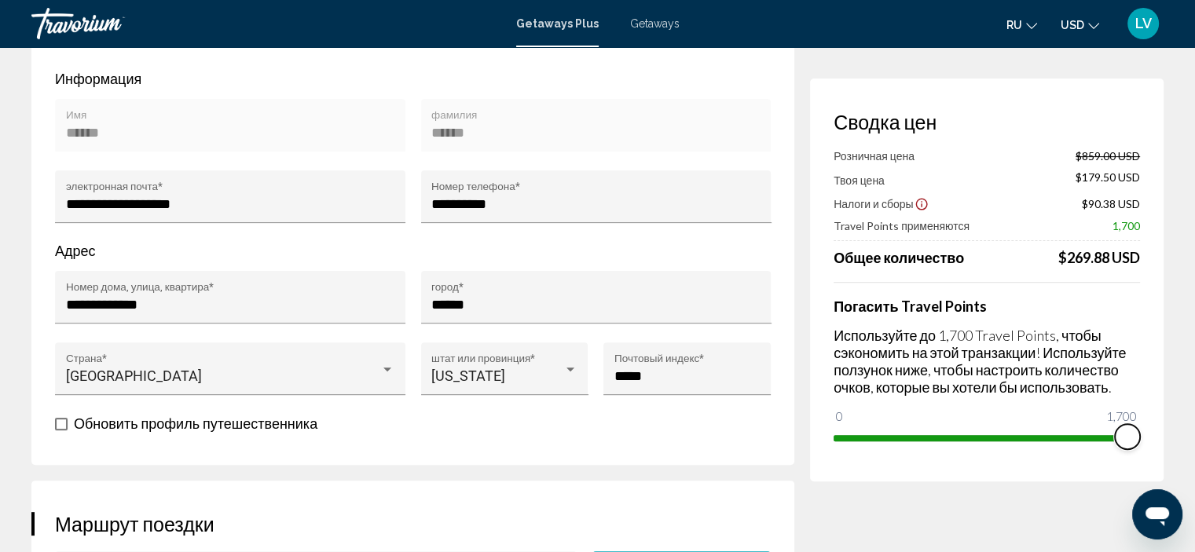
drag, startPoint x: 1073, startPoint y: 438, endPoint x: 1138, endPoint y: 438, distance: 65.2
click at [1138, 438] on span "Main content" at bounding box center [1127, 436] width 25 height 25
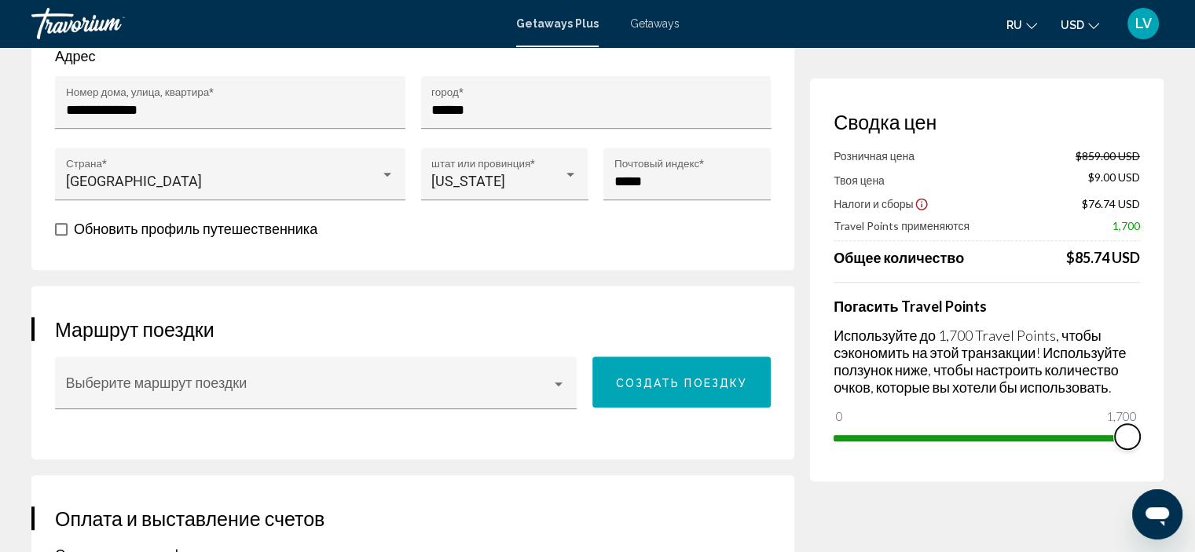
scroll to position [707, 0]
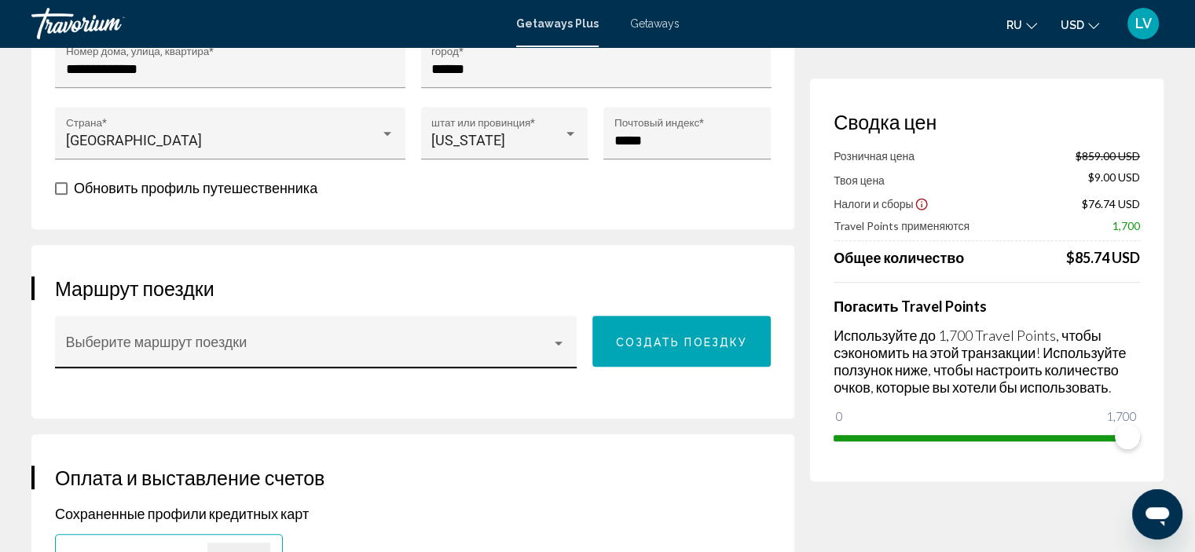
click at [564, 327] on div "Выберите маршрут поездки" at bounding box center [316, 348] width 501 height 42
click at [515, 263] on div at bounding box center [597, 276] width 1195 height 552
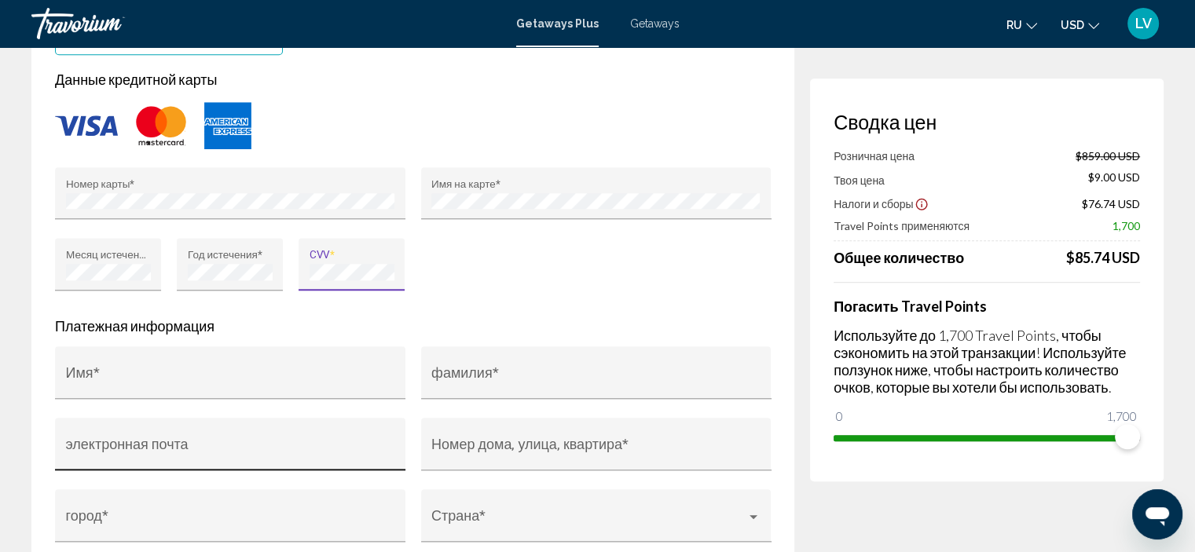
scroll to position [1336, 0]
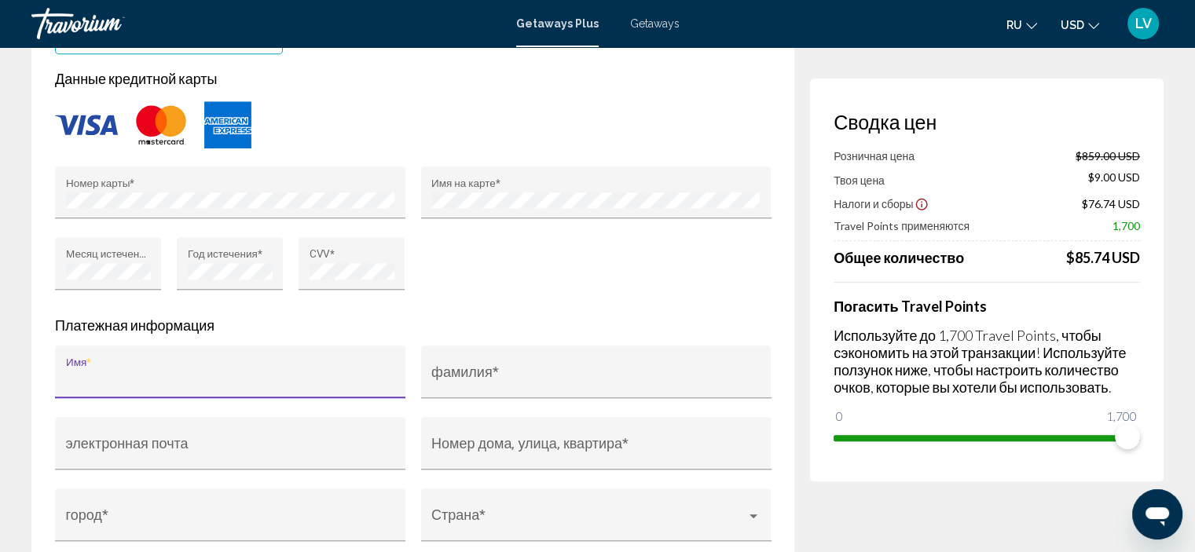
click at [180, 379] on input "Имя *" at bounding box center [230, 380] width 329 height 16
type input "******"
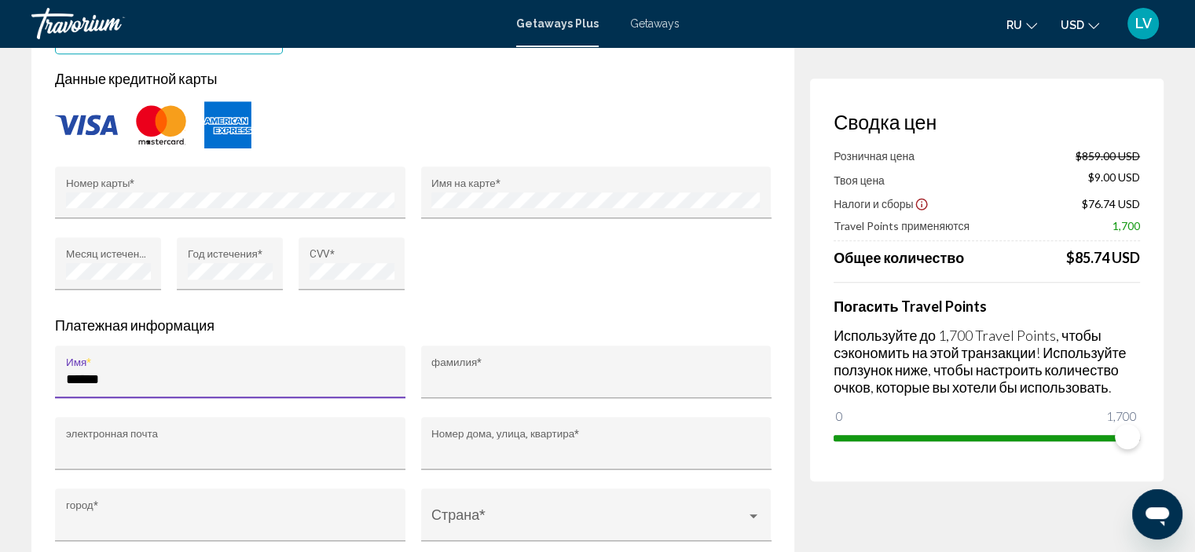
type input "******"
type input "**********"
type input "******"
type input "**"
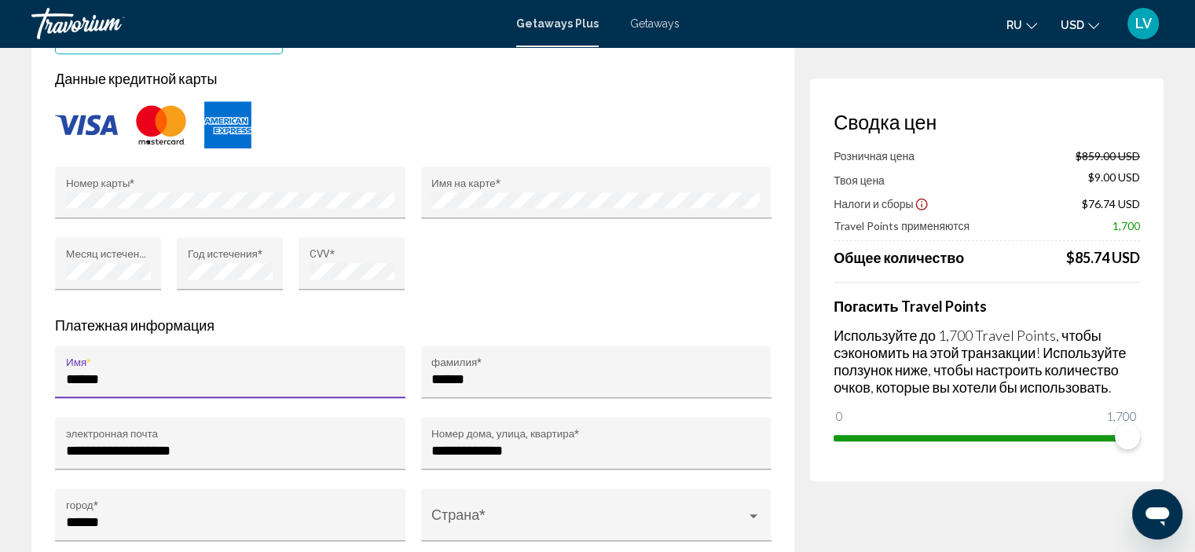
type input "*****"
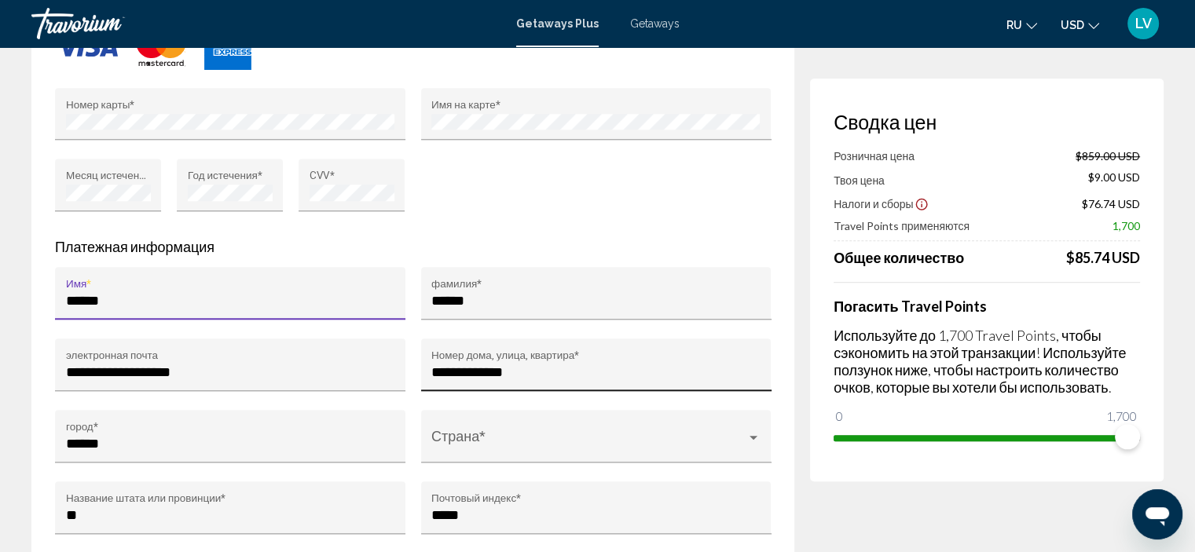
scroll to position [1493, 0]
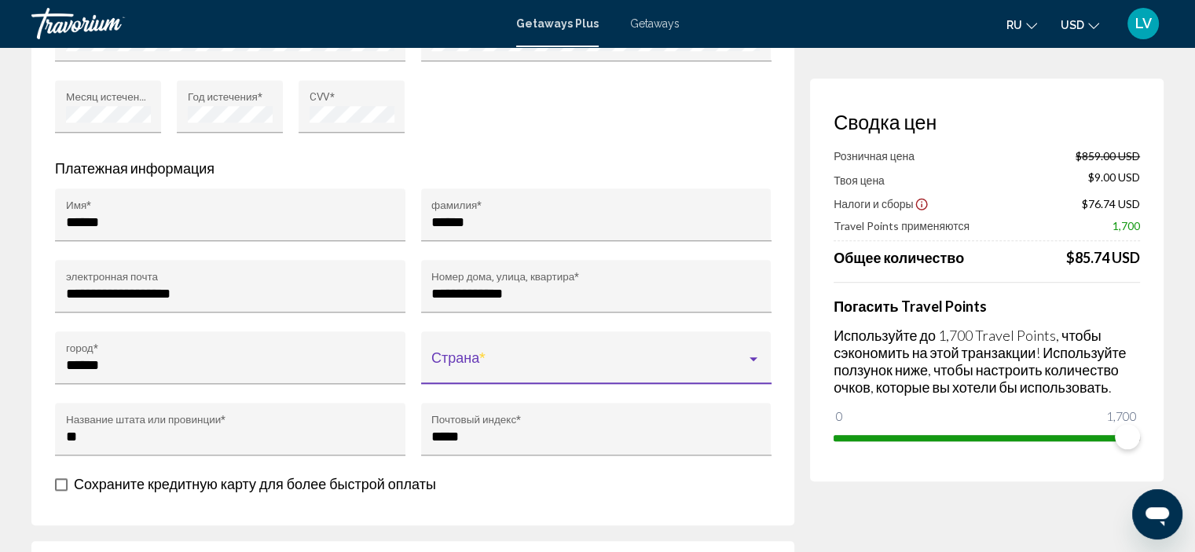
click at [607, 362] on span "Main content" at bounding box center [588, 366] width 315 height 16
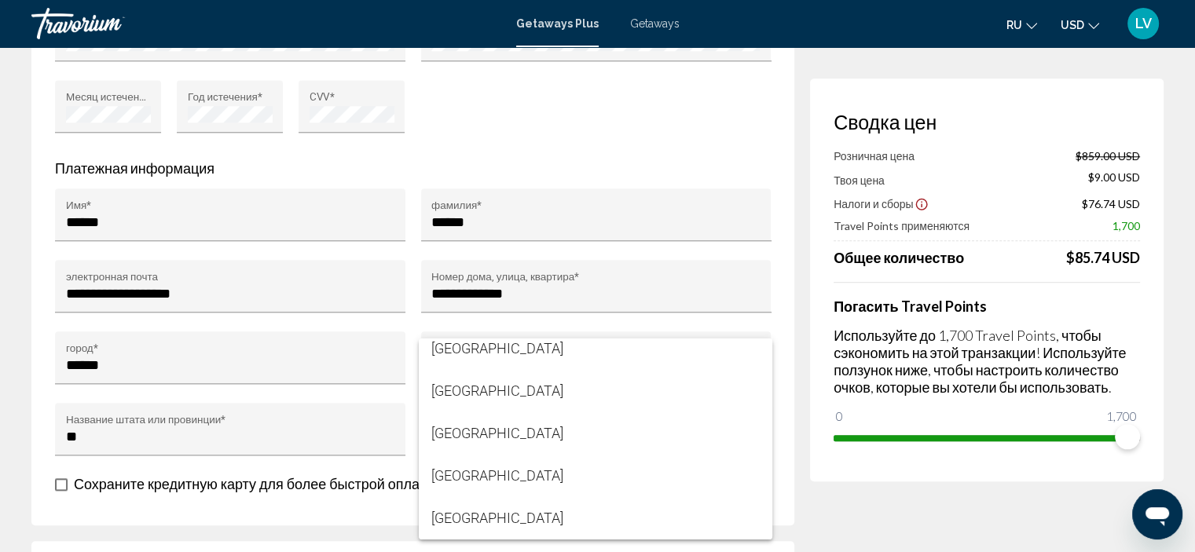
scroll to position [10137, 0]
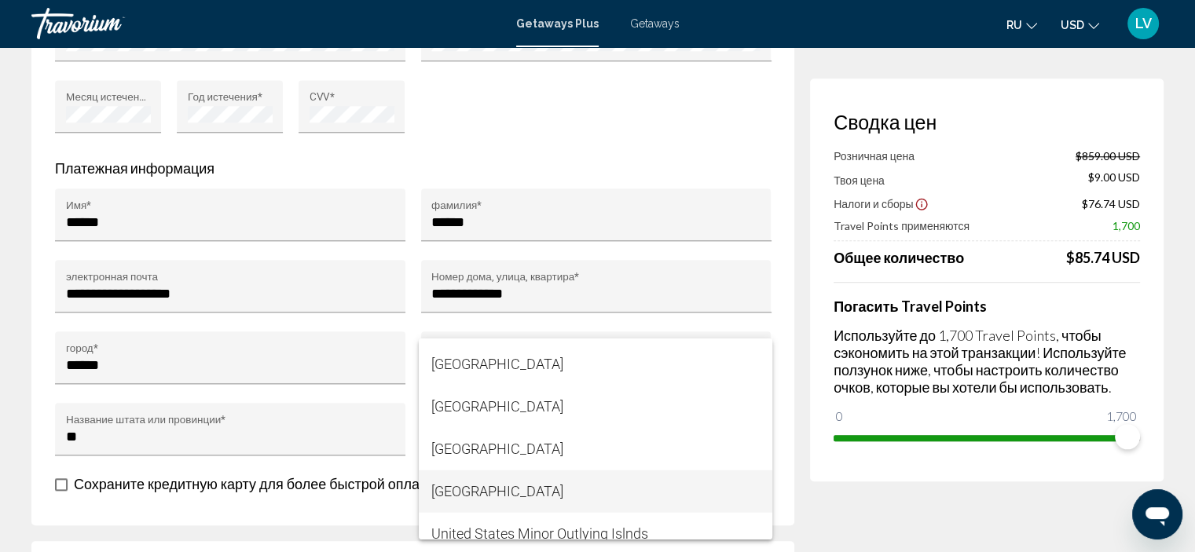
click at [584, 504] on span "[GEOGRAPHIC_DATA]" at bounding box center [595, 492] width 328 height 42
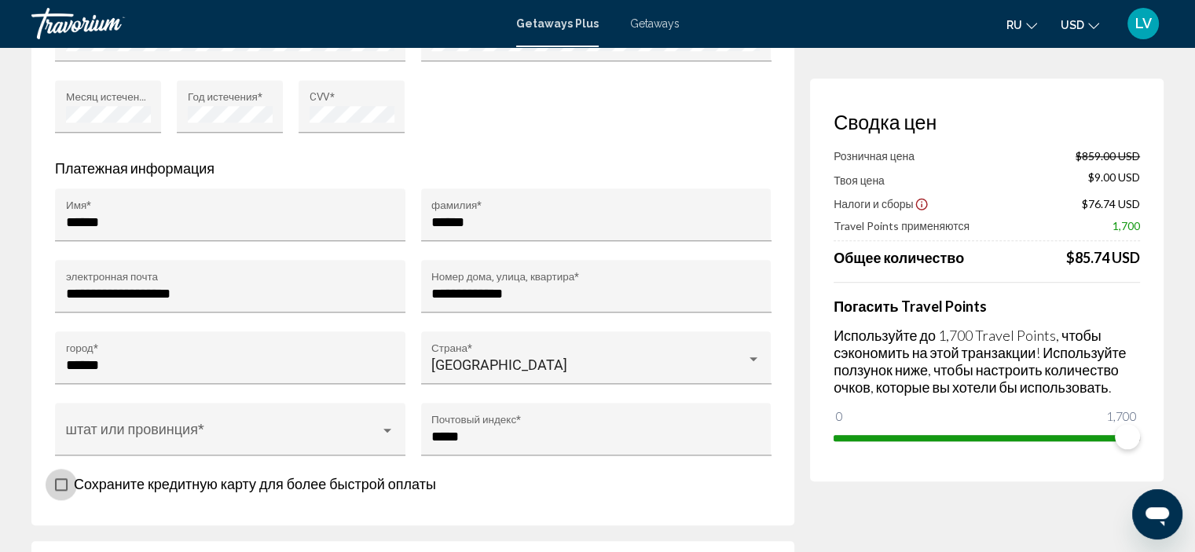
click at [64, 479] on span "Main content" at bounding box center [61, 485] width 13 height 13
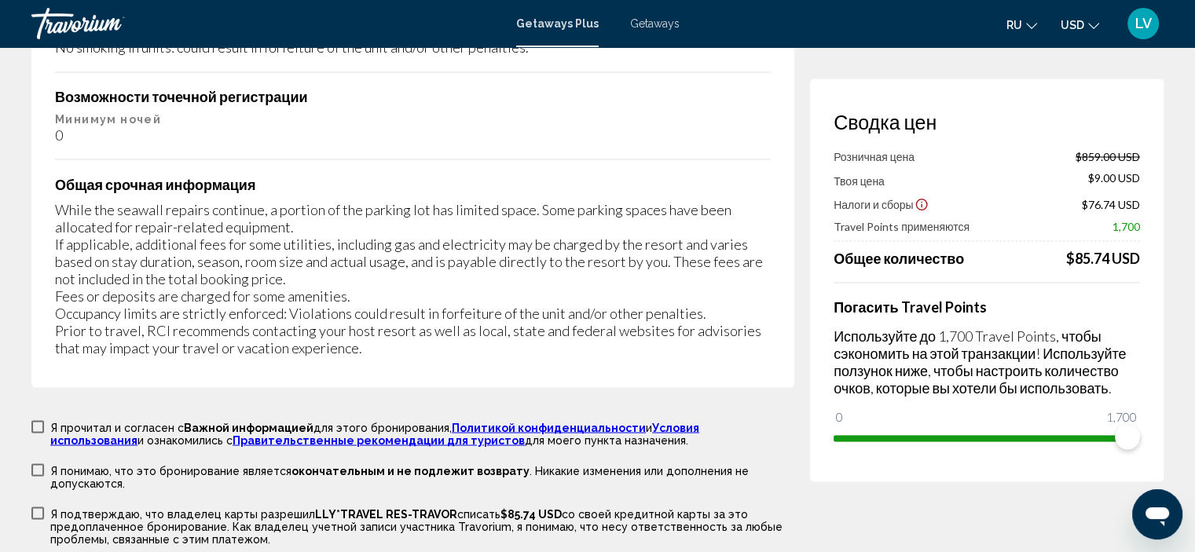
scroll to position [2908, 0]
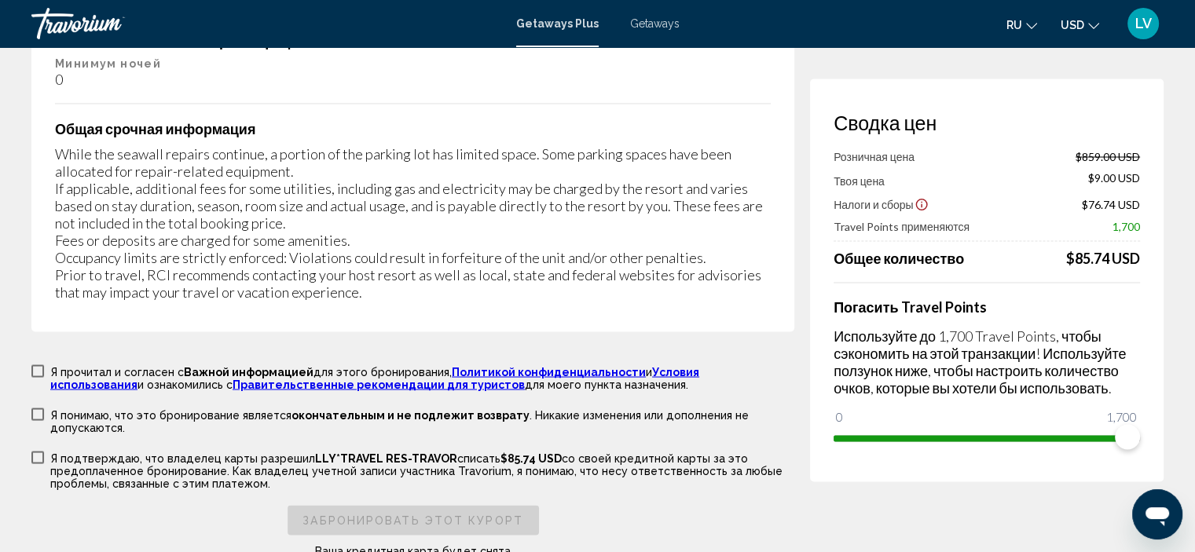
click at [42, 365] on span "Main content" at bounding box center [37, 371] width 13 height 13
click at [39, 408] on span "Main content" at bounding box center [37, 414] width 13 height 13
click at [35, 451] on span "Main content" at bounding box center [37, 457] width 13 height 13
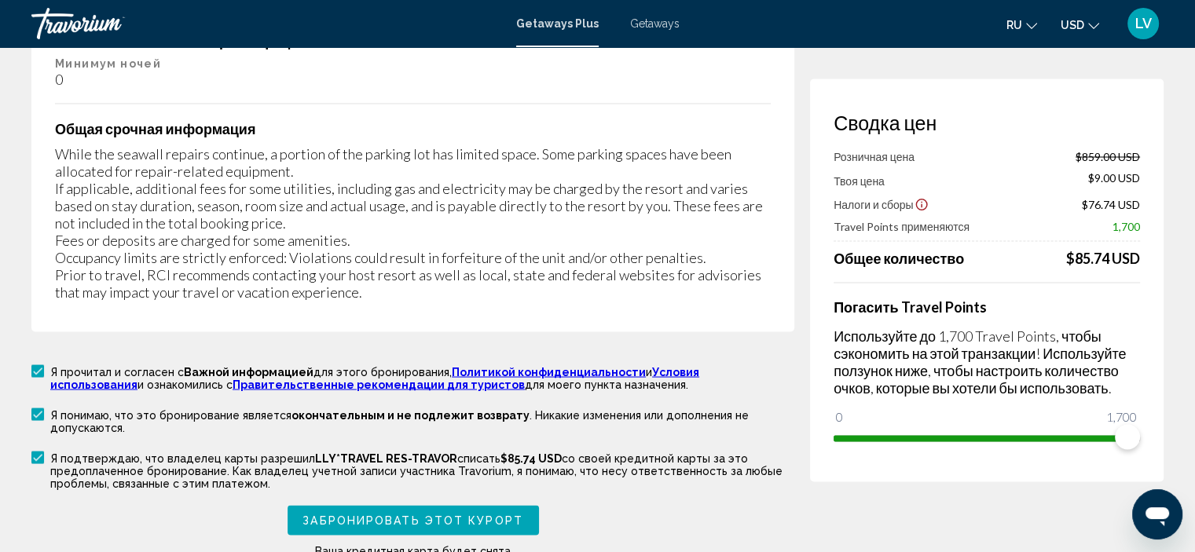
click at [392, 515] on span "Забронировать этот курорт" at bounding box center [413, 521] width 221 height 13
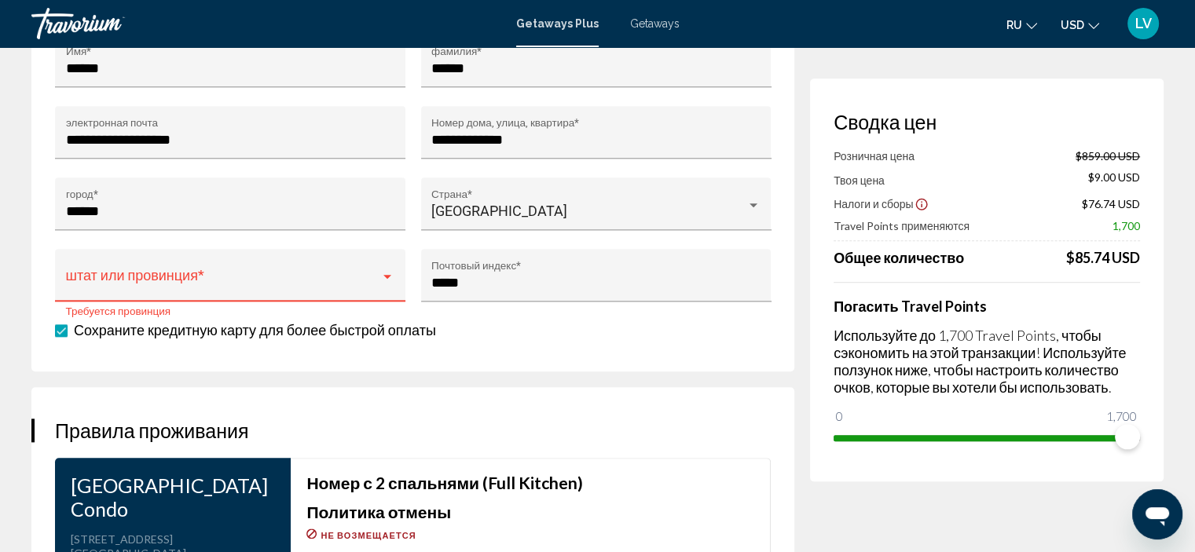
click at [342, 260] on div "штат или провинция *" at bounding box center [230, 281] width 329 height 42
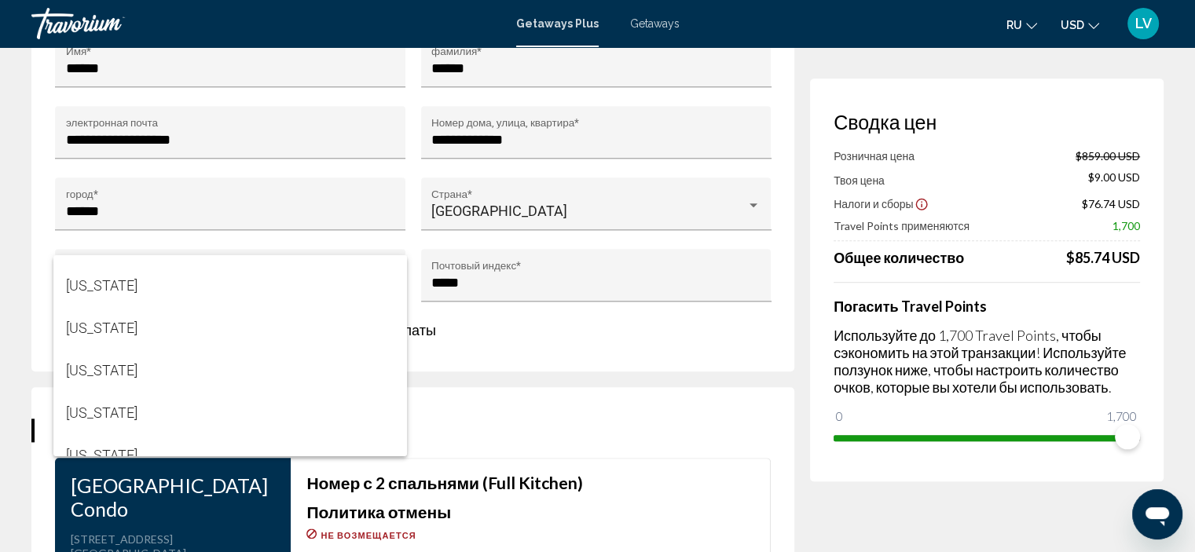
scroll to position [1336, 0]
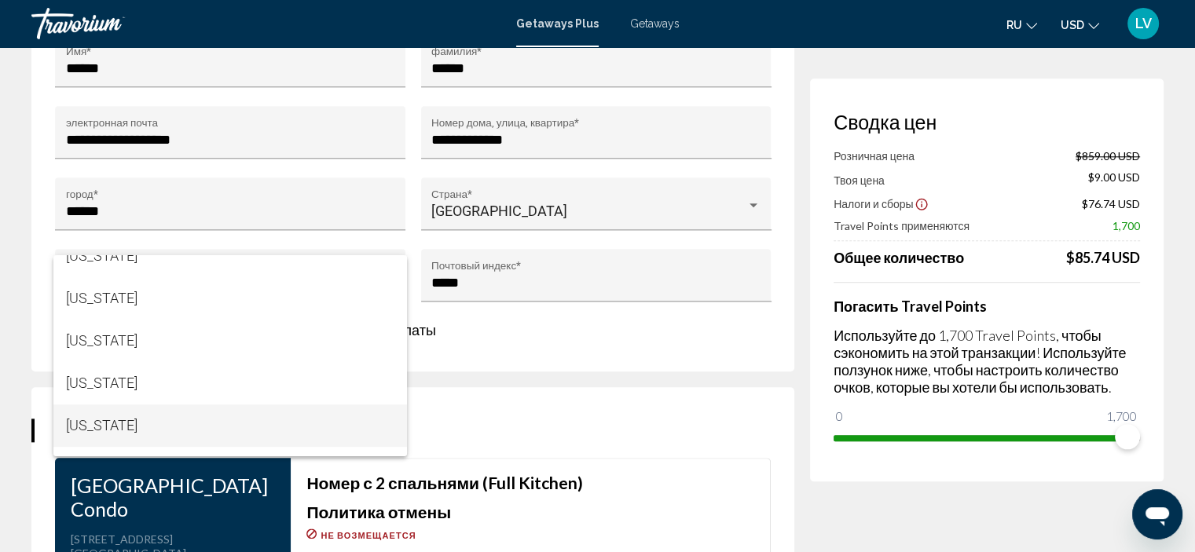
click at [188, 417] on span "[US_STATE]" at bounding box center [230, 426] width 328 height 42
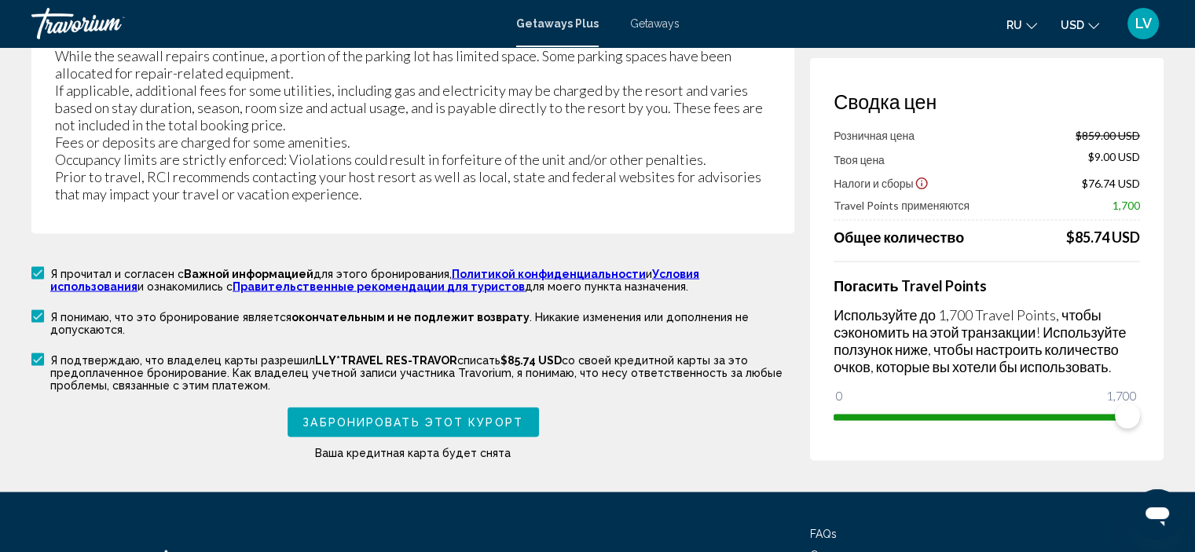
scroll to position [3062, 0]
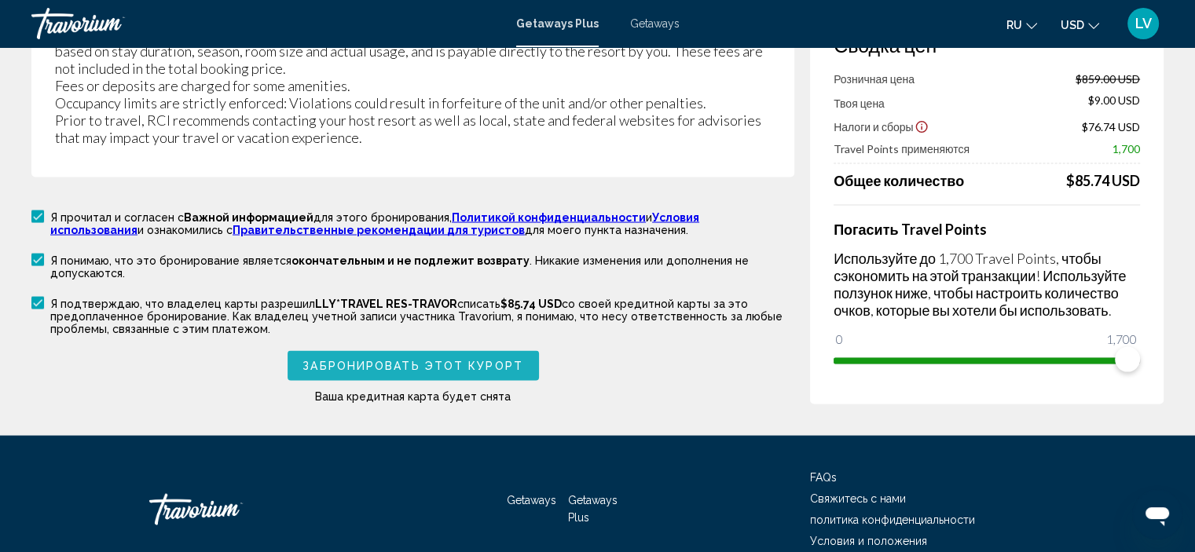
click at [475, 351] on button "Забронировать этот курорт" at bounding box center [413, 365] width 251 height 29
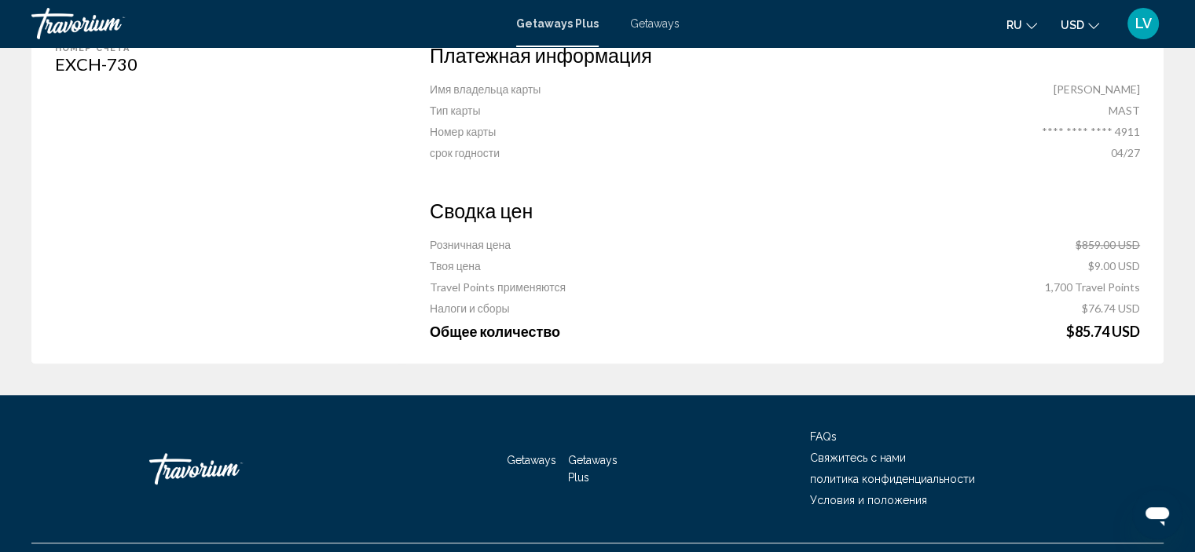
scroll to position [1414, 0]
